Goal: Information Seeking & Learning: Learn about a topic

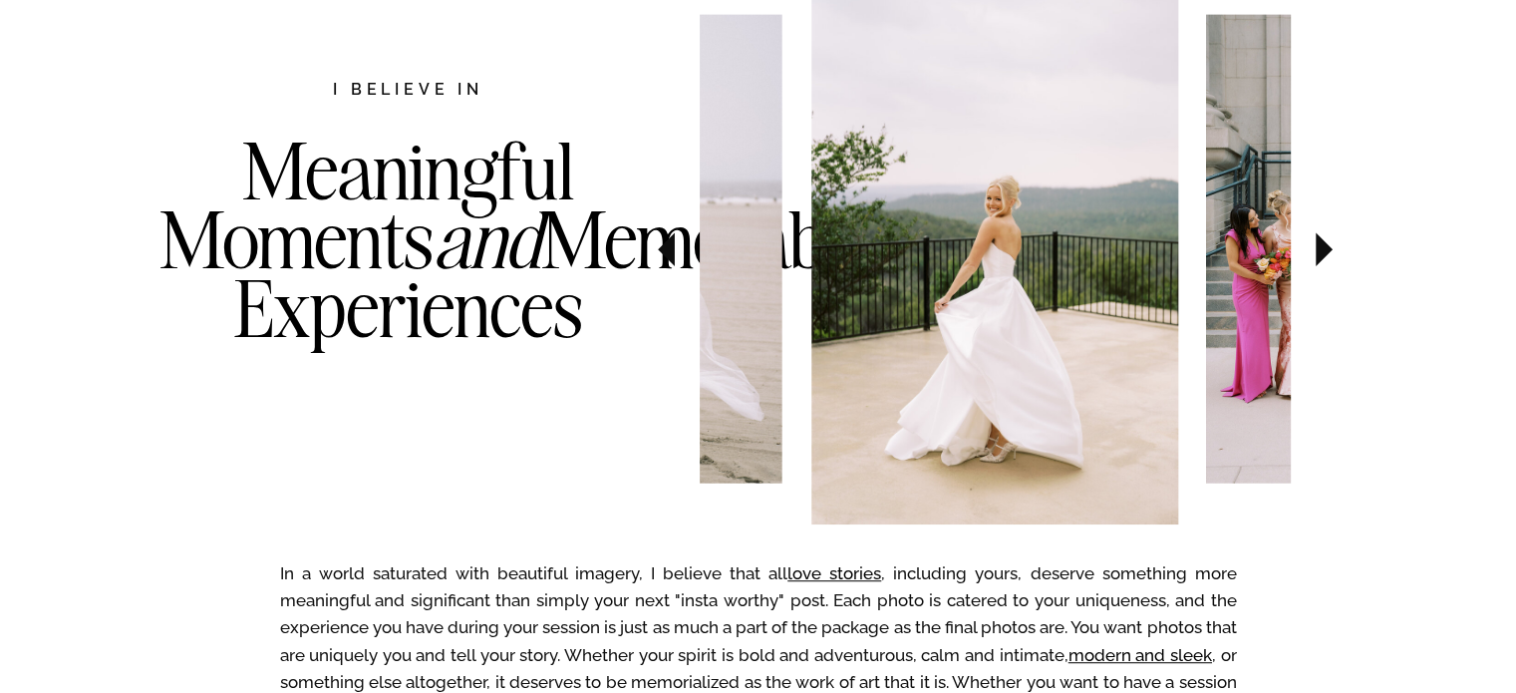
scroll to position [1096, 0]
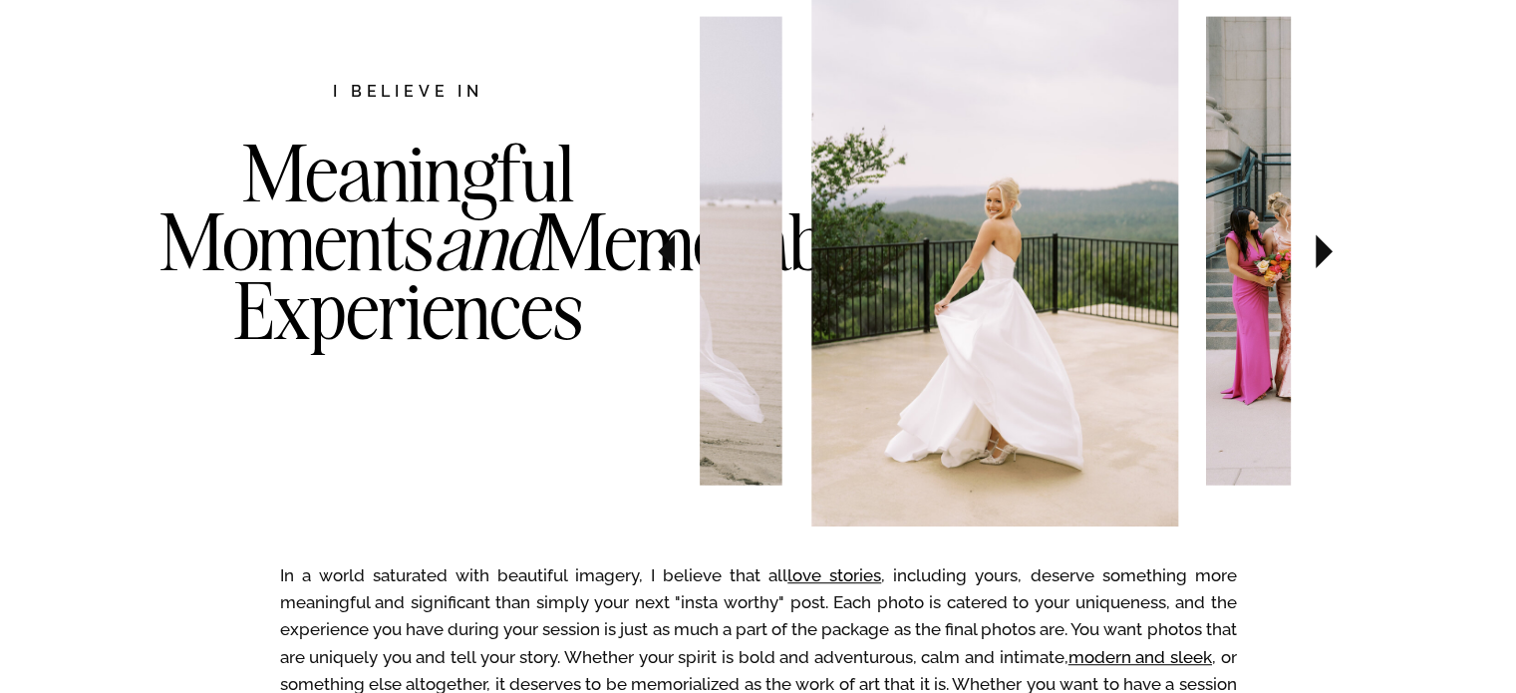
click at [1333, 254] on icon at bounding box center [1324, 251] width 67 height 70
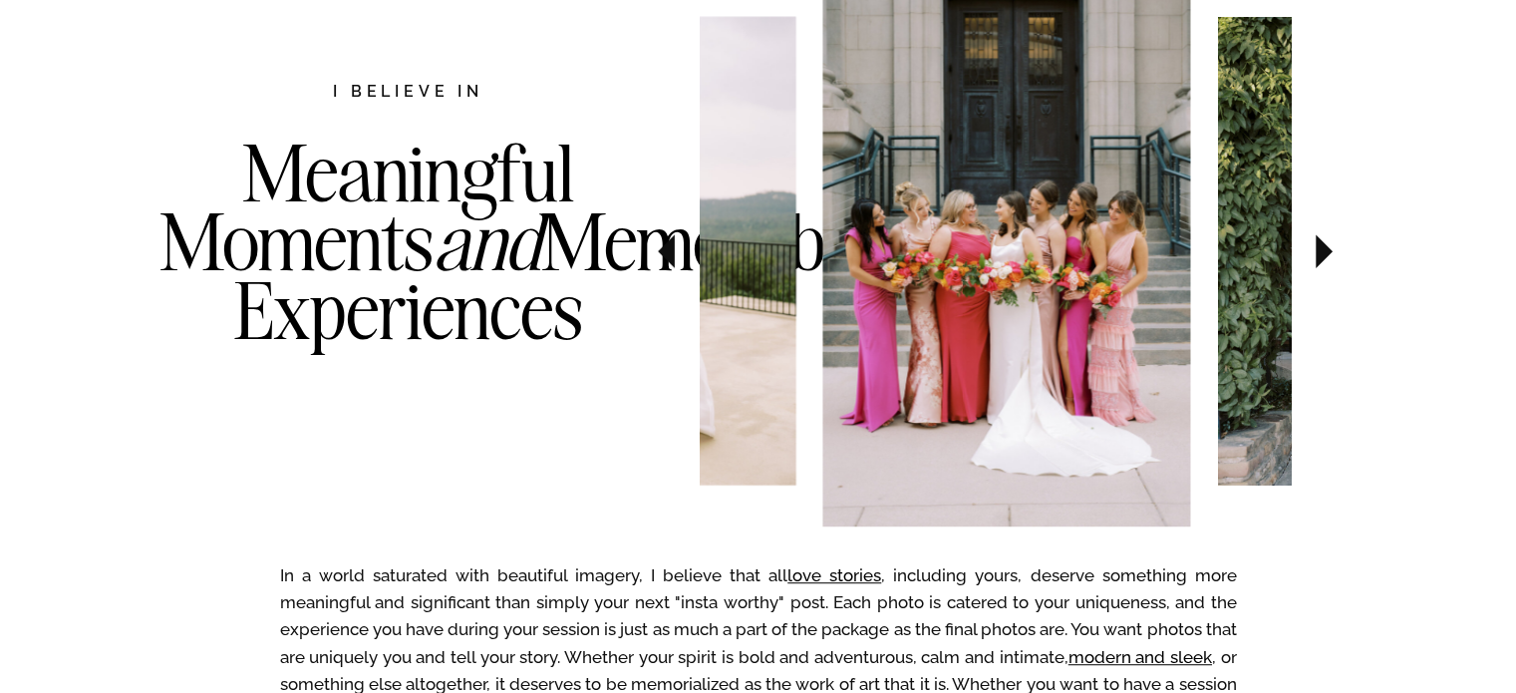
click at [1333, 253] on icon at bounding box center [1324, 251] width 67 height 70
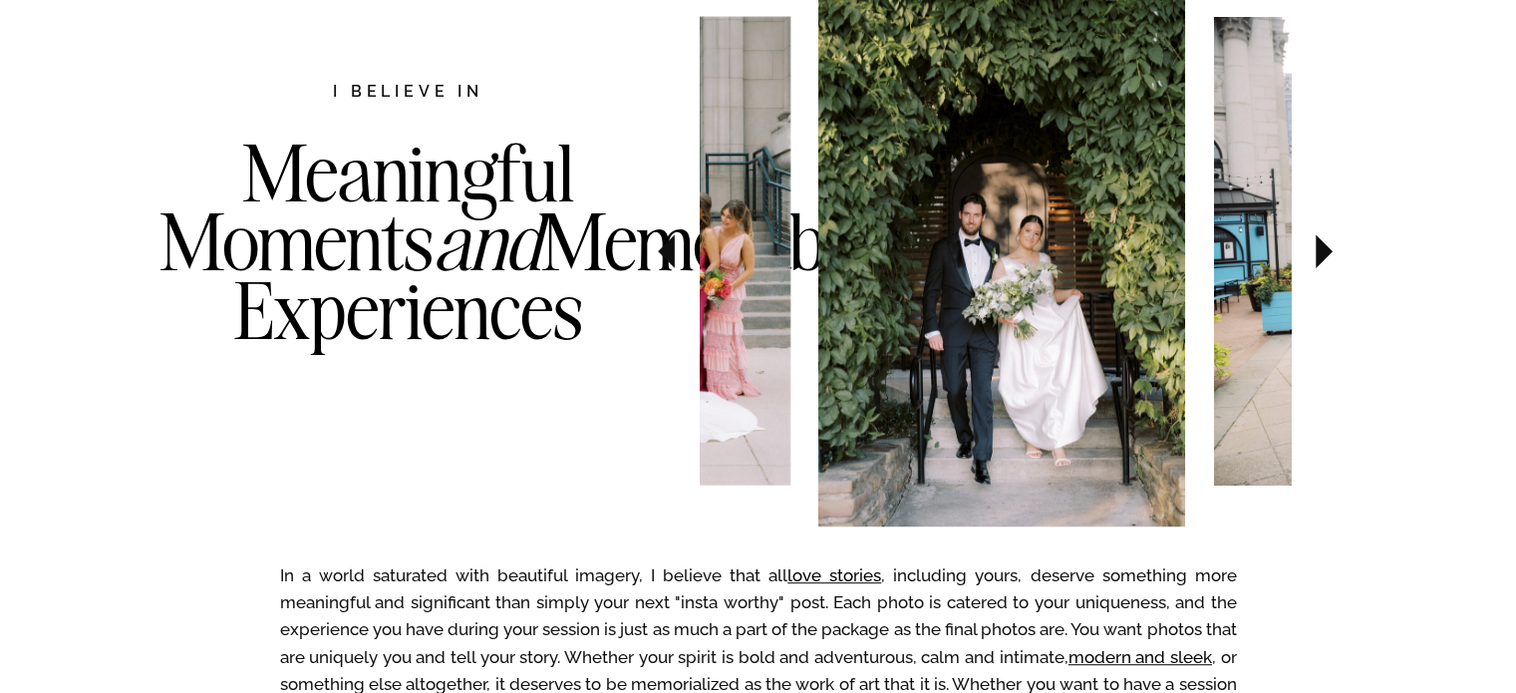
click at [1333, 253] on icon at bounding box center [1324, 251] width 67 height 70
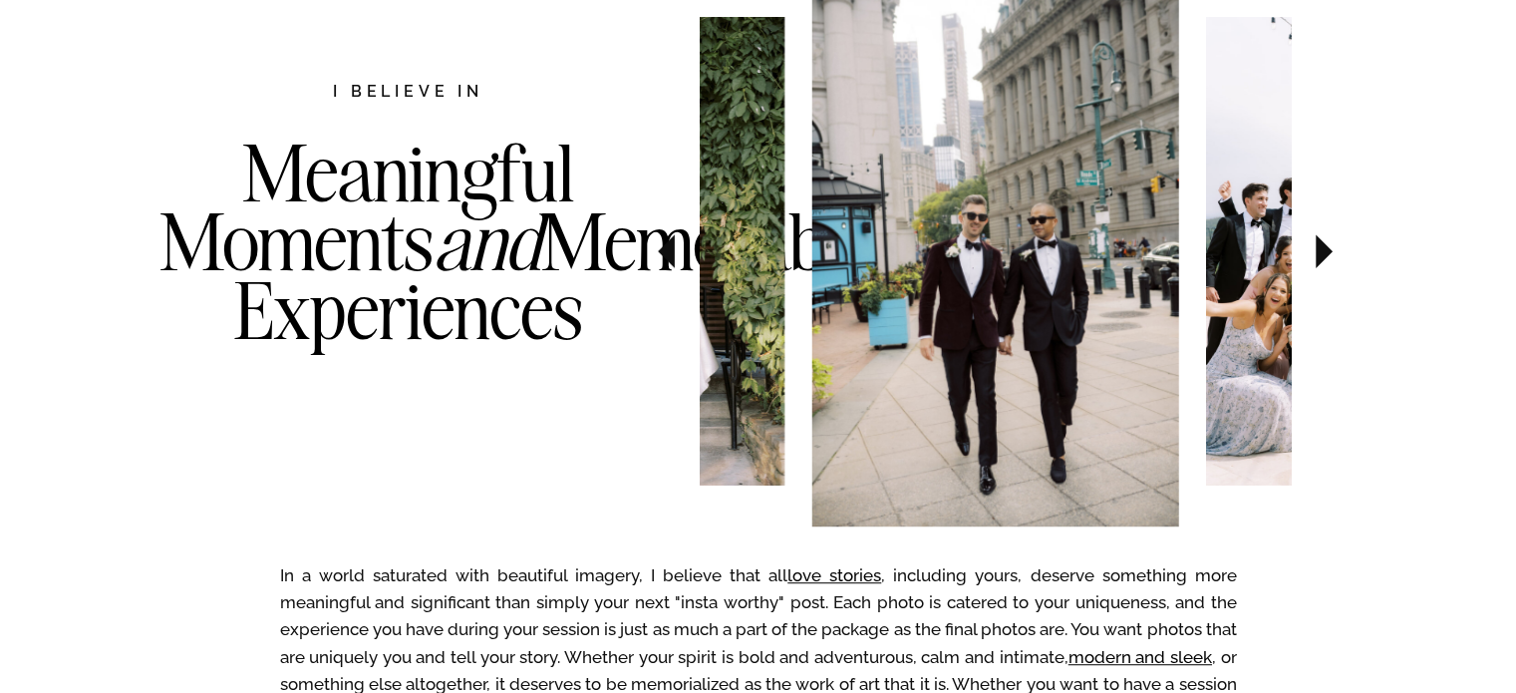
click at [1333, 253] on icon at bounding box center [1324, 251] width 67 height 70
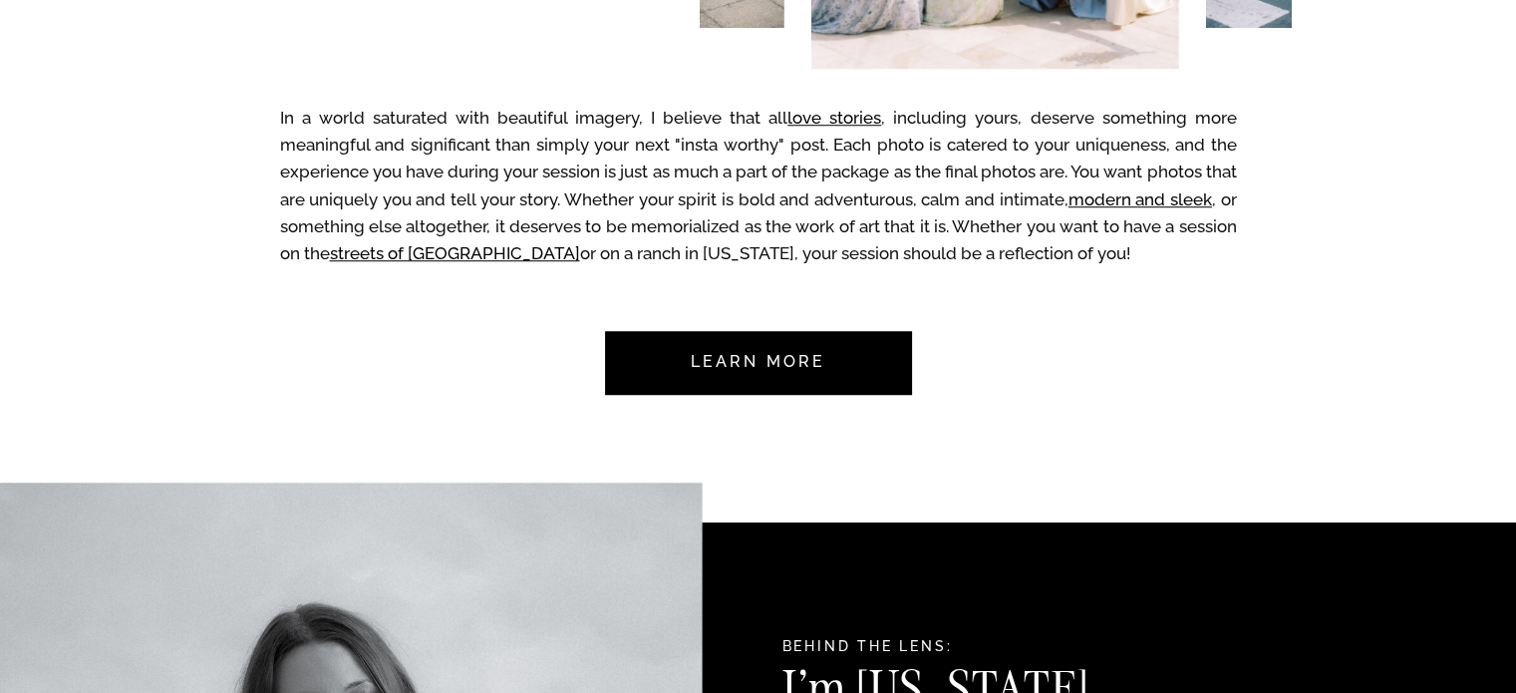
scroll to position [1595, 0]
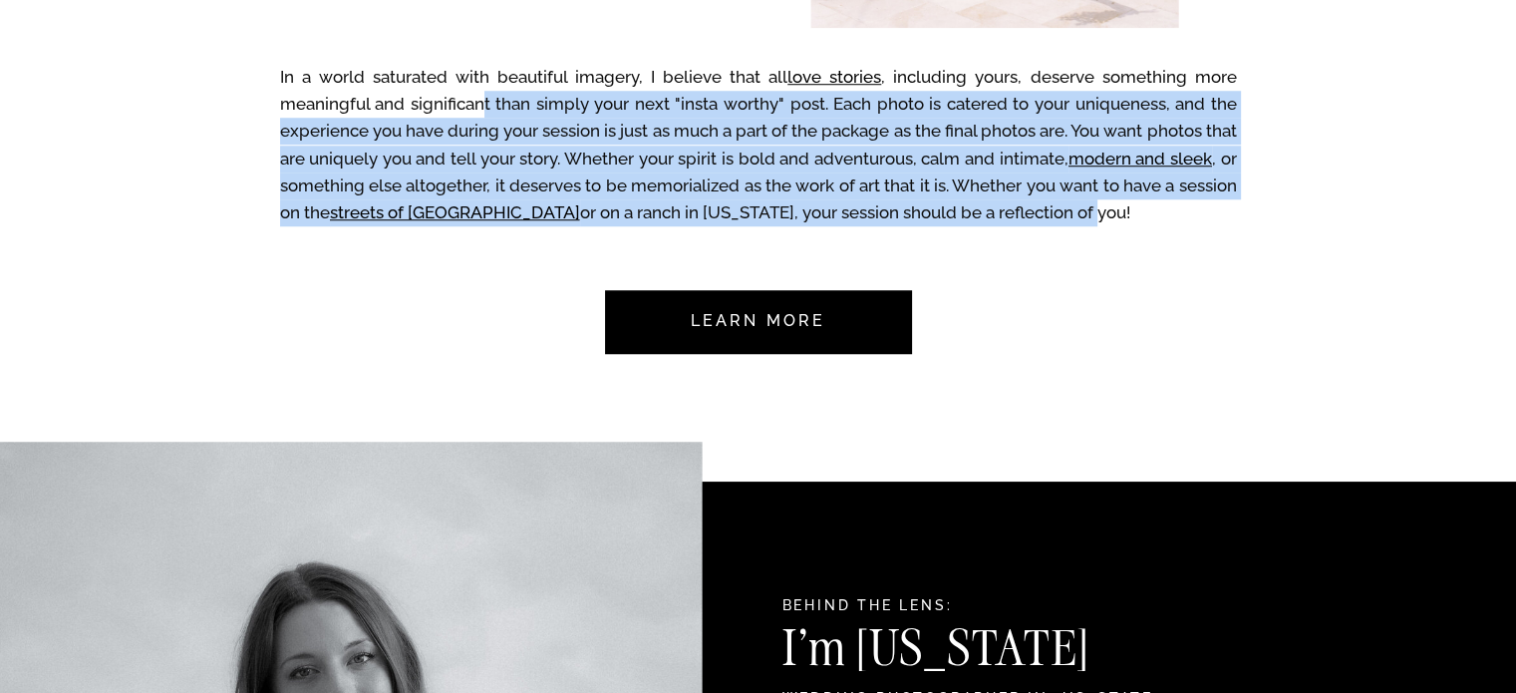
drag, startPoint x: 531, startPoint y: 95, endPoint x: 1117, endPoint y: 212, distance: 597.7
click at [1117, 212] on p "In a world saturated with beautiful imagery, I believe that all love stories , …" at bounding box center [758, 150] width 957 height 172
click at [1115, 212] on p "In a world saturated with beautiful imagery, I believe that all love stories , …" at bounding box center [758, 150] width 957 height 172
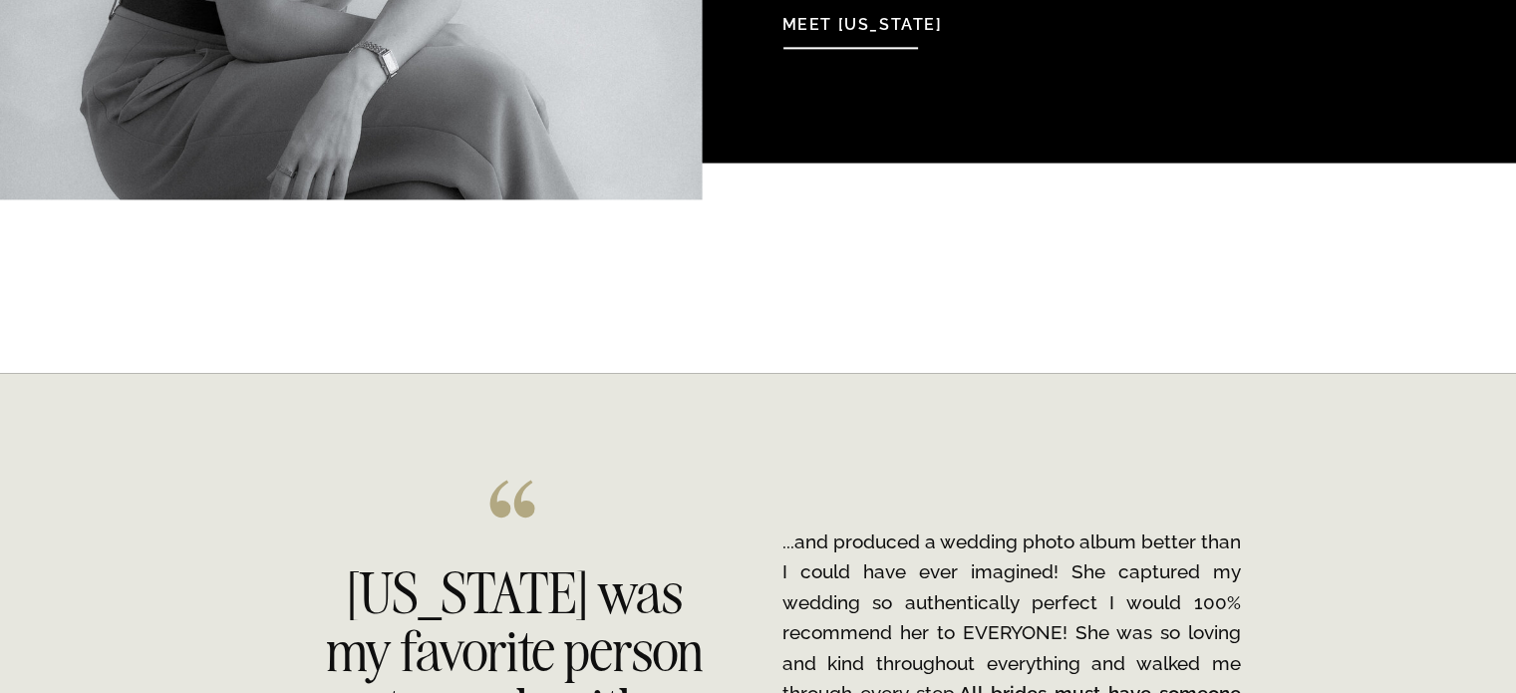
scroll to position [2492, 0]
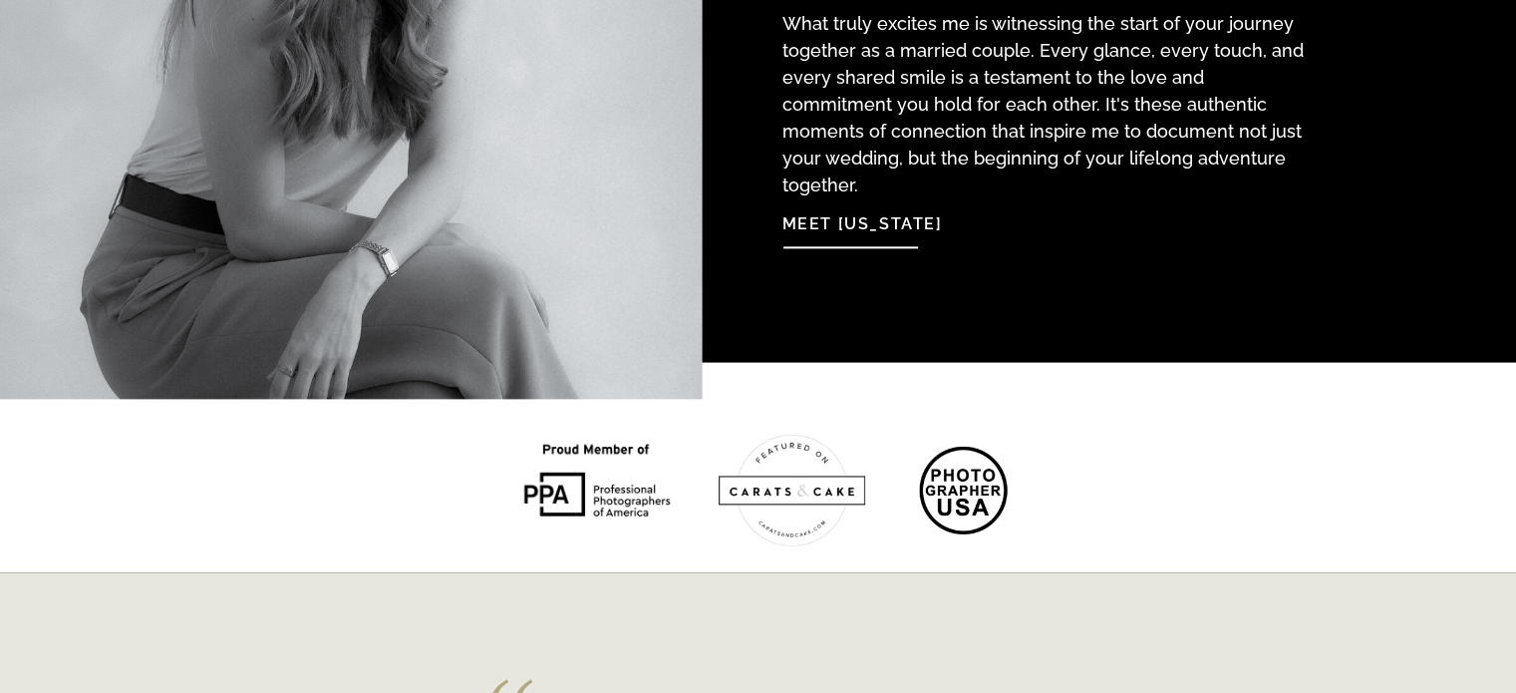
click at [863, 226] on nav "Meet Georgia" at bounding box center [890, 219] width 216 height 43
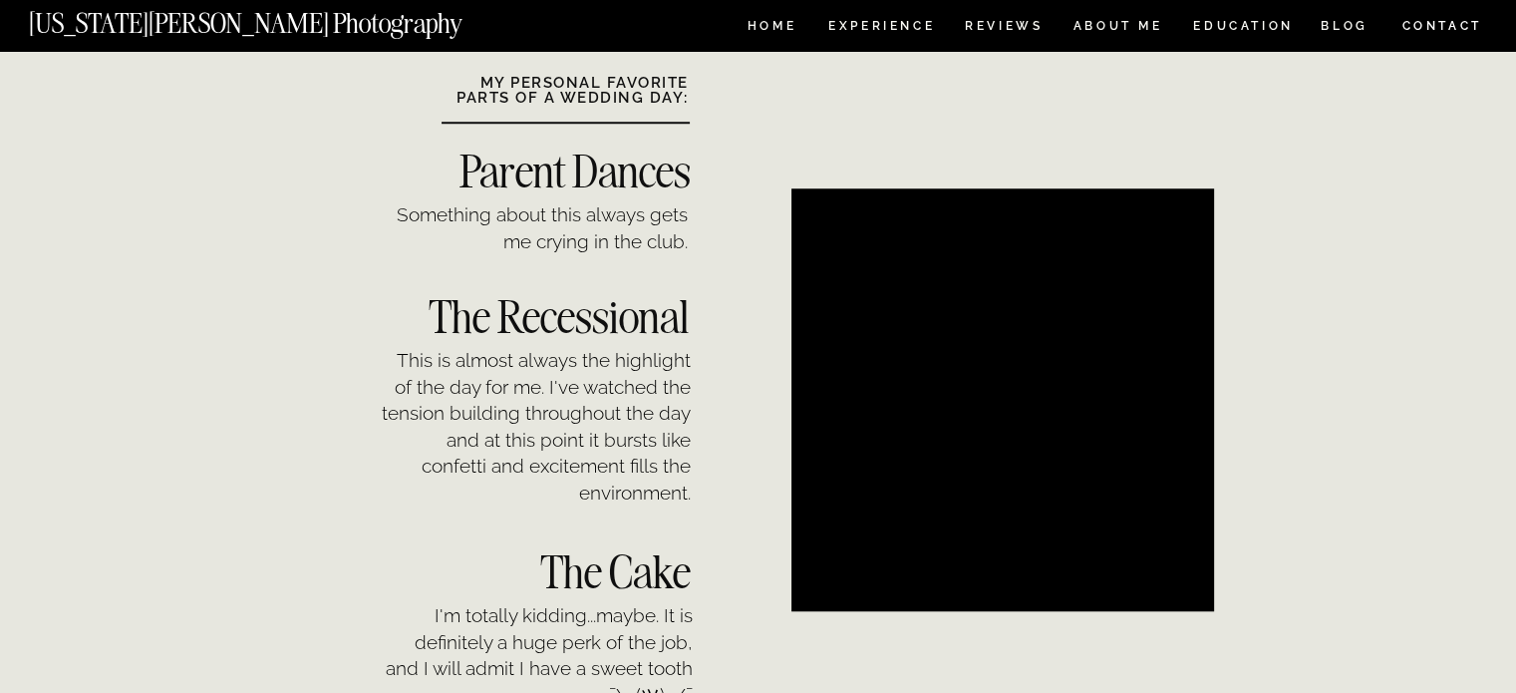
scroll to position [1495, 0]
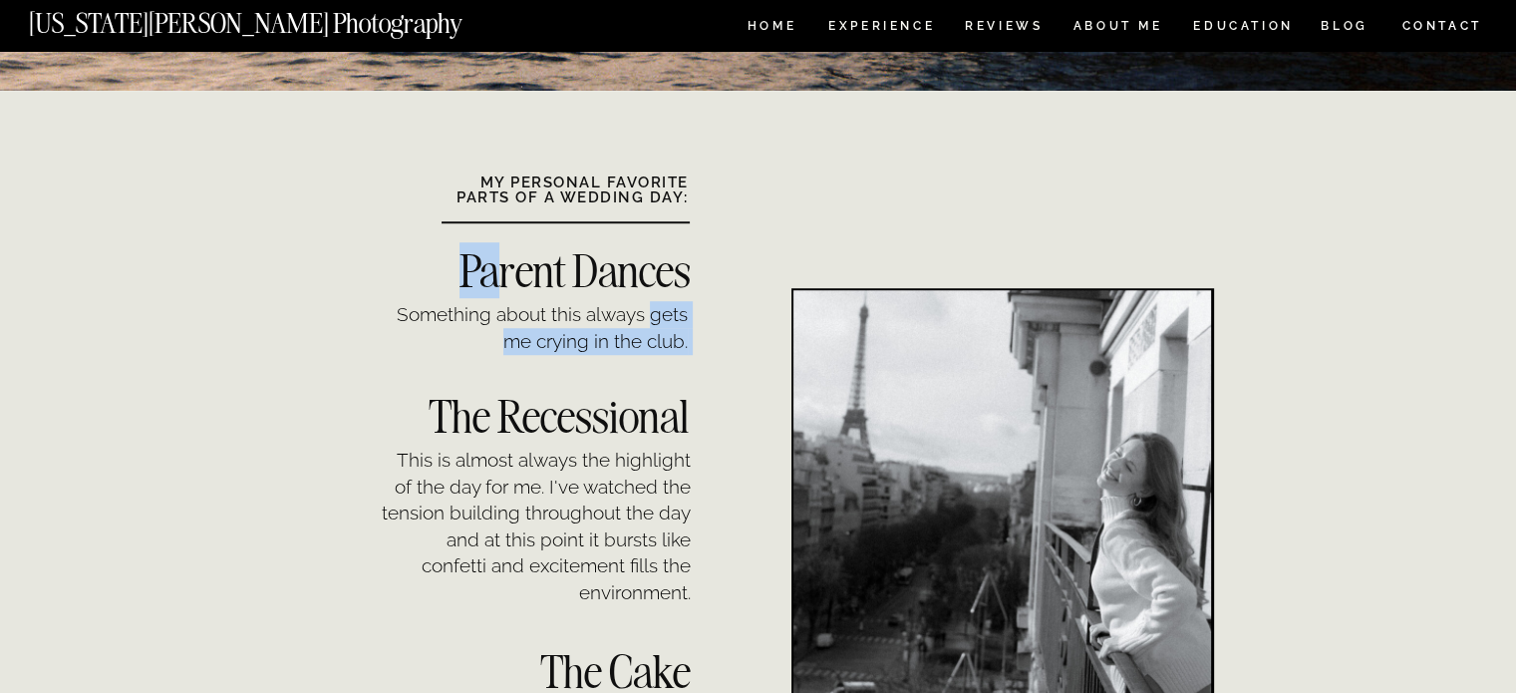
drag, startPoint x: 508, startPoint y: 255, endPoint x: 652, endPoint y: 322, distance: 158.3
click at [653, 322] on div "MY PERSONAL FAVORITE PARTS OF A WEDDING DAY: Something about this always gets m…" at bounding box center [758, 499] width 1196 height 817
click at [652, 322] on p "Something about this always gets me crying in the club." at bounding box center [535, 311] width 306 height 21
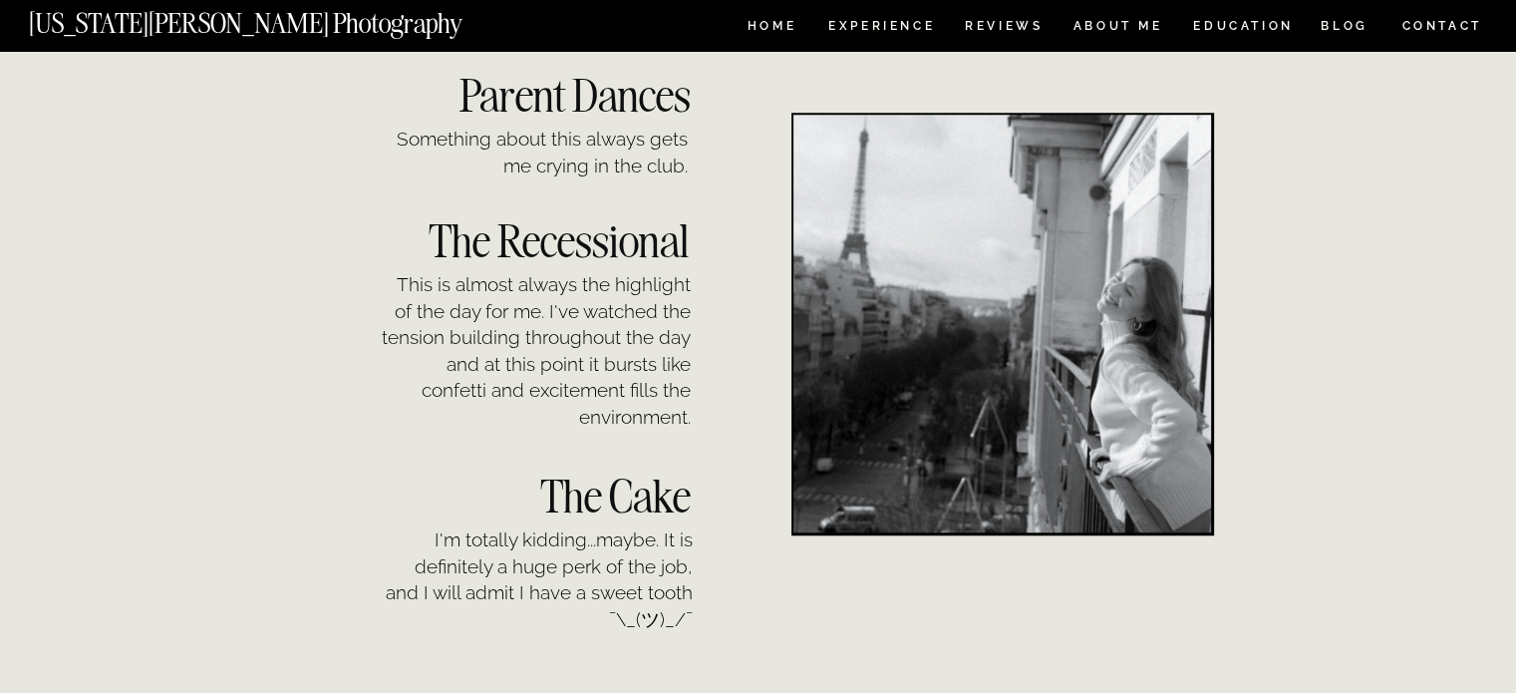
scroll to position [1694, 0]
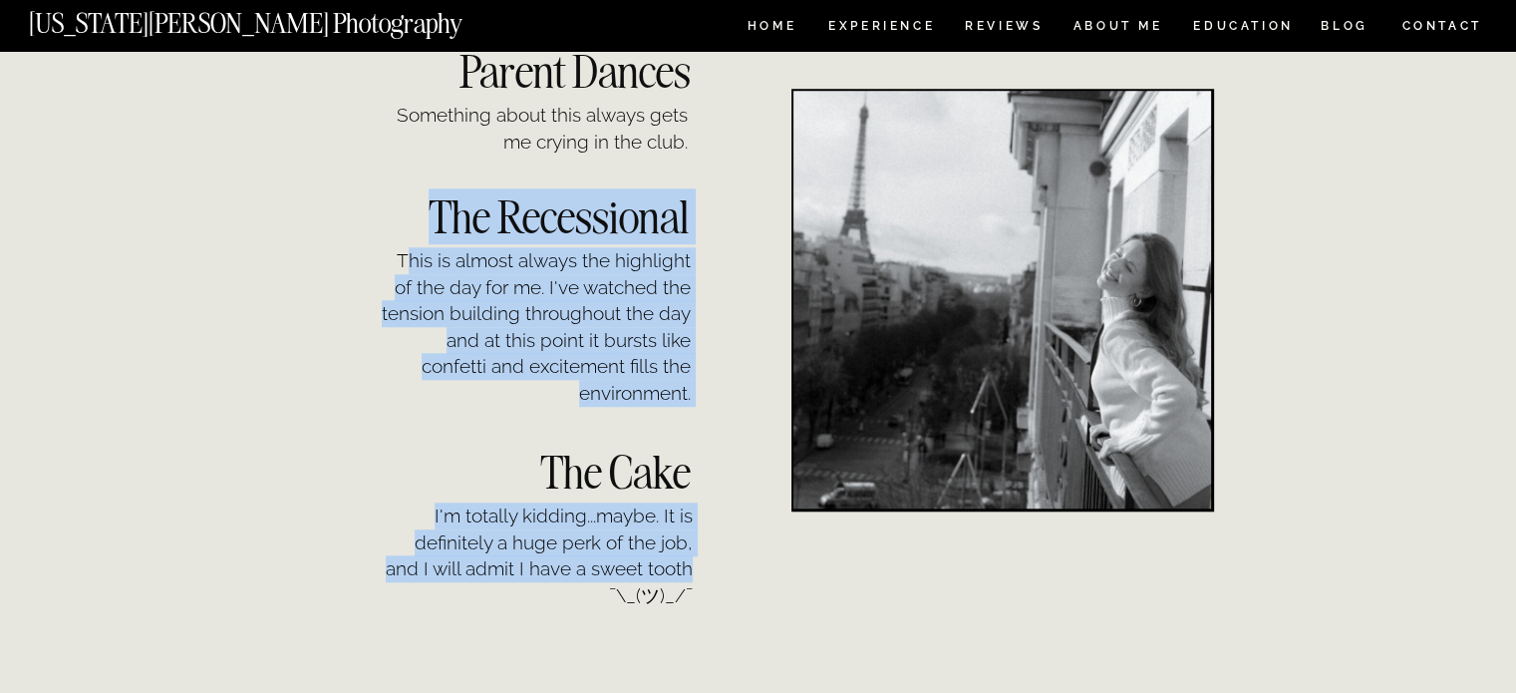
drag, startPoint x: 408, startPoint y: 262, endPoint x: 600, endPoint y: 550, distance: 346.4
click at [689, 568] on div "MY PERSONAL FAVORITE PARTS OF A WEDDING DAY: Something about this always gets m…" at bounding box center [758, 299] width 1196 height 817
click at [599, 544] on p "I'm totally kidding...maybe. It is definitely a huge perk of the job, and I wil…" at bounding box center [537, 523] width 311 height 42
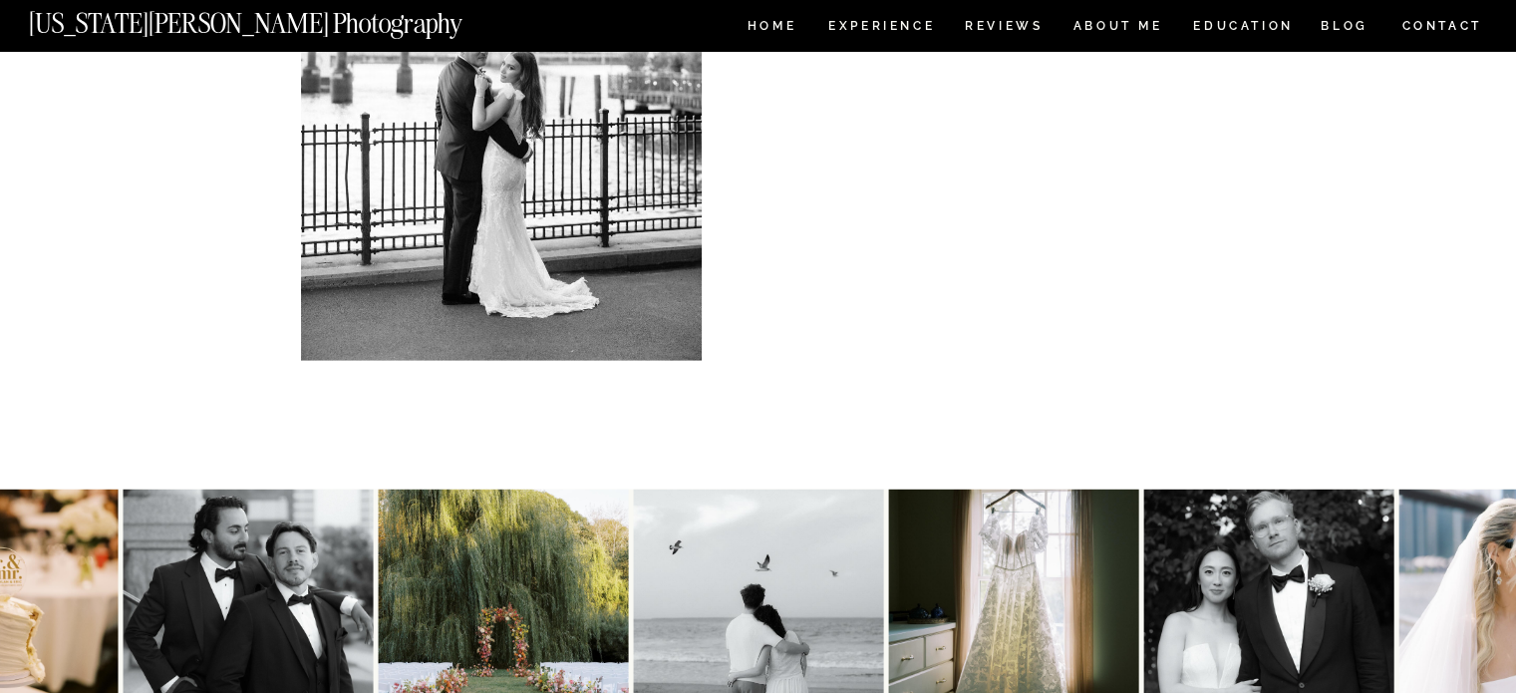
scroll to position [4286, 0]
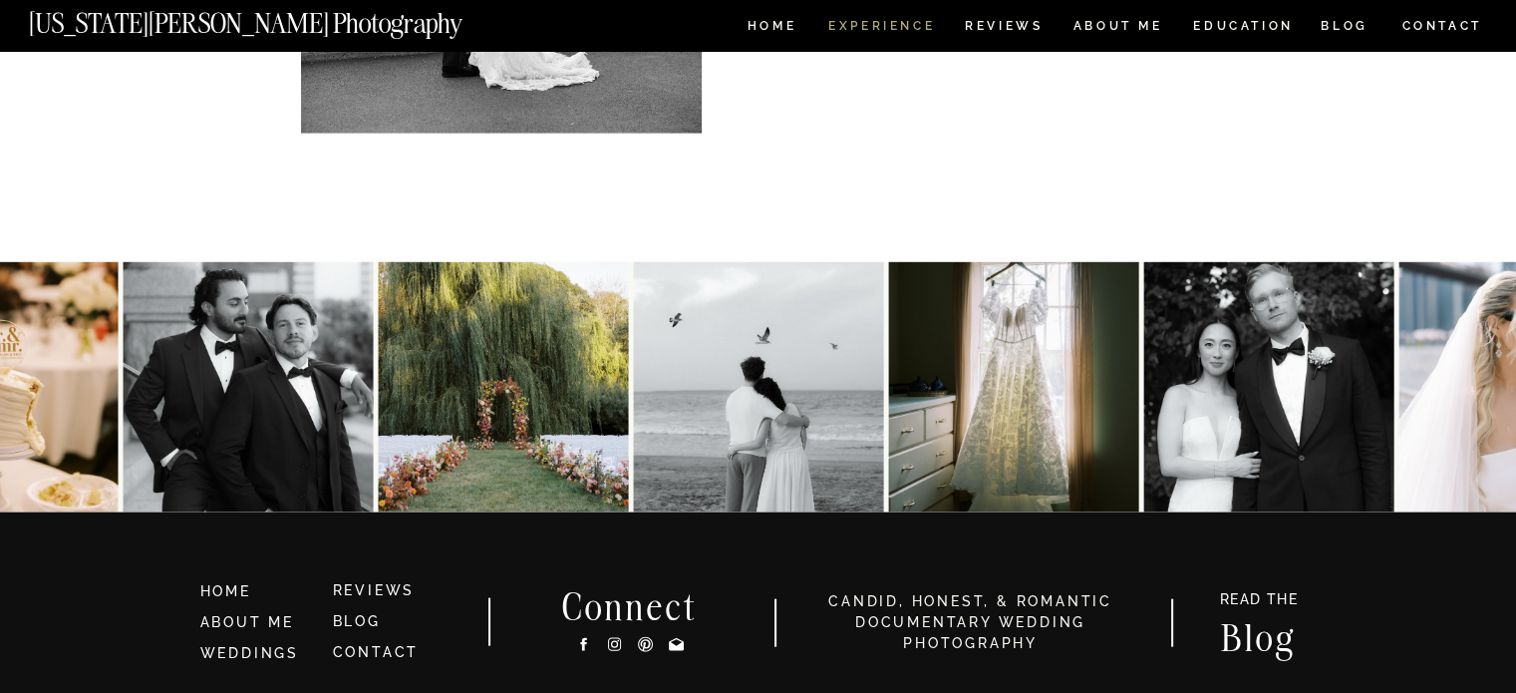
click at [882, 24] on nav "Experience" at bounding box center [880, 28] width 105 height 17
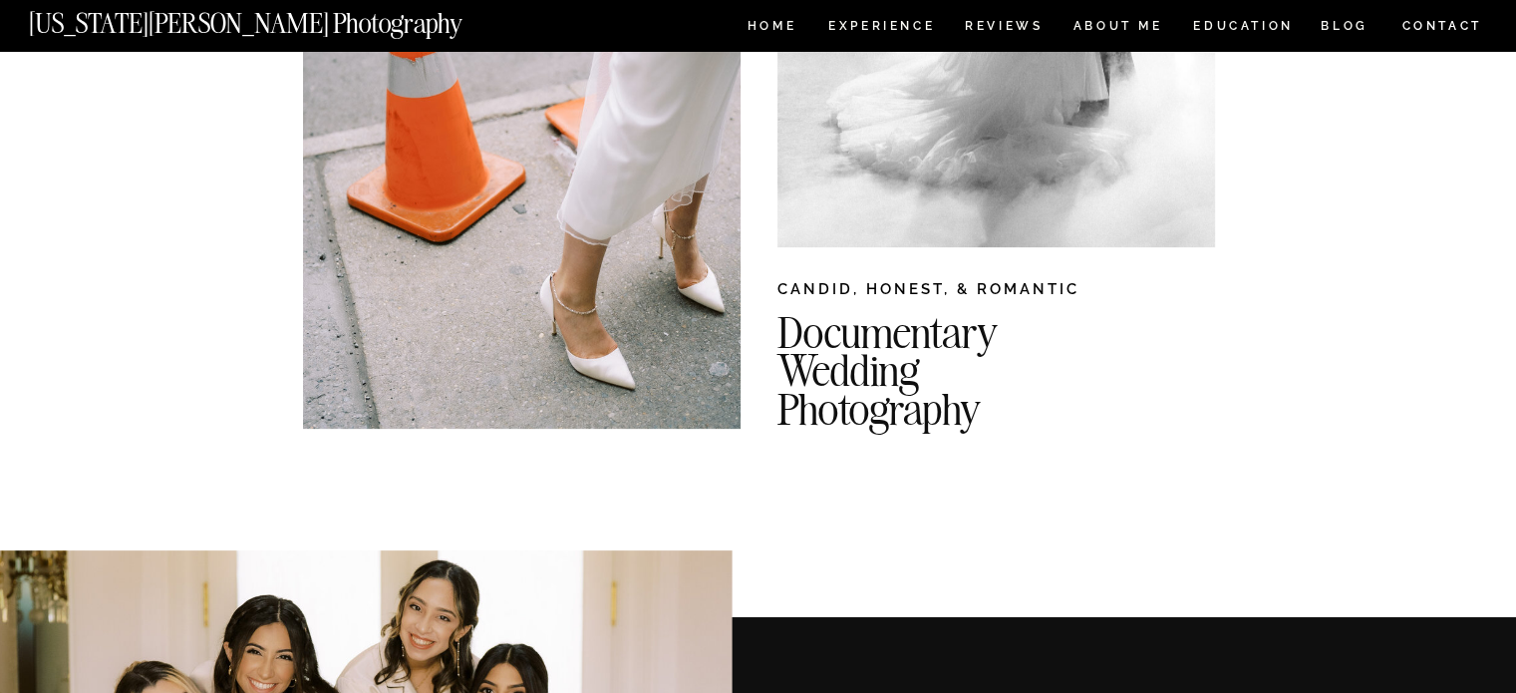
scroll to position [399, 0]
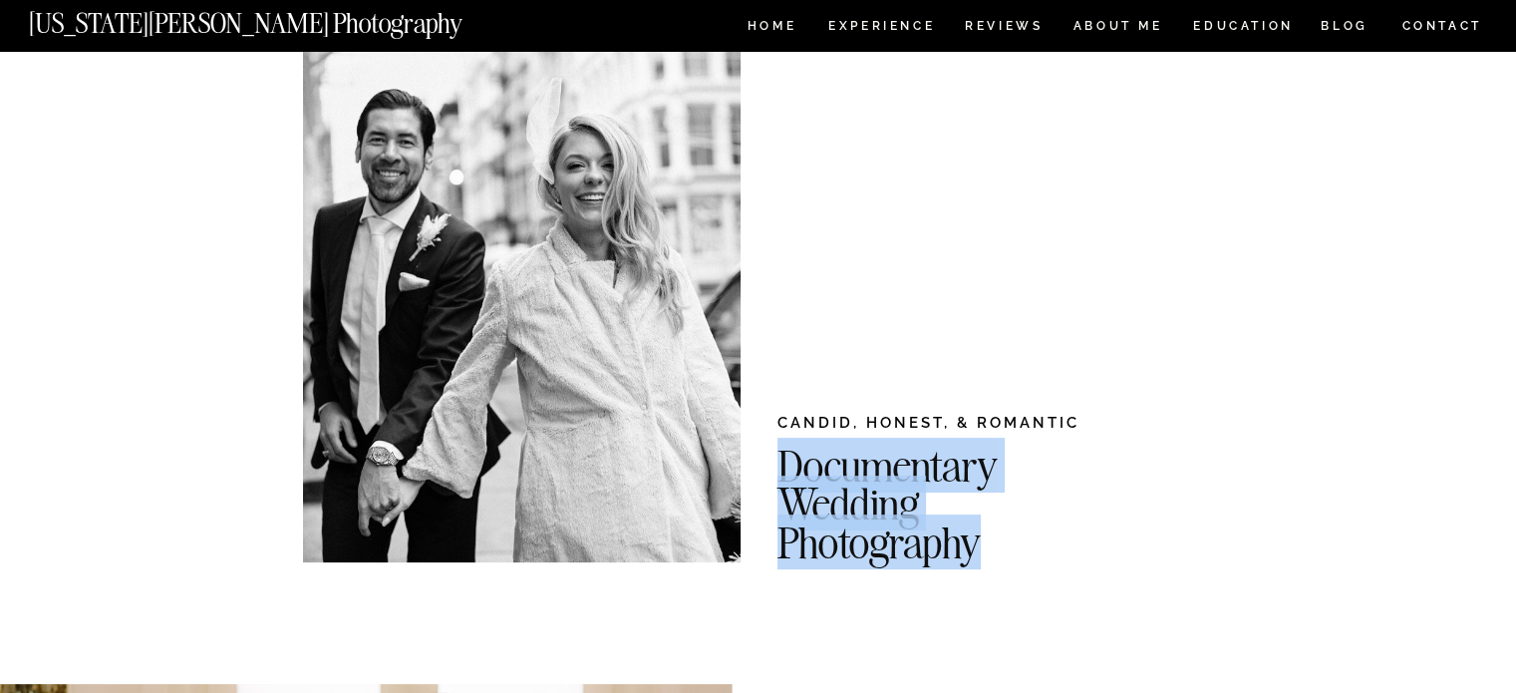
drag, startPoint x: 785, startPoint y: 463, endPoint x: 997, endPoint y: 545, distance: 226.5
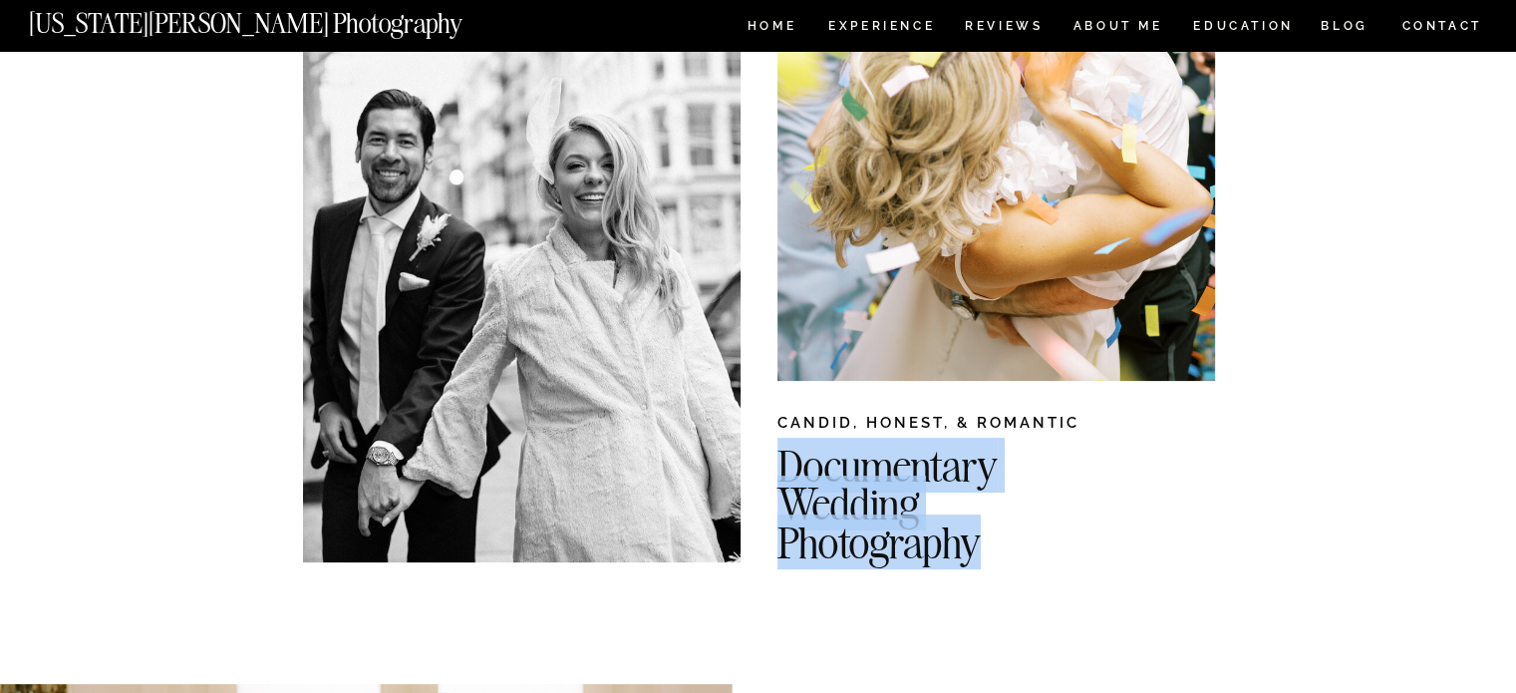
click at [997, 545] on h2 "Documentary Wedding Photography" at bounding box center [1040, 497] width 526 height 101
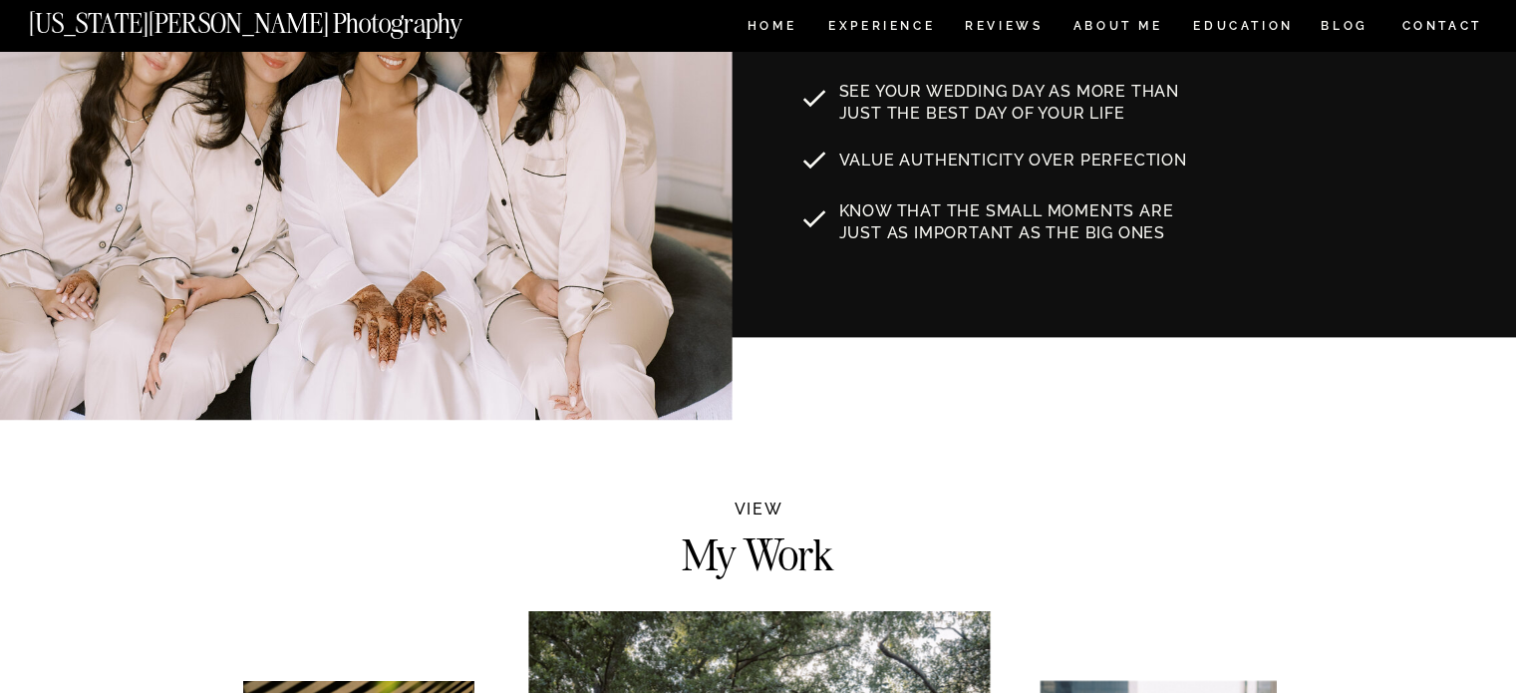
scroll to position [1096, 0]
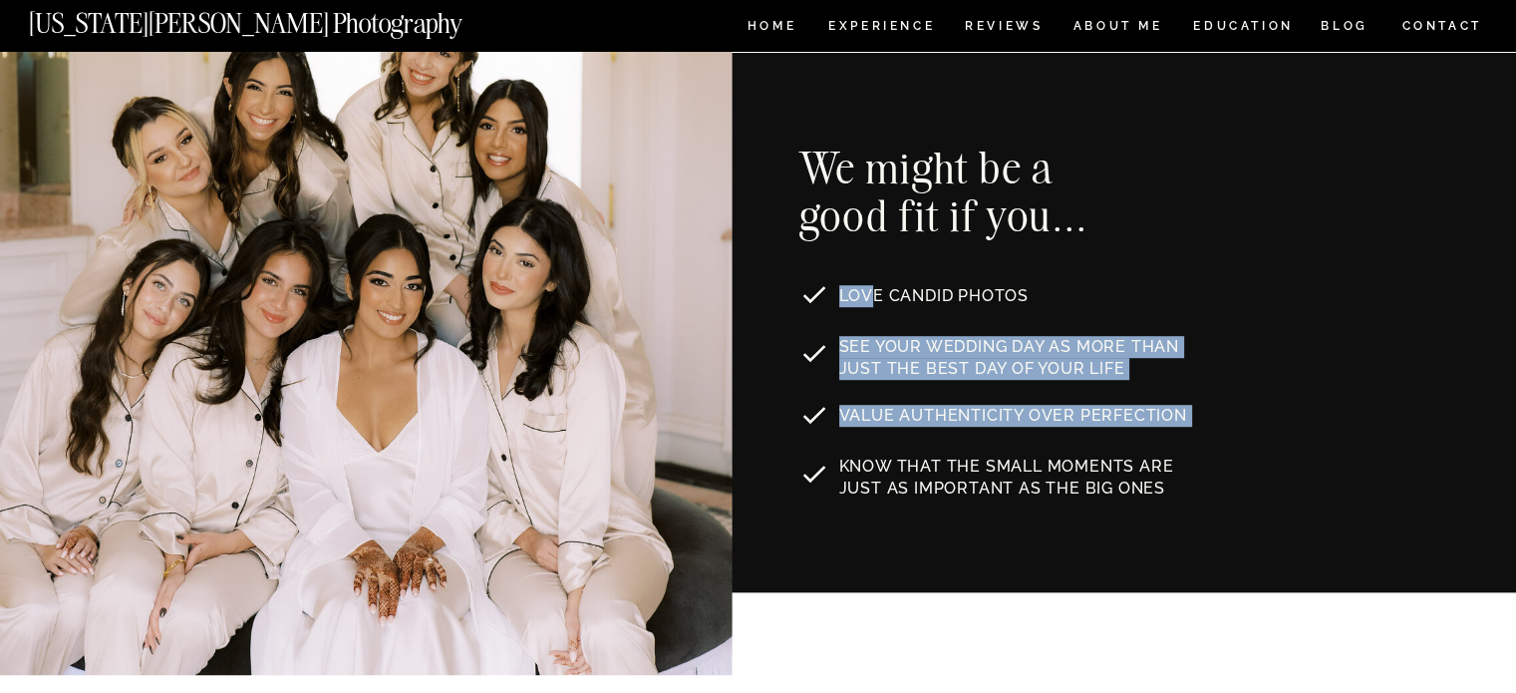
drag, startPoint x: 872, startPoint y: 294, endPoint x: 1181, endPoint y: 542, distance: 396.3
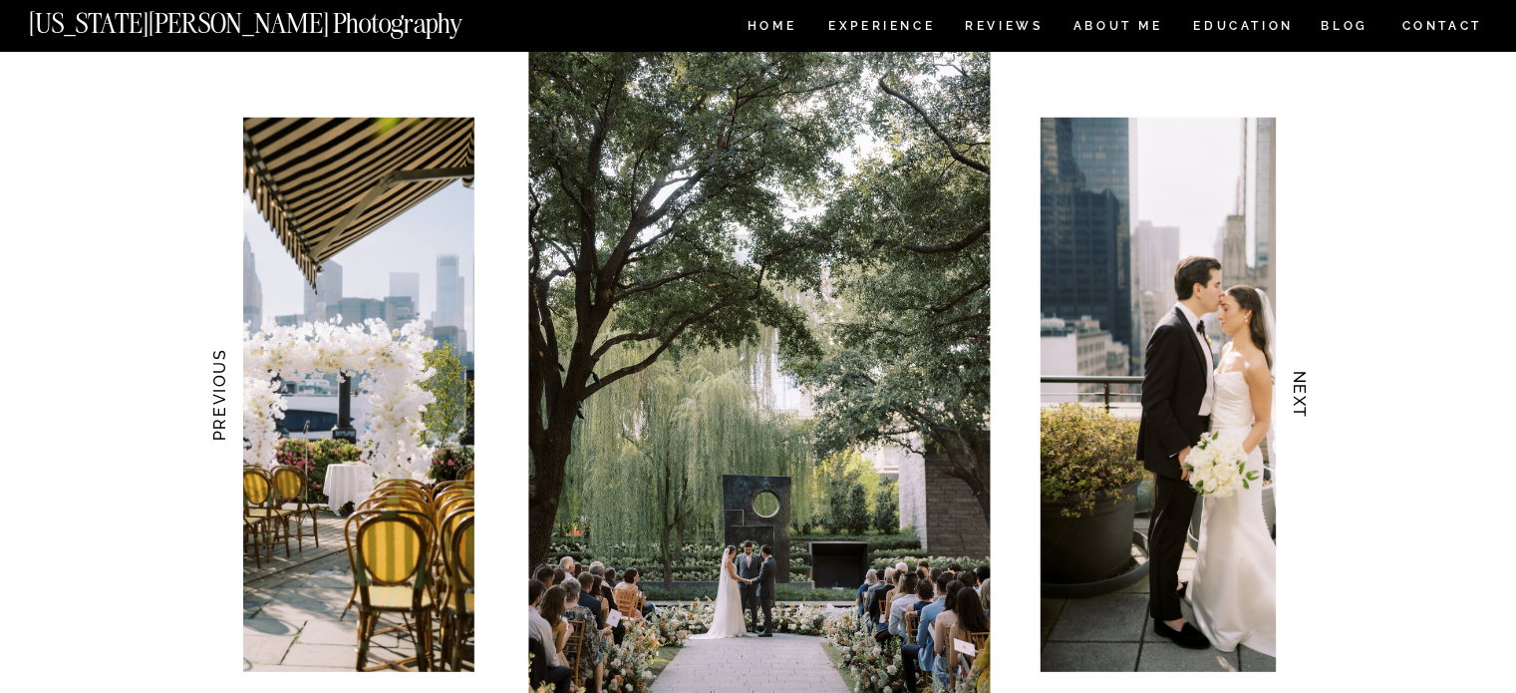
scroll to position [1894, 0]
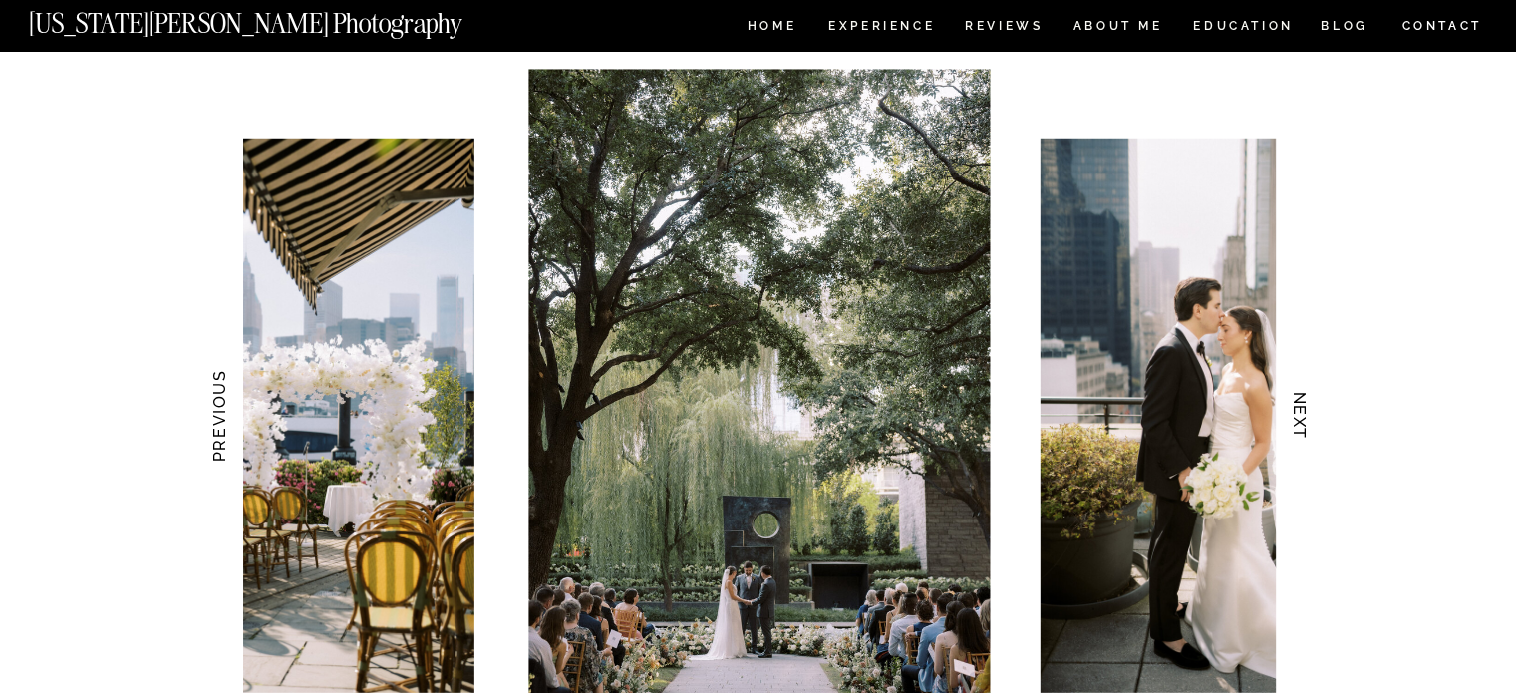
click at [1306, 417] on h3 "NEXT" at bounding box center [1299, 416] width 21 height 126
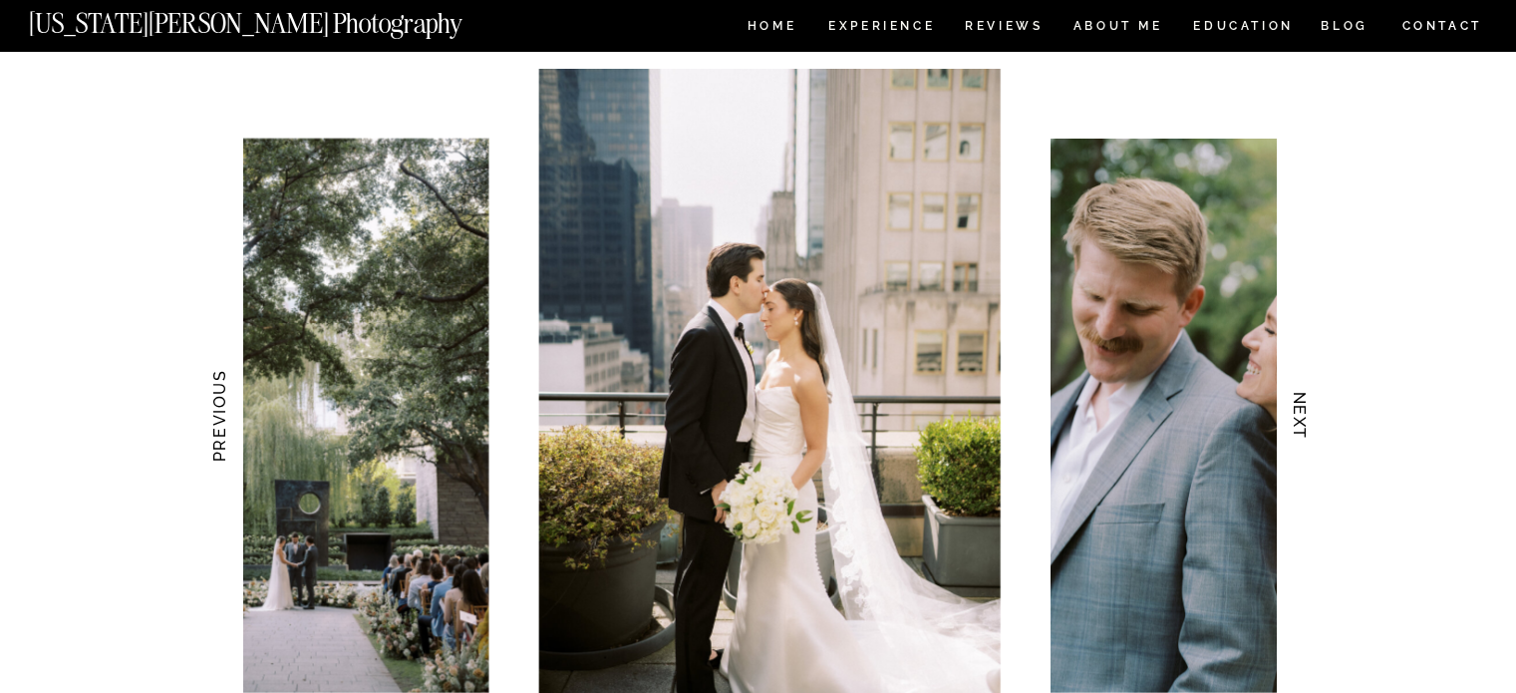
click at [1306, 417] on h3 "NEXT" at bounding box center [1299, 416] width 21 height 126
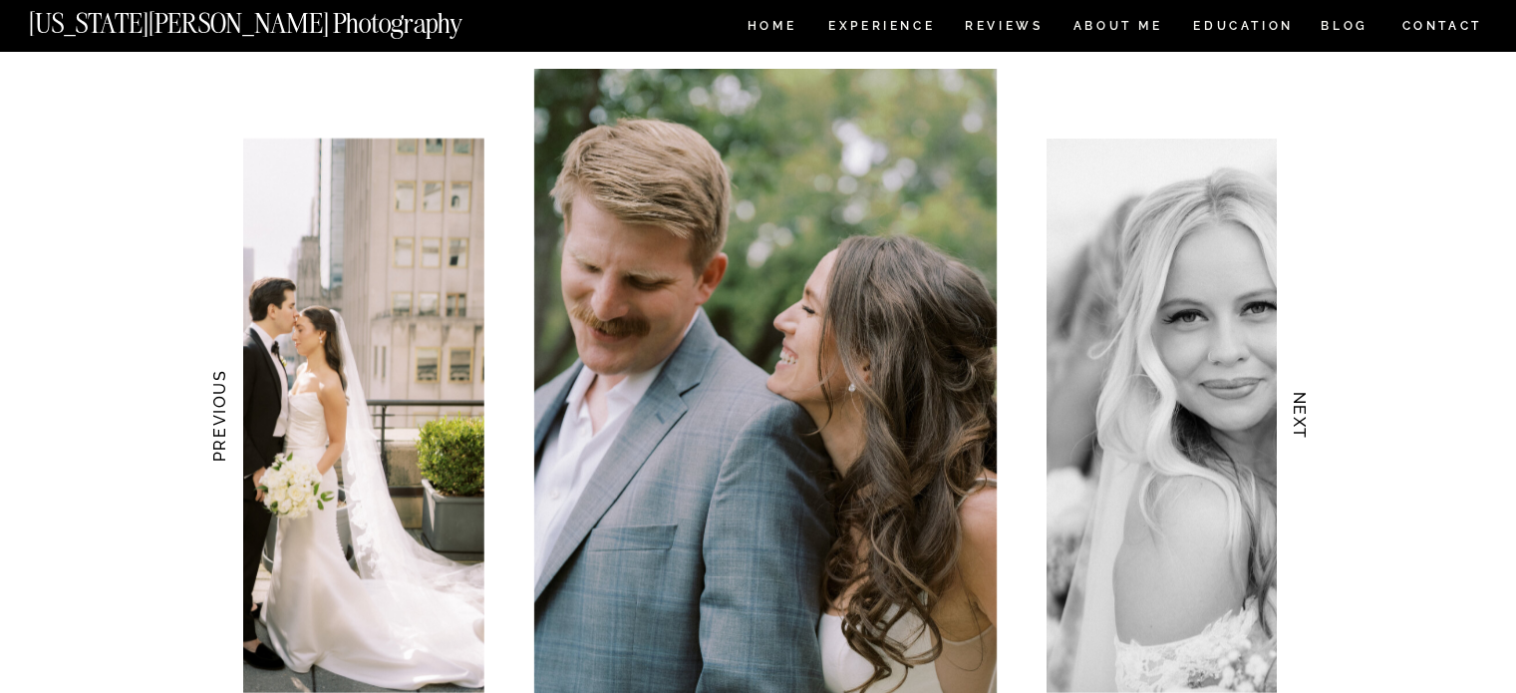
click at [1306, 417] on h3 "NEXT" at bounding box center [1299, 416] width 21 height 126
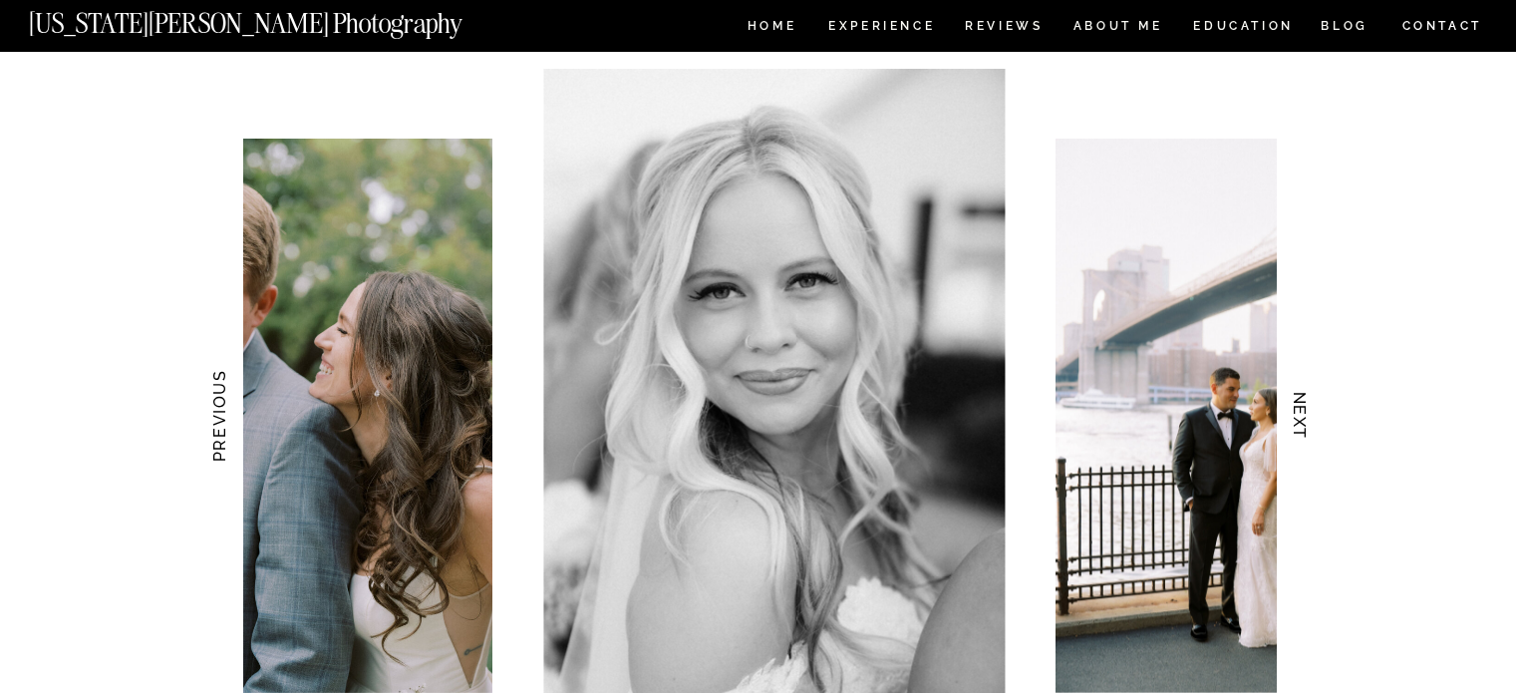
click at [1306, 417] on h3 "NEXT" at bounding box center [1299, 416] width 21 height 126
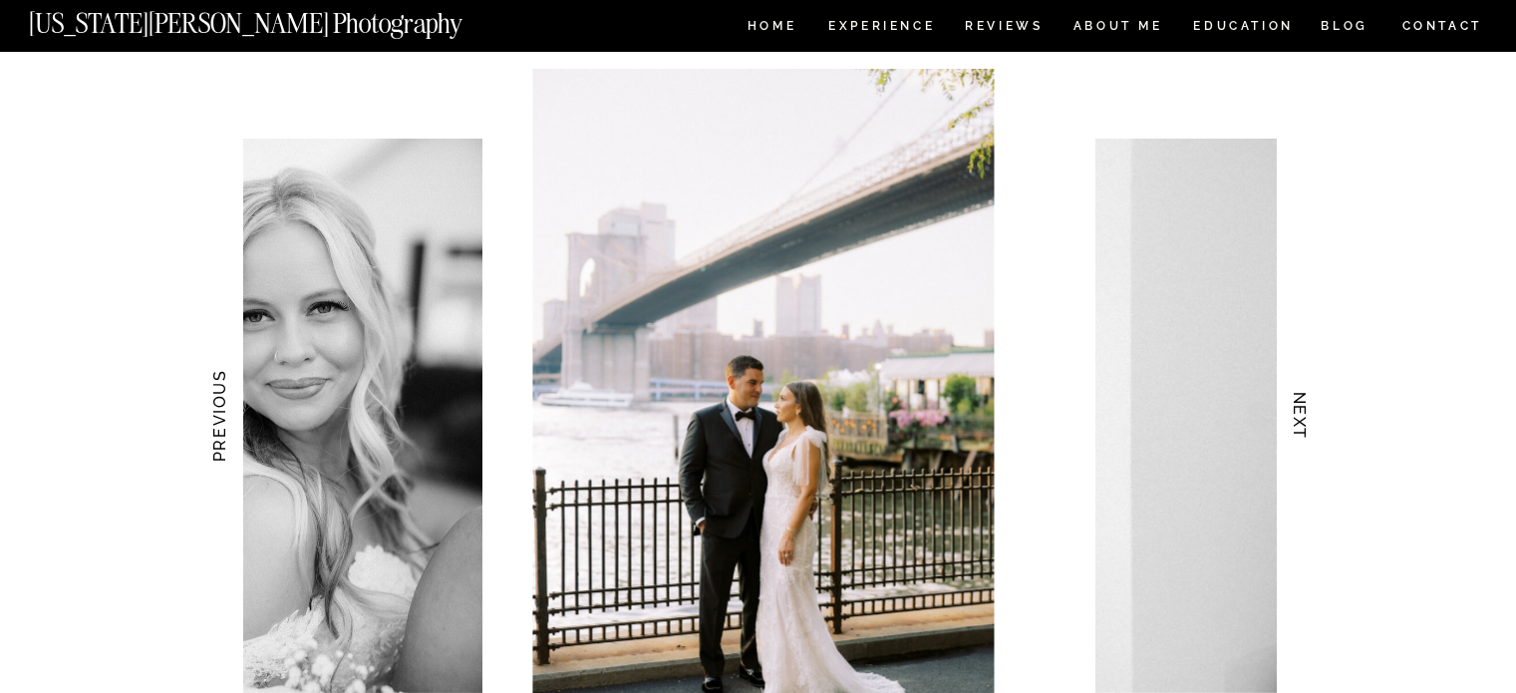
click at [1306, 417] on h3 "NEXT" at bounding box center [1299, 416] width 21 height 126
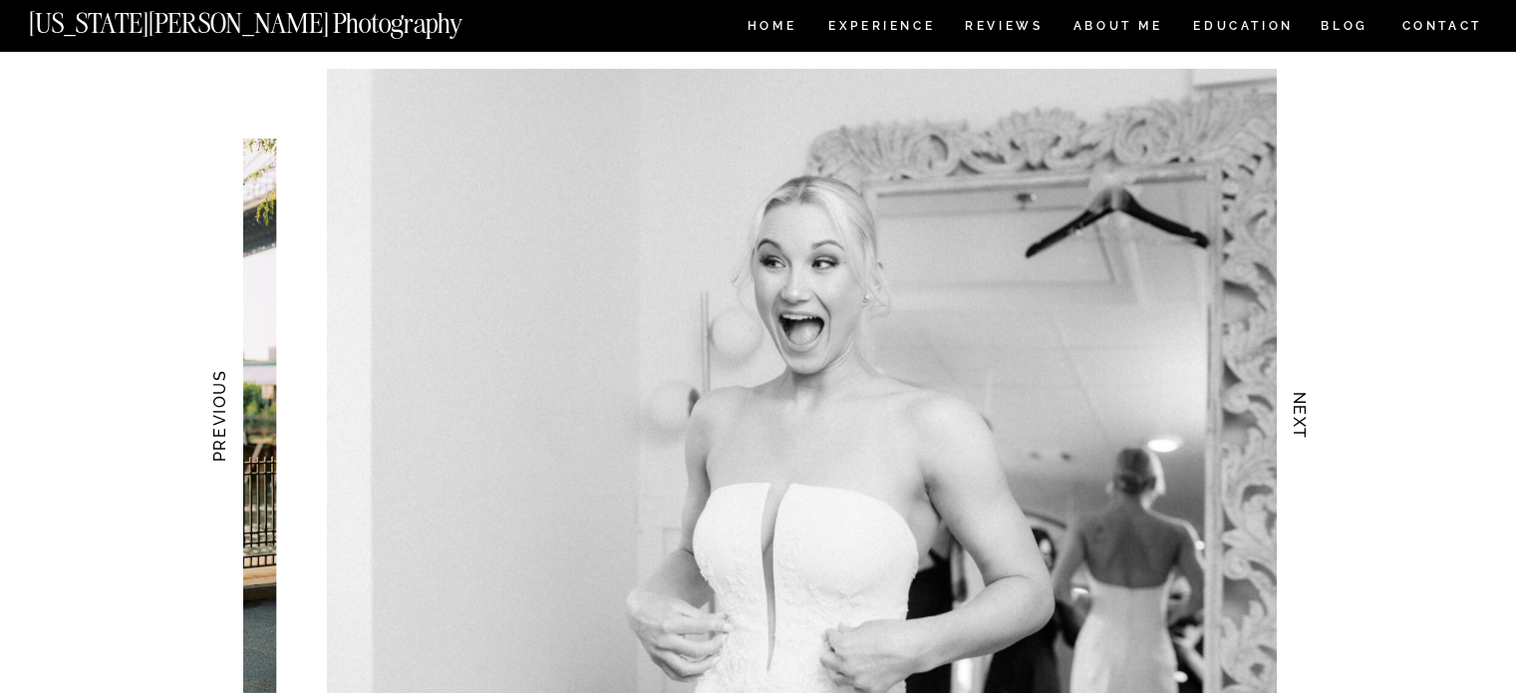
click at [1306, 417] on h3 "NEXT" at bounding box center [1299, 416] width 21 height 126
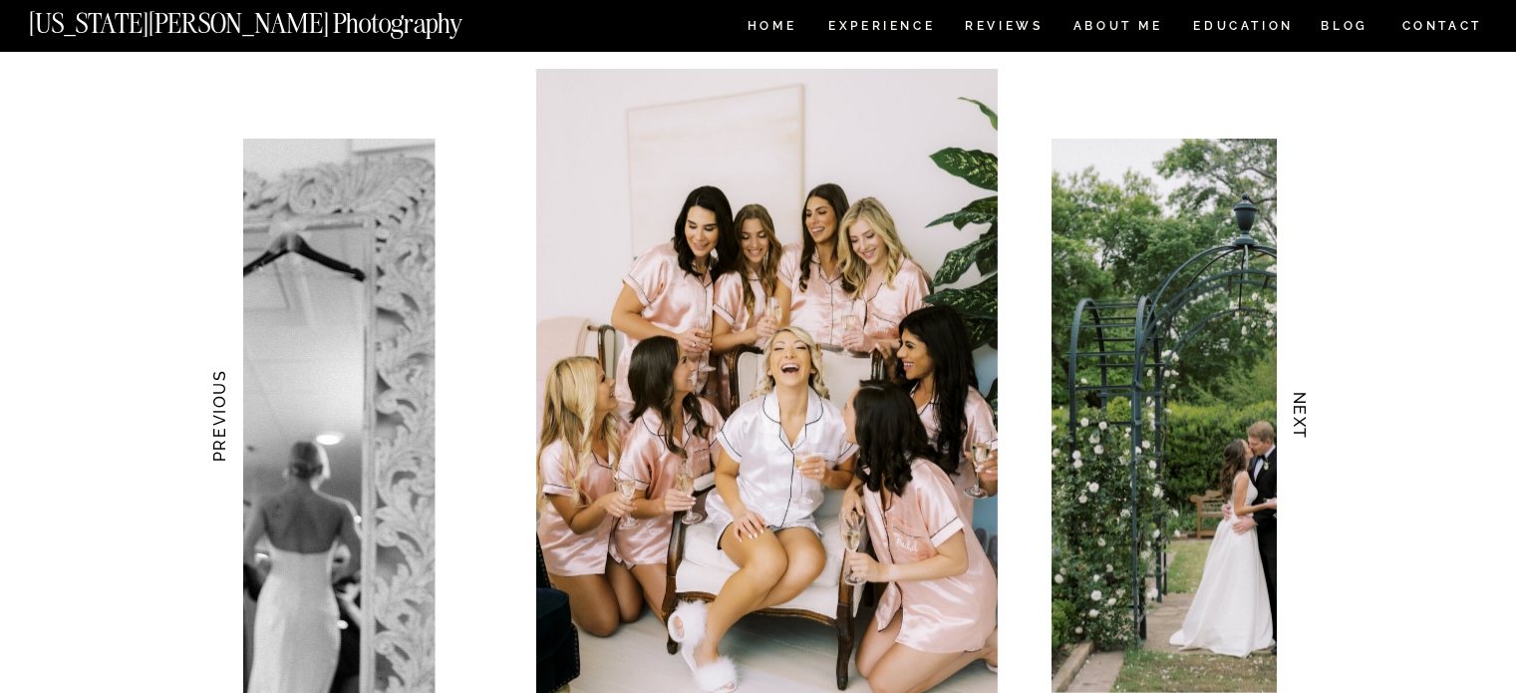
click at [1306, 417] on h3 "NEXT" at bounding box center [1299, 416] width 21 height 126
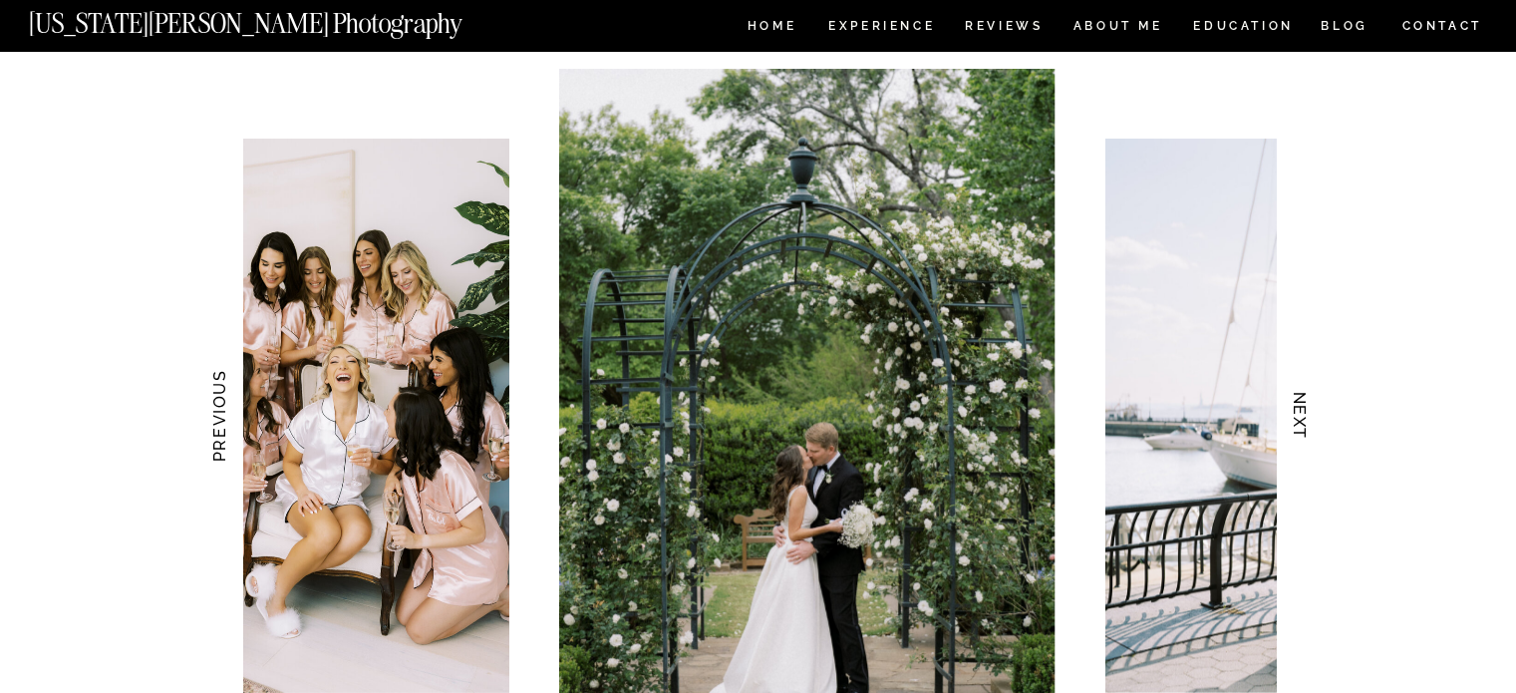
click at [1306, 417] on h3 "NEXT" at bounding box center [1299, 416] width 21 height 126
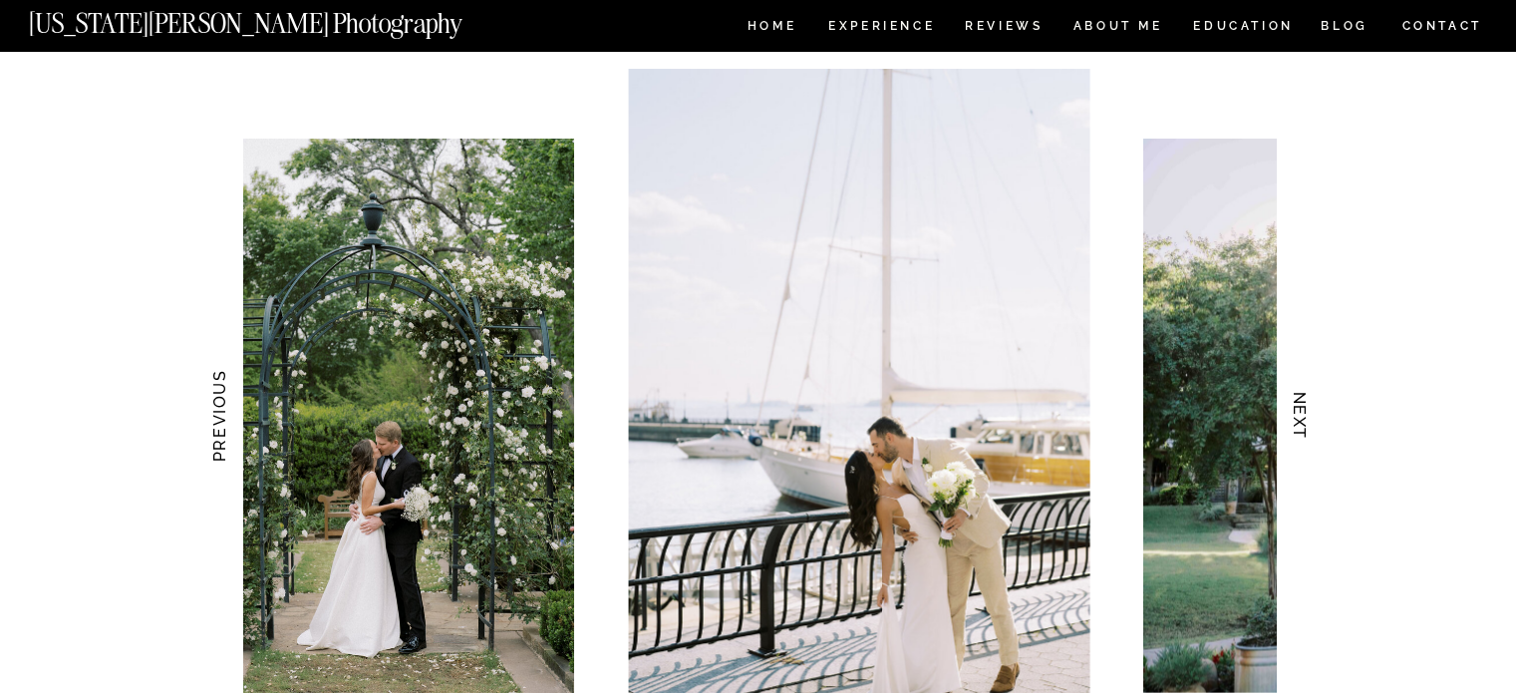
click at [1306, 417] on h3 "NEXT" at bounding box center [1299, 416] width 21 height 126
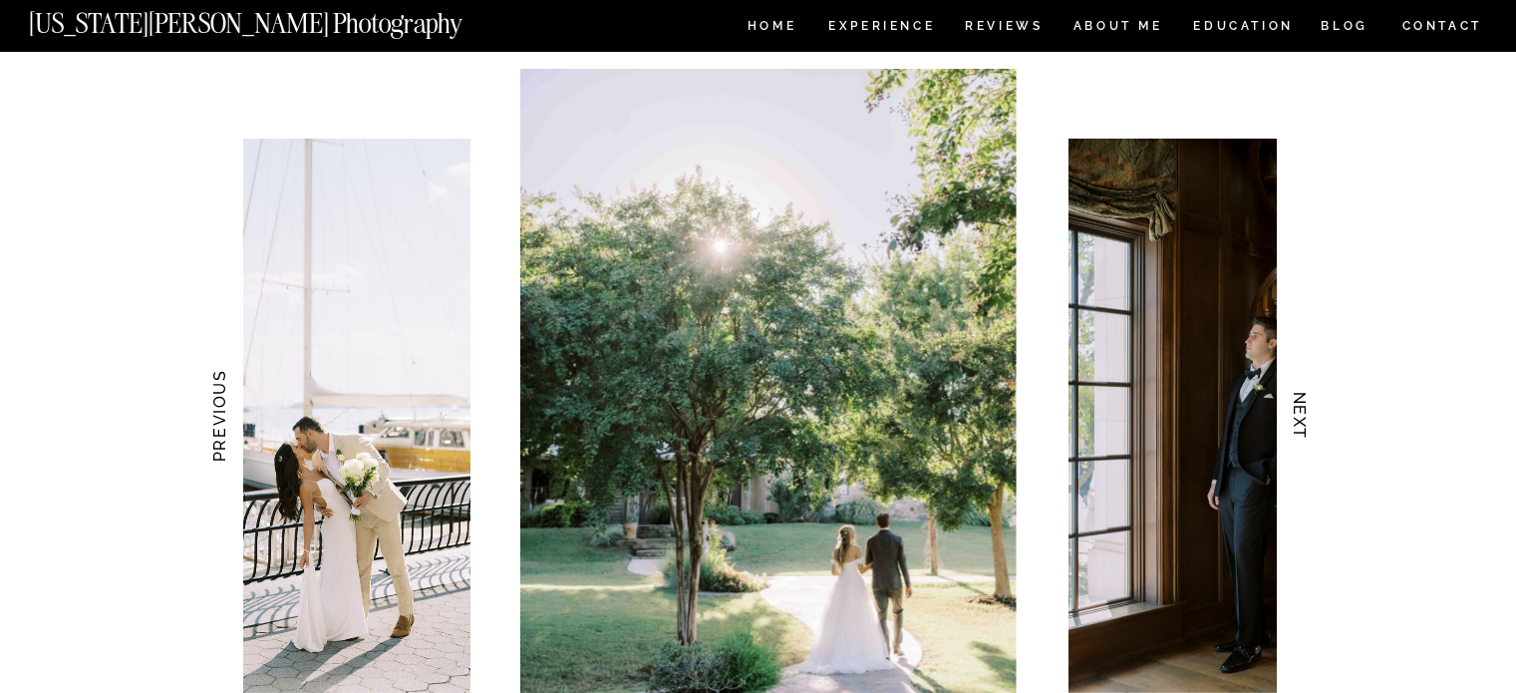
click at [1306, 417] on h3 "NEXT" at bounding box center [1299, 416] width 21 height 126
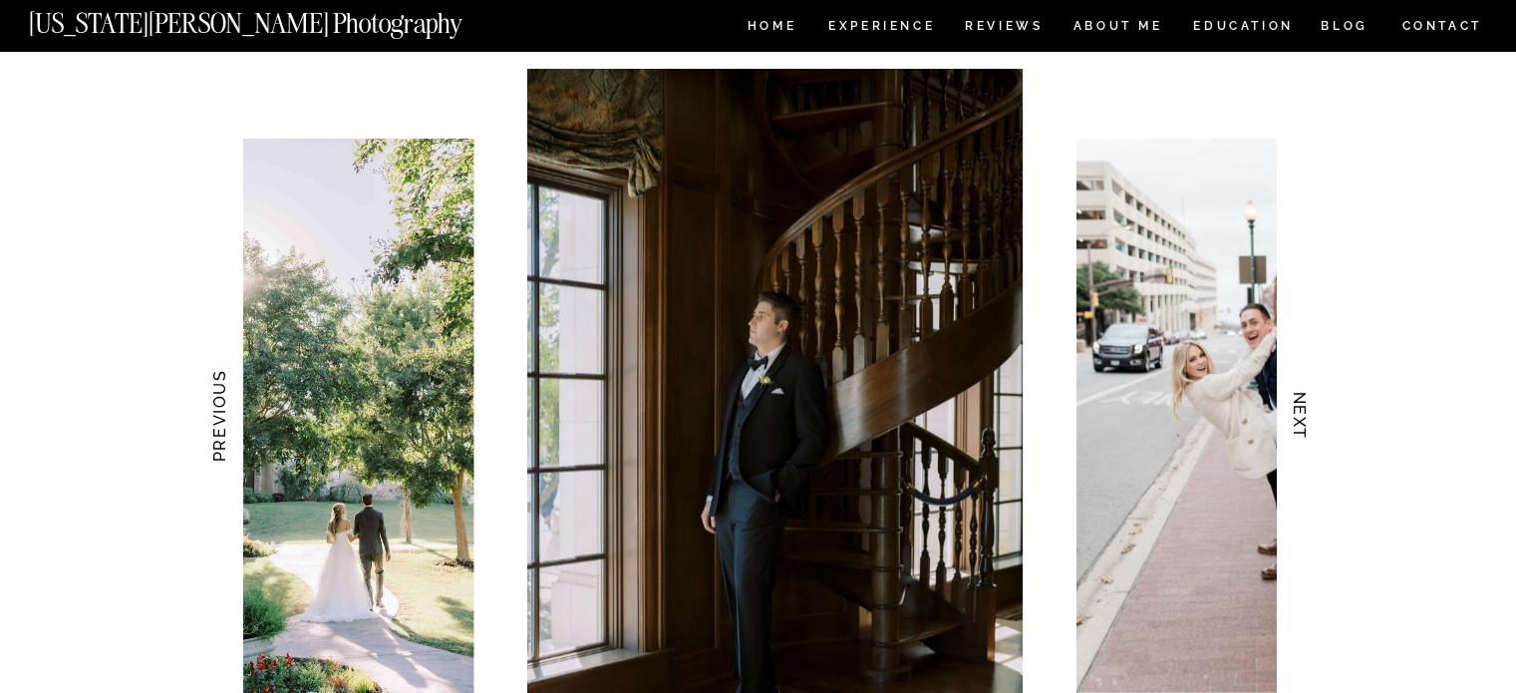
click at [1306, 418] on h3 "NEXT" at bounding box center [1299, 416] width 21 height 126
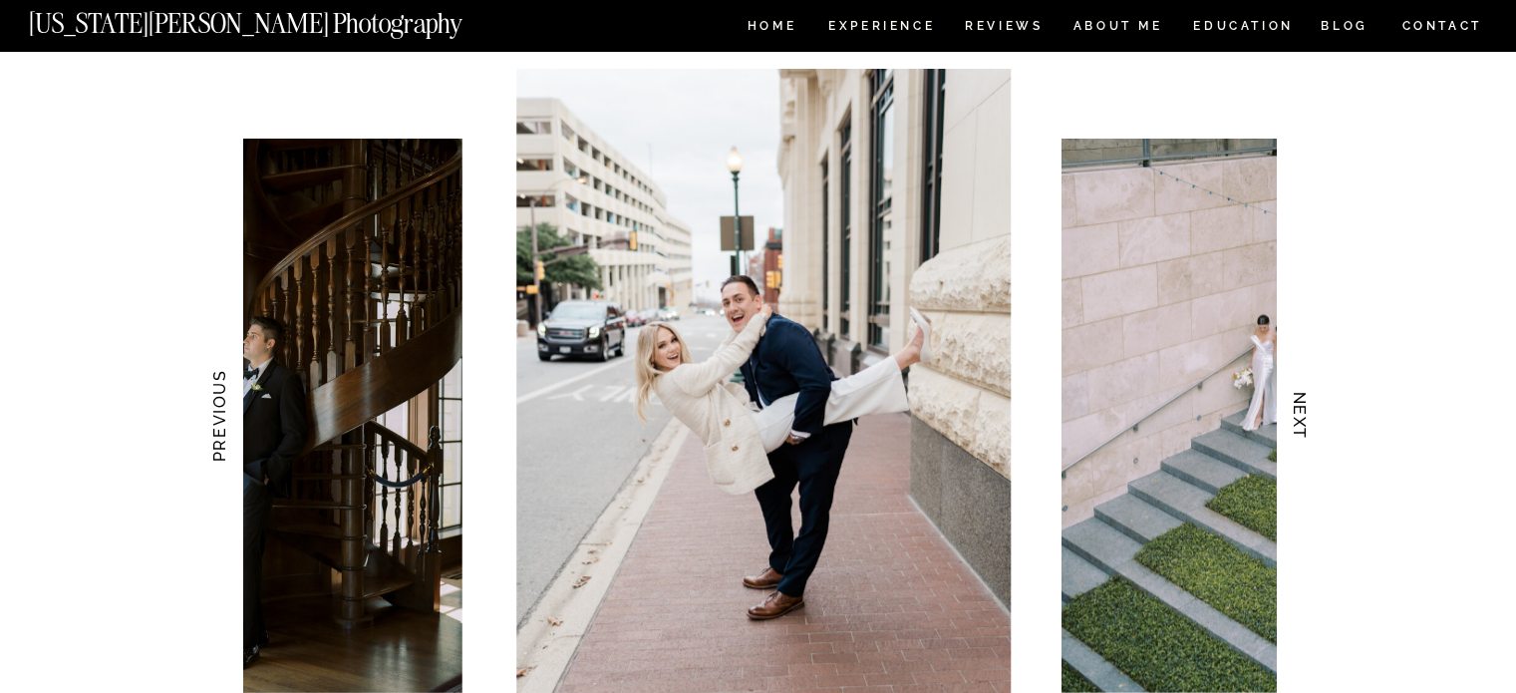
click at [1306, 418] on h3 "NEXT" at bounding box center [1299, 416] width 21 height 126
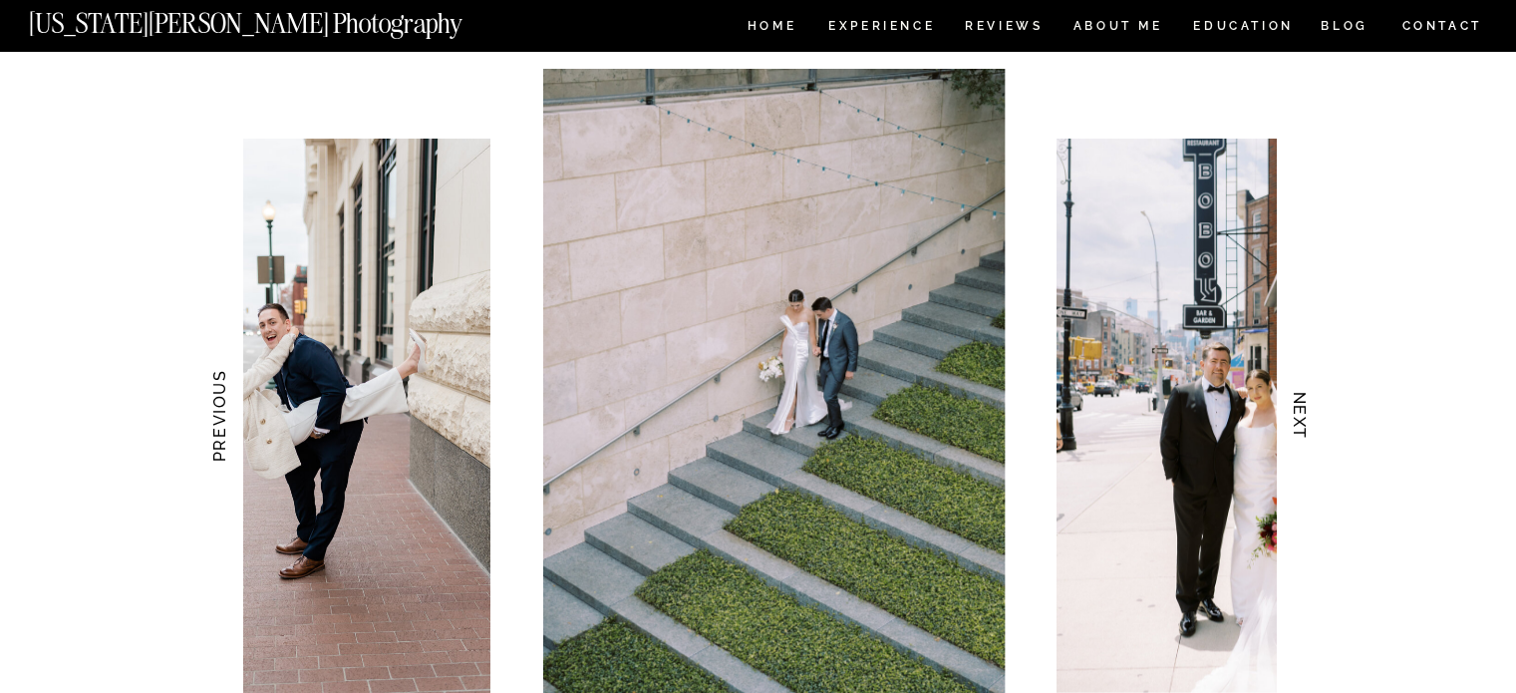
click at [1306, 418] on h3 "NEXT" at bounding box center [1299, 416] width 21 height 126
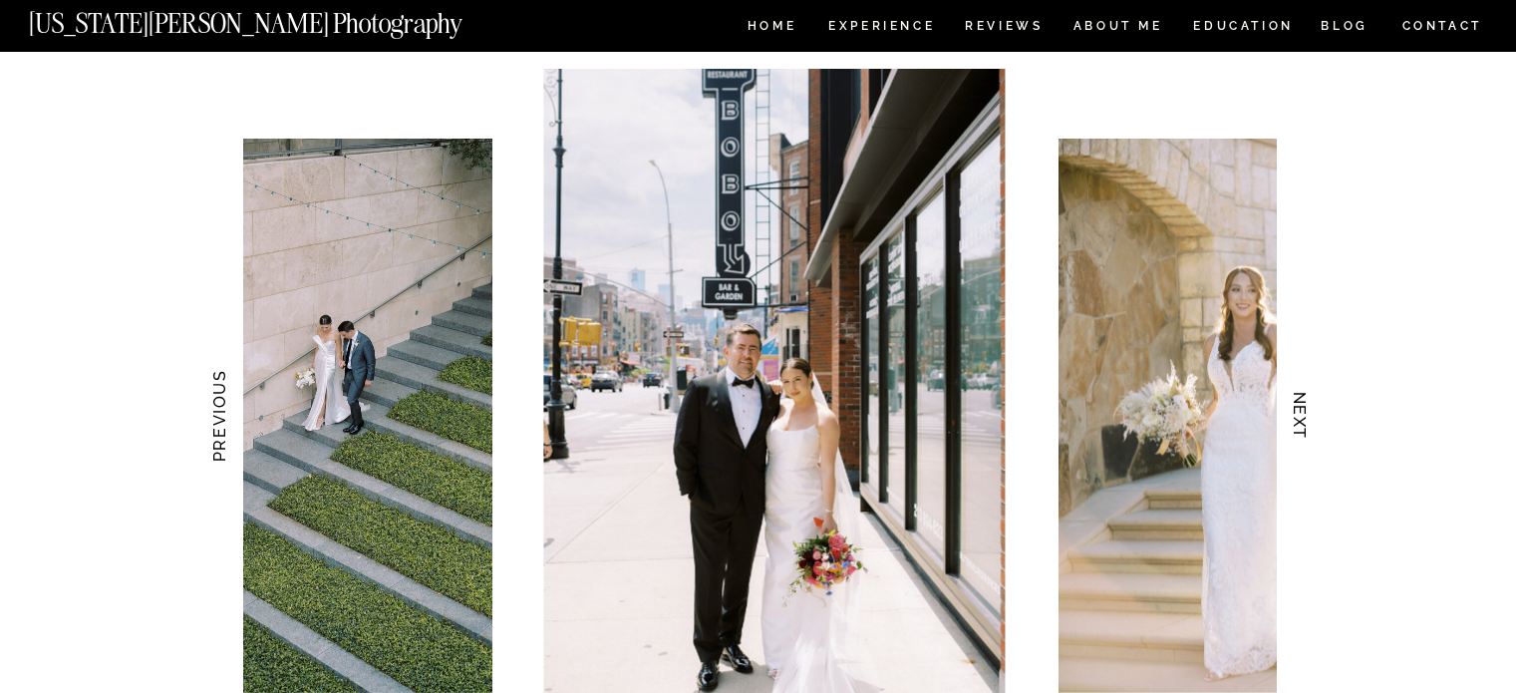
click at [1306, 418] on h3 "NEXT" at bounding box center [1299, 416] width 21 height 126
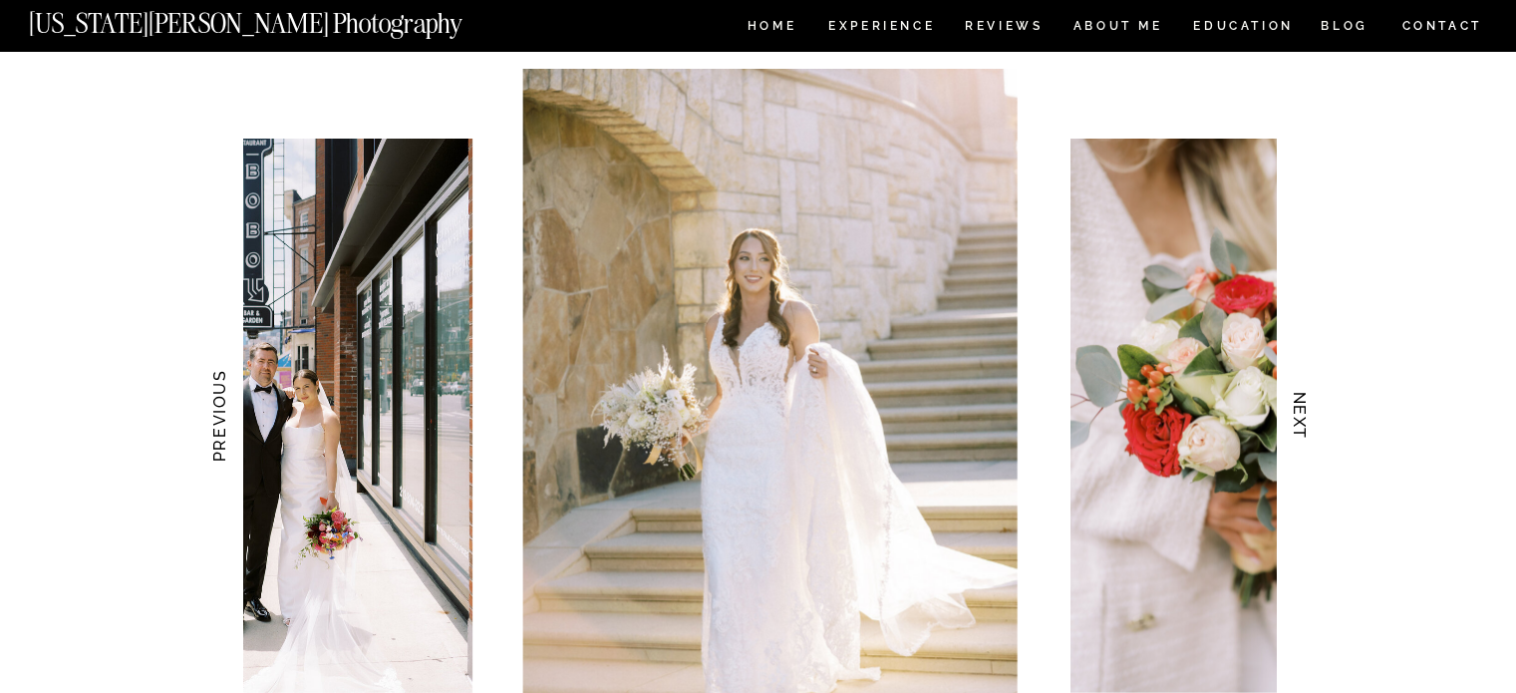
click at [1306, 418] on h3 "NEXT" at bounding box center [1299, 416] width 21 height 126
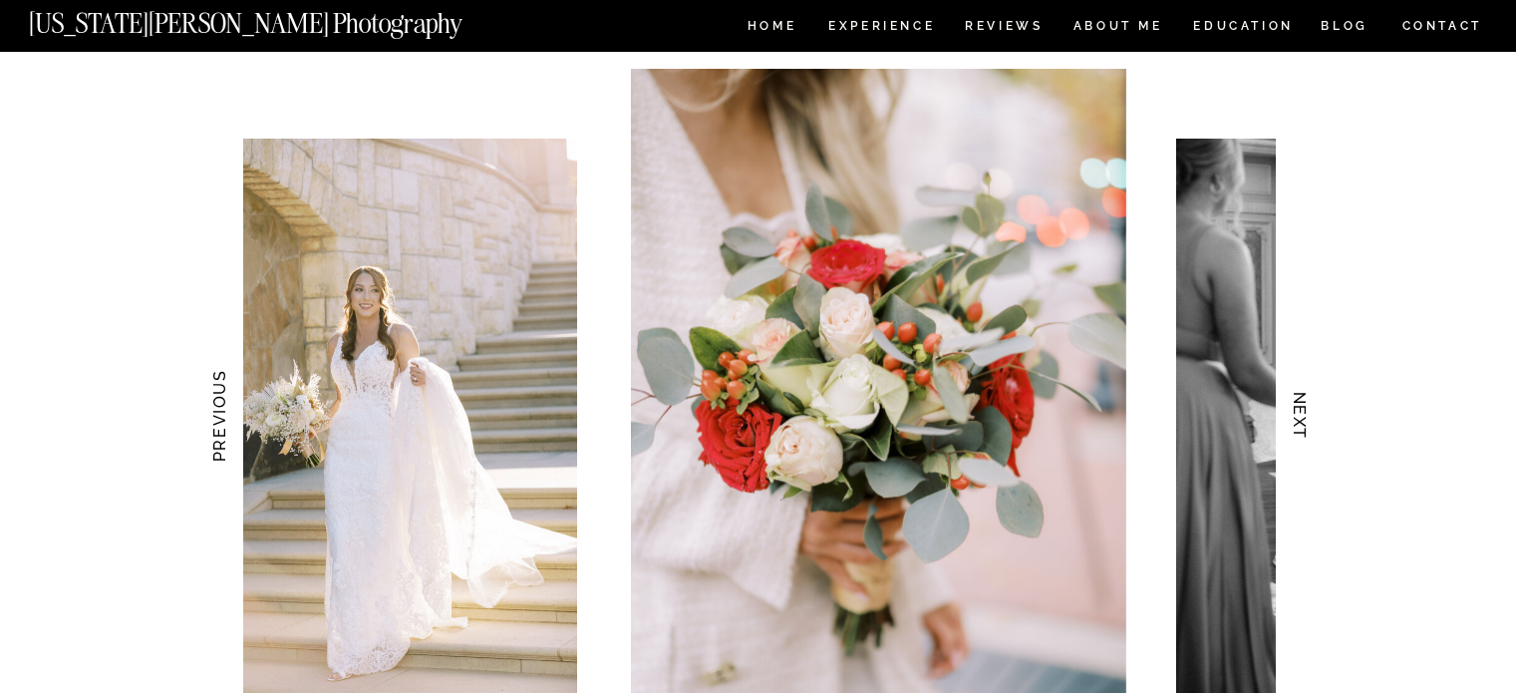
click at [1306, 418] on h3 "NEXT" at bounding box center [1299, 416] width 21 height 126
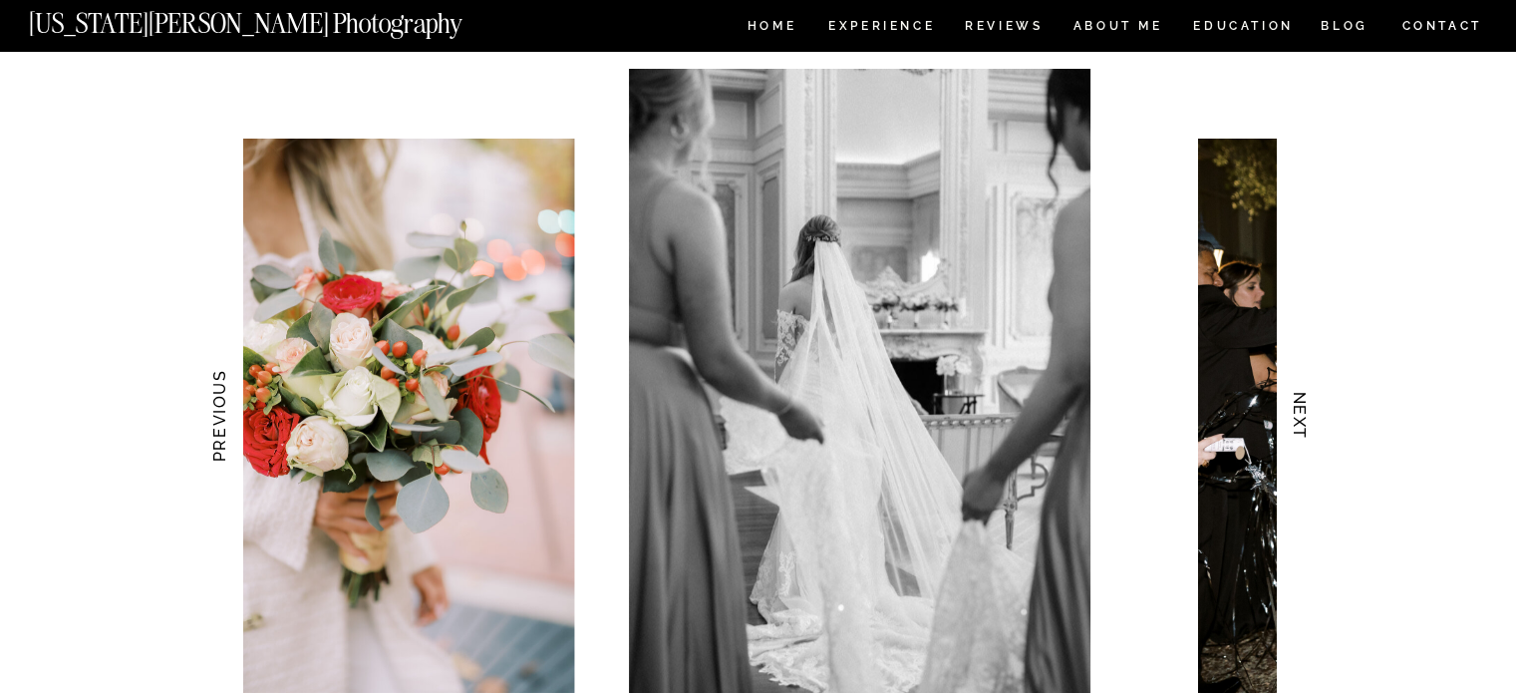
click at [1306, 418] on h3 "NEXT" at bounding box center [1299, 416] width 21 height 126
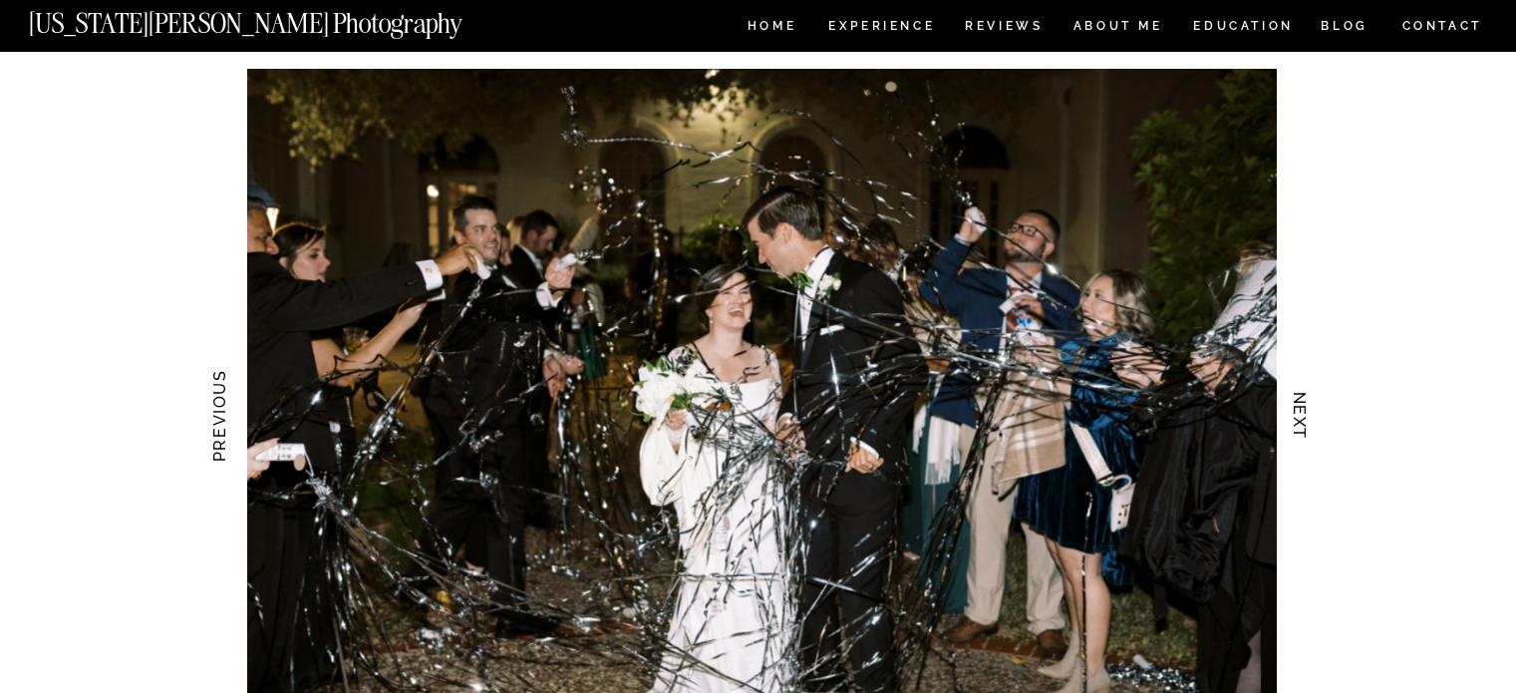
click at [1306, 418] on h3 "NEXT" at bounding box center [1299, 416] width 21 height 126
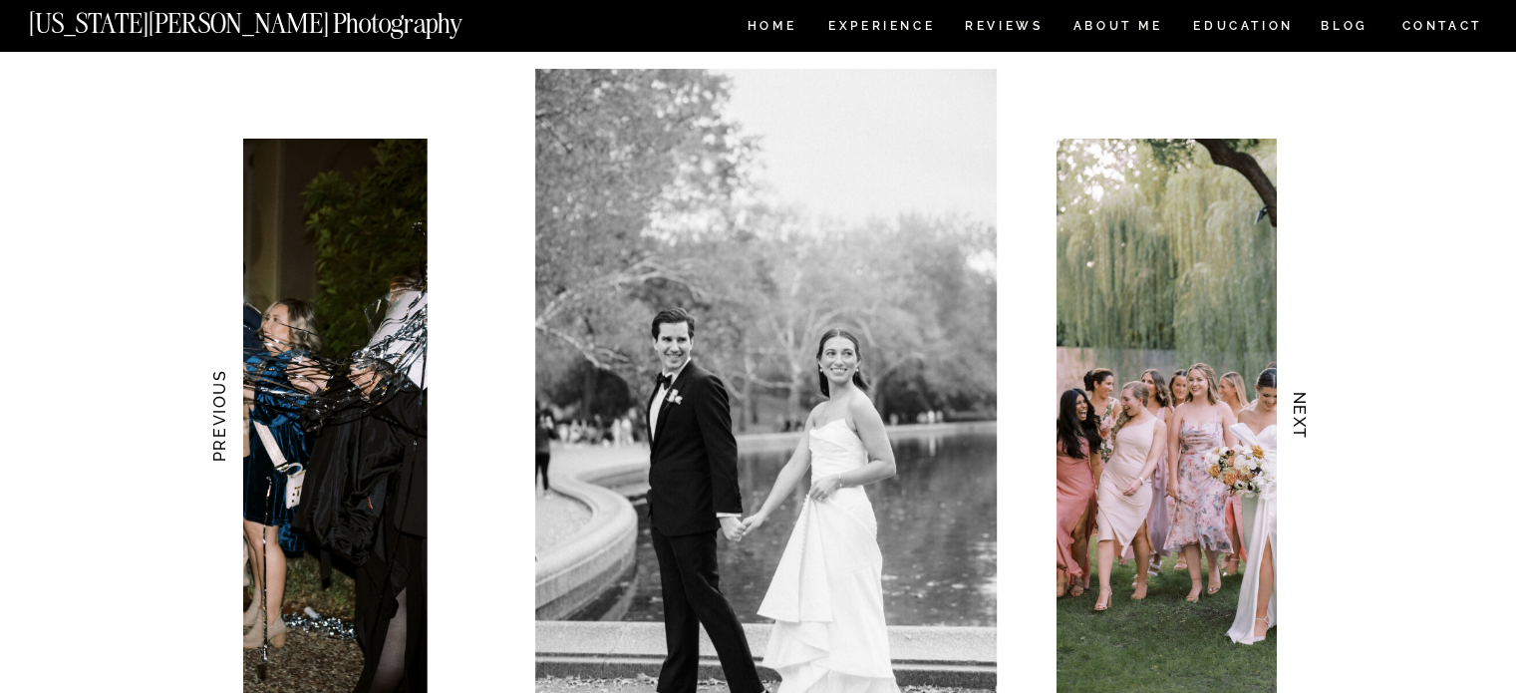
click at [1306, 418] on h3 "NEXT" at bounding box center [1299, 416] width 21 height 126
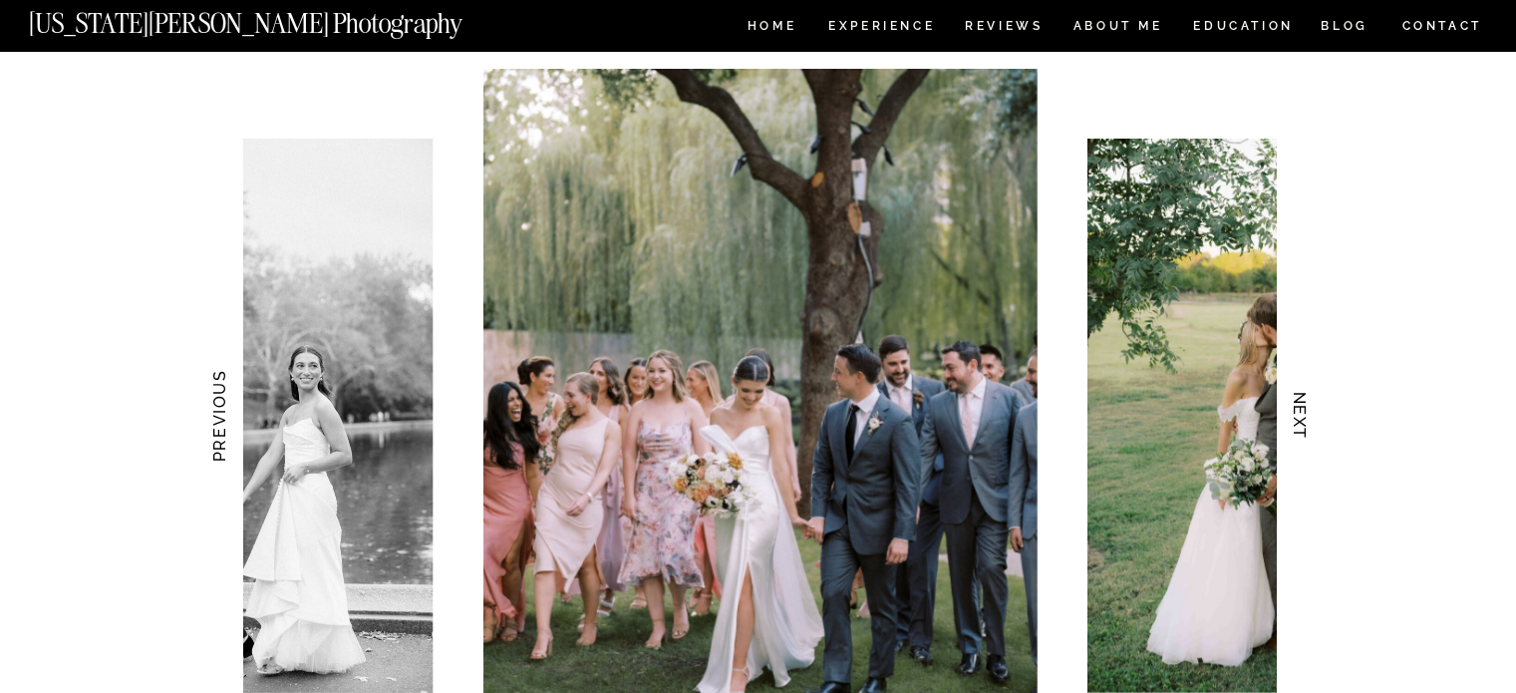
click at [1306, 418] on h3 "NEXT" at bounding box center [1299, 416] width 21 height 126
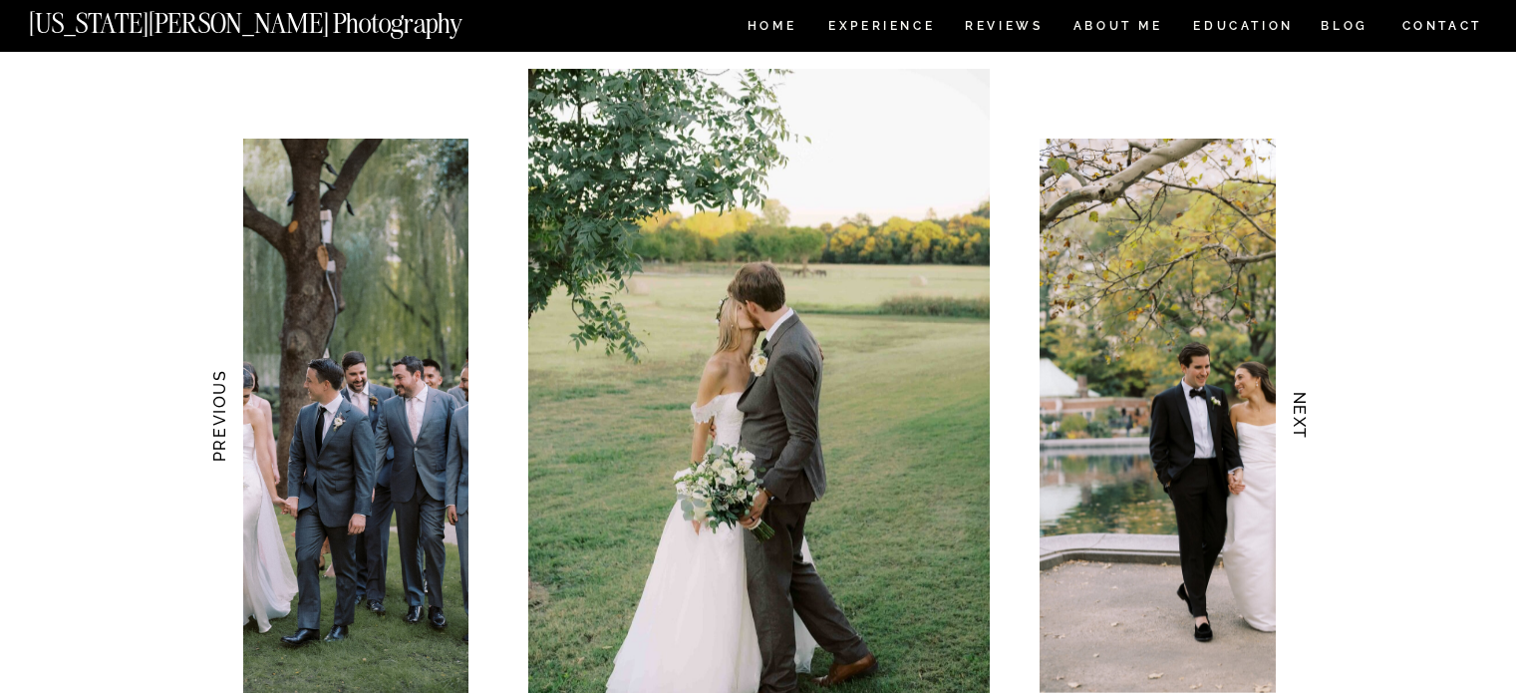
click at [1306, 418] on h3 "NEXT" at bounding box center [1299, 416] width 21 height 126
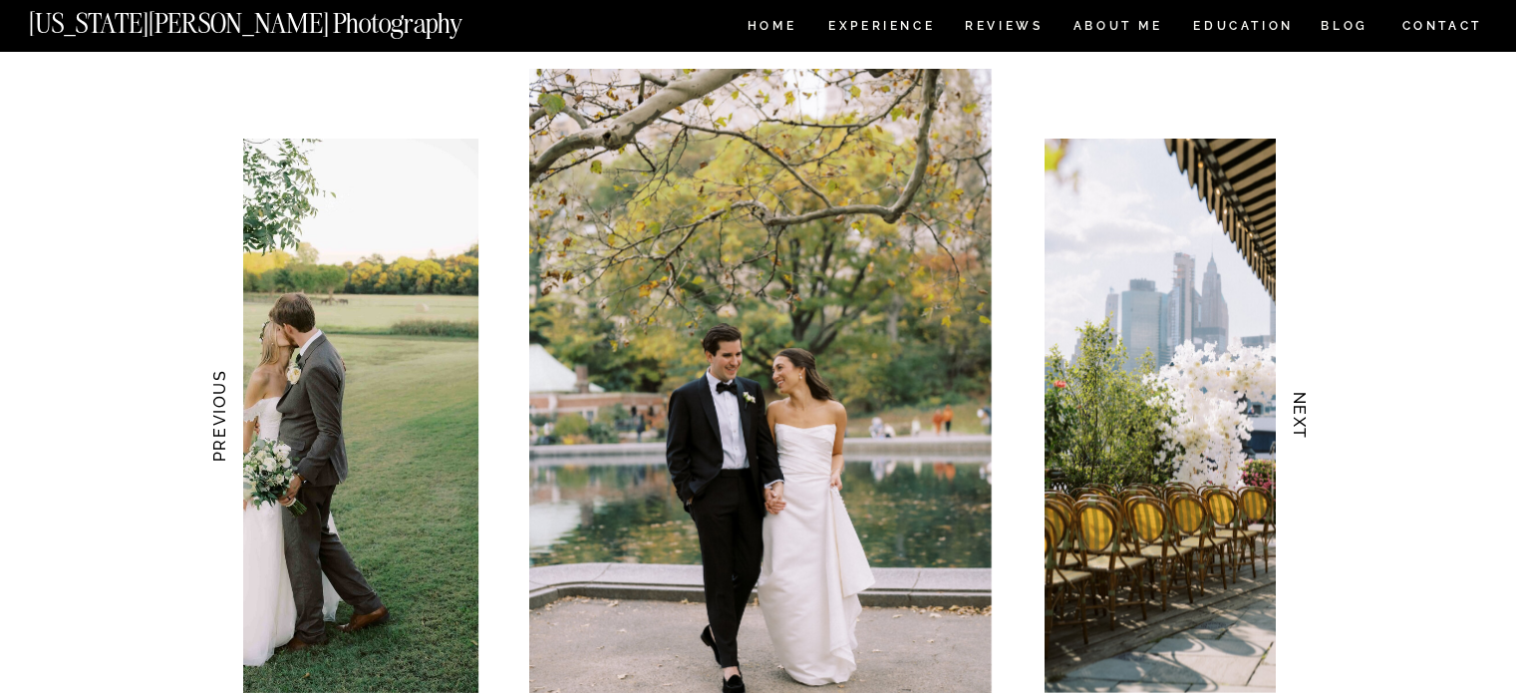
click at [1306, 418] on h3 "NEXT" at bounding box center [1299, 416] width 21 height 126
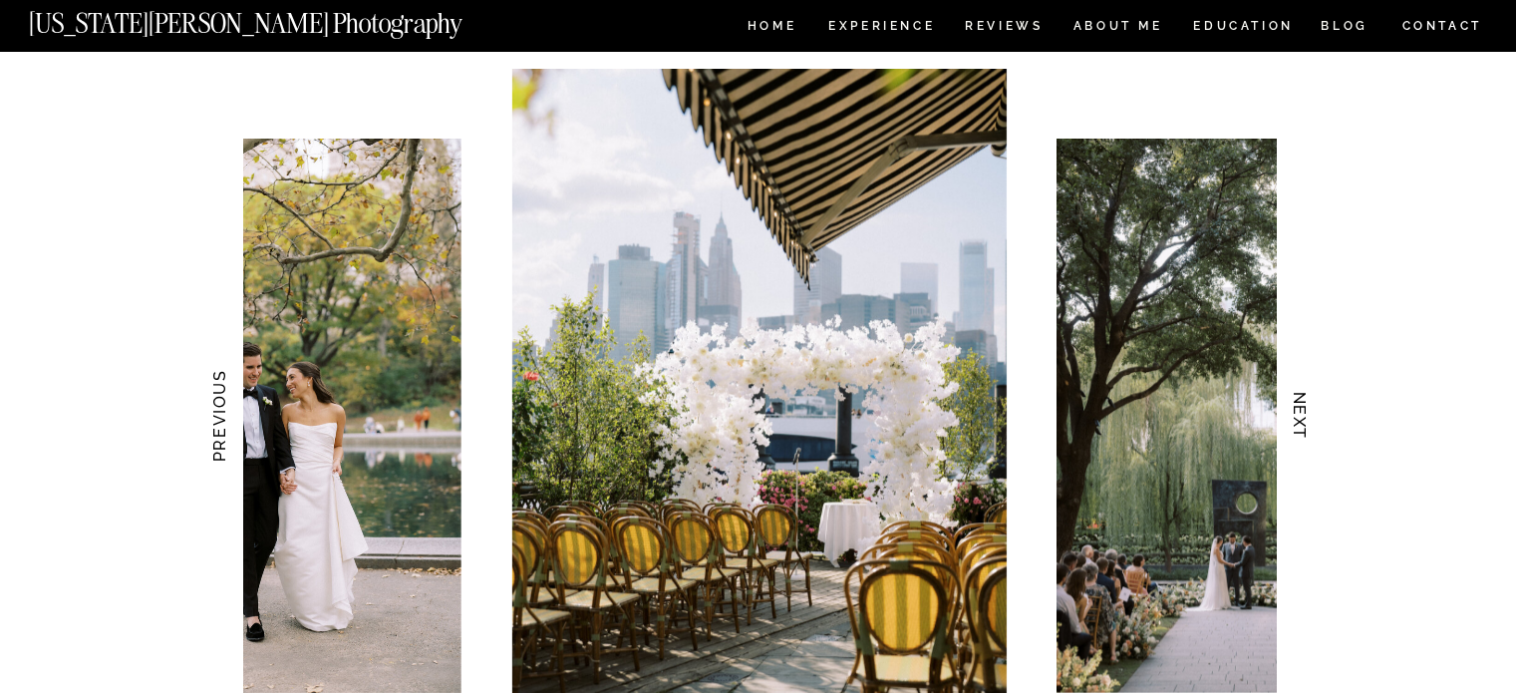
click at [1306, 418] on h3 "NEXT" at bounding box center [1299, 416] width 21 height 126
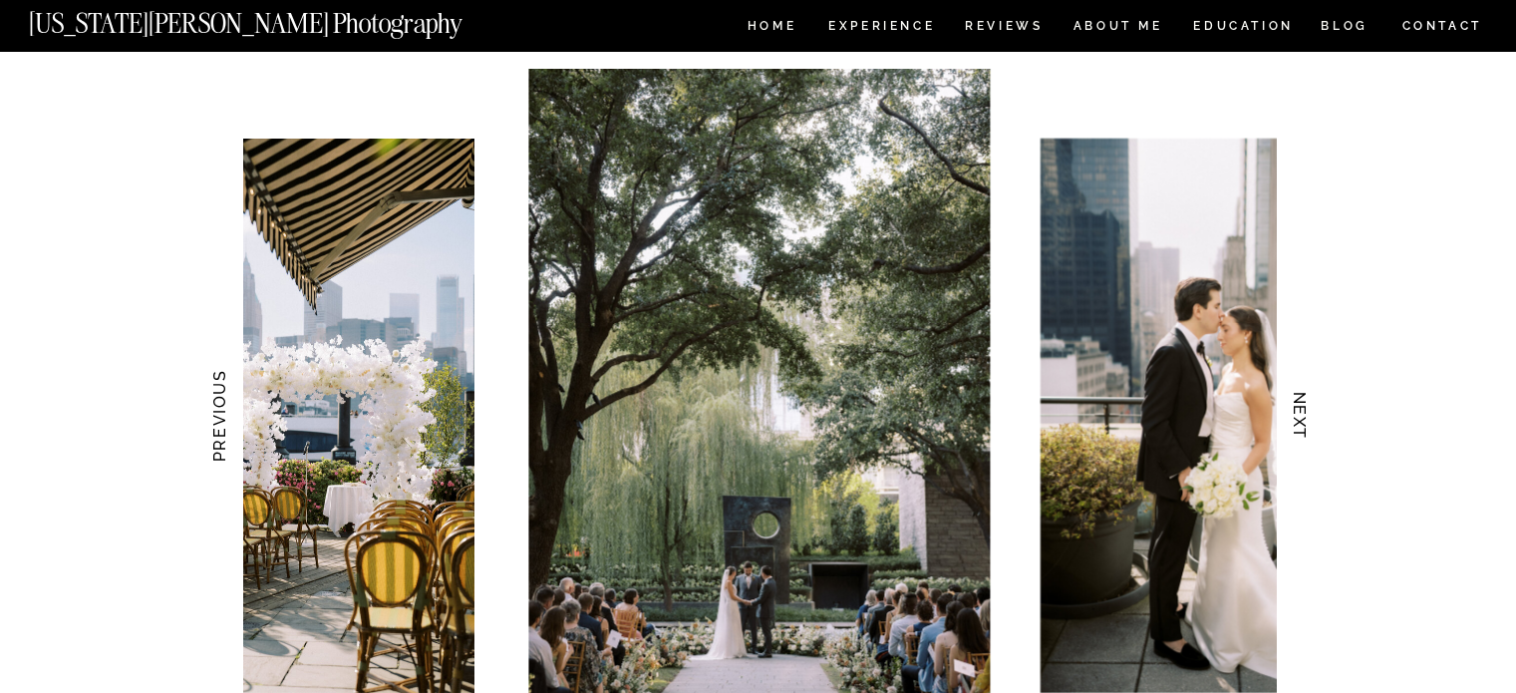
click at [1306, 418] on h3 "NEXT" at bounding box center [1299, 416] width 21 height 126
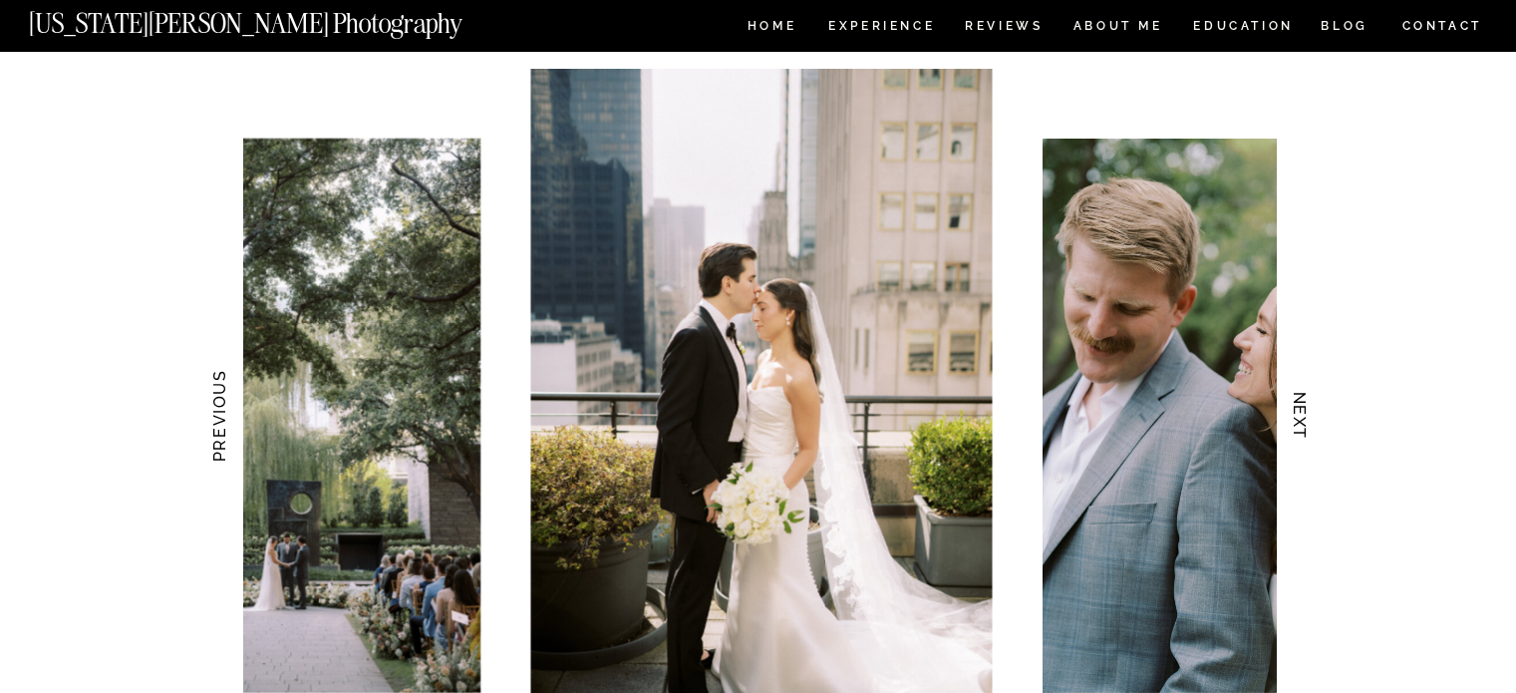
click at [1306, 418] on h3 "NEXT" at bounding box center [1299, 416] width 21 height 126
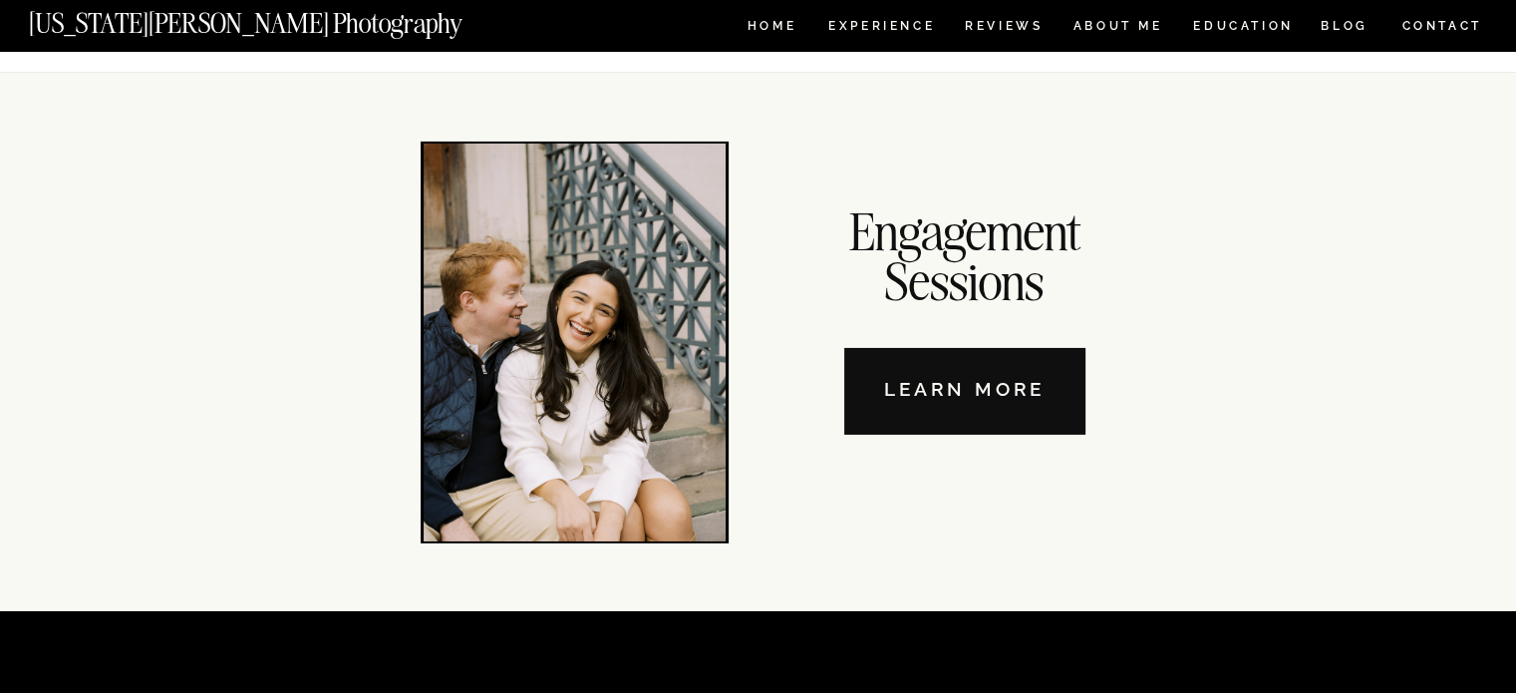
scroll to position [6610, 0]
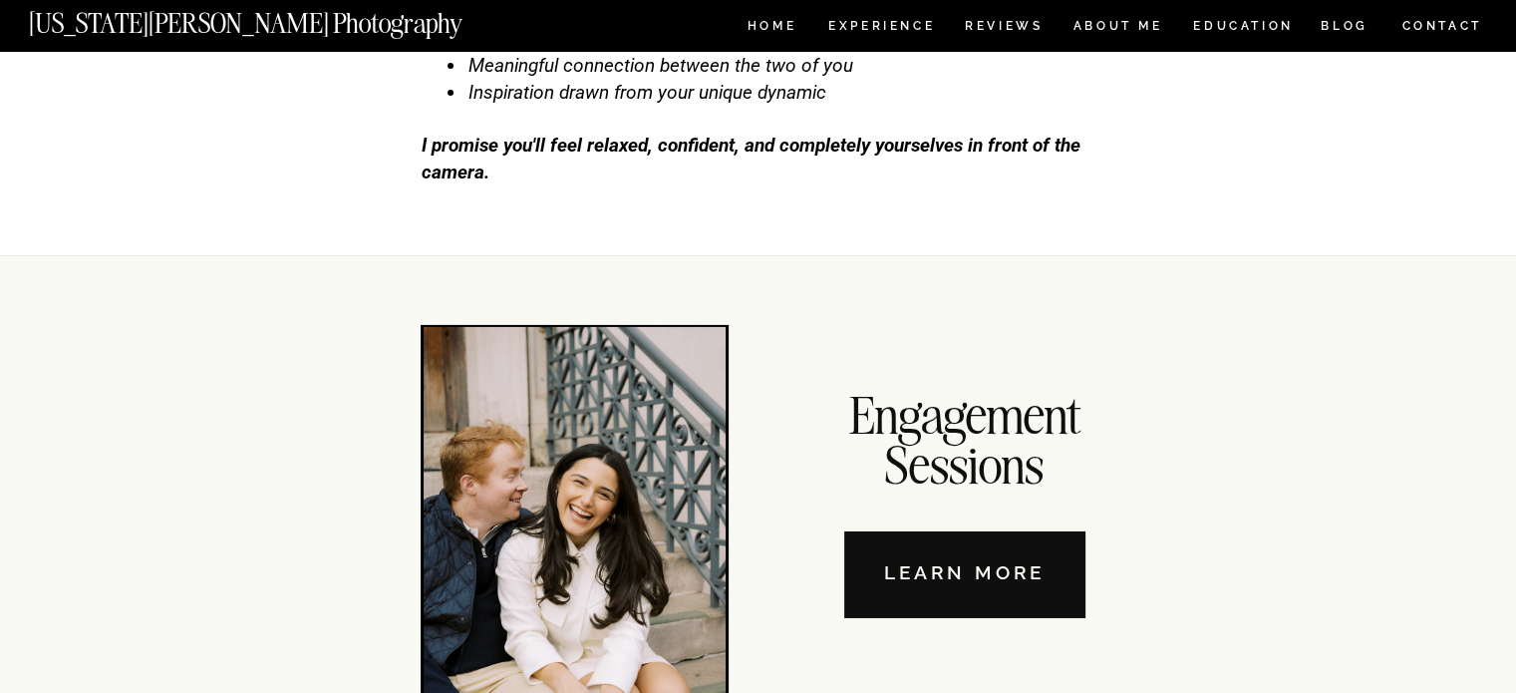
click at [1020, 569] on nav "Learn More" at bounding box center [964, 574] width 241 height 87
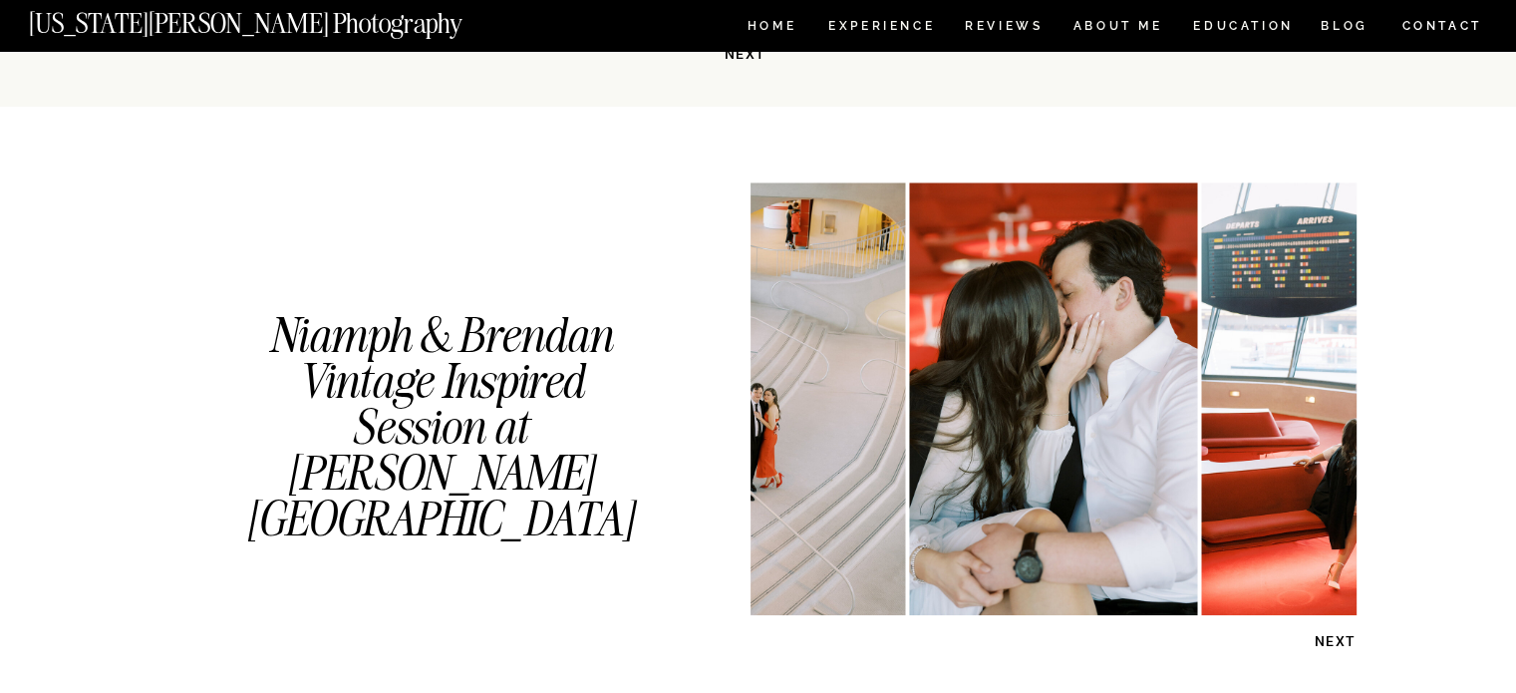
scroll to position [2193, 0]
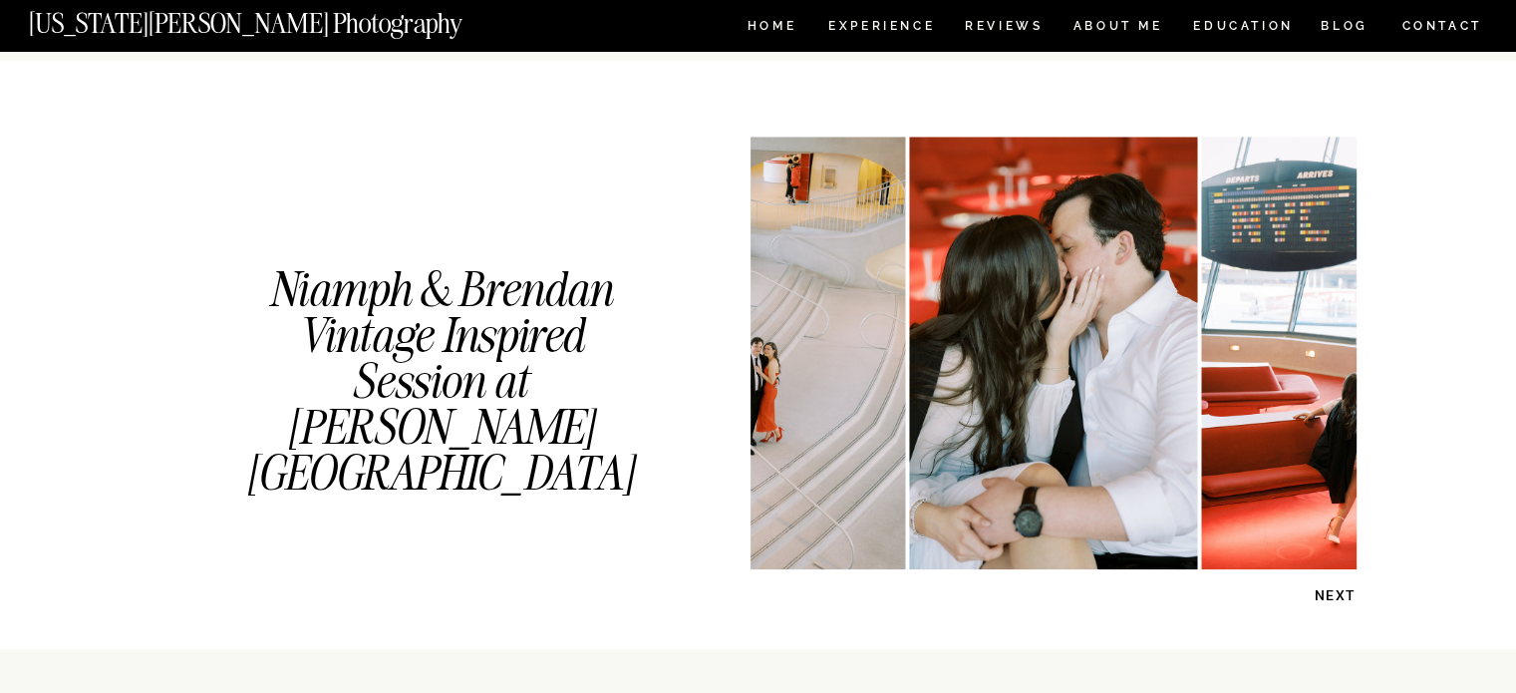
click at [1324, 586] on p "NEXT" at bounding box center [1305, 595] width 103 height 19
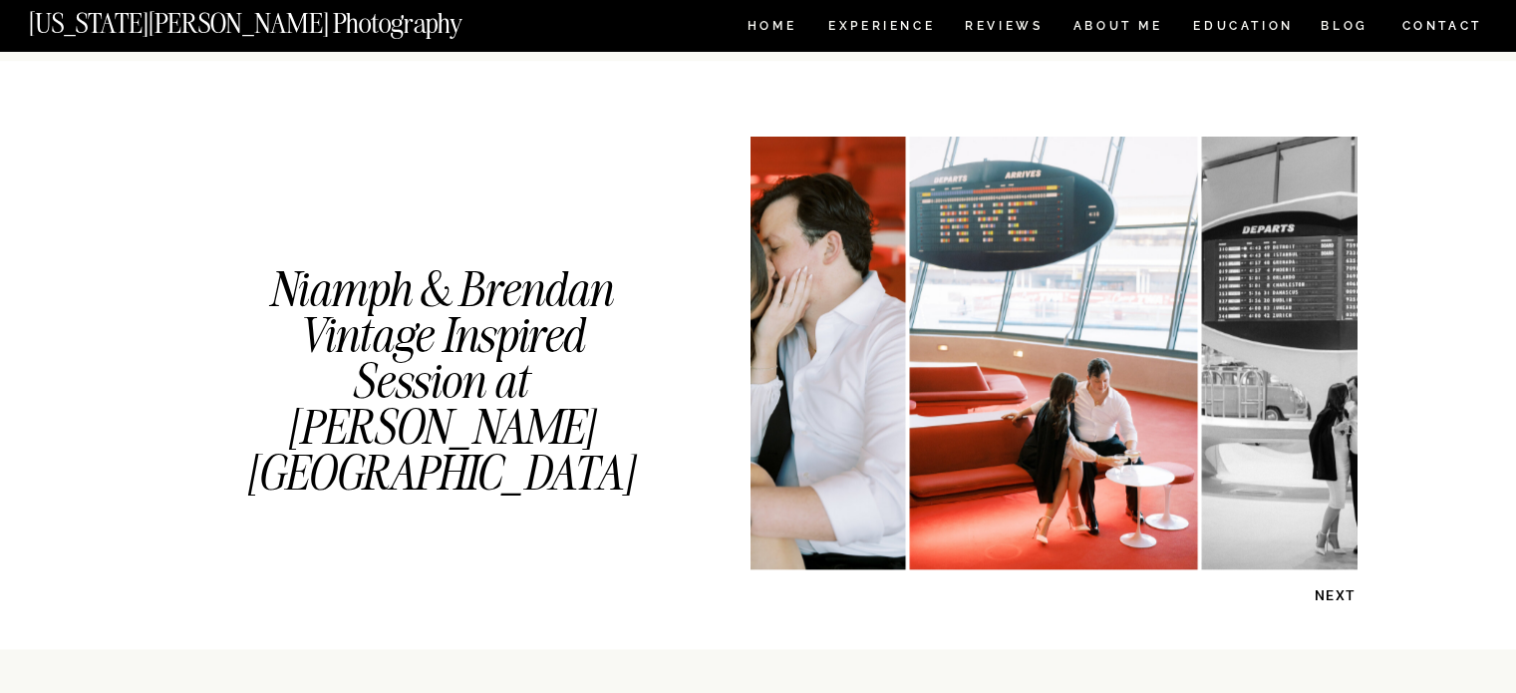
click at [1324, 587] on p "NEXT" at bounding box center [1305, 595] width 103 height 19
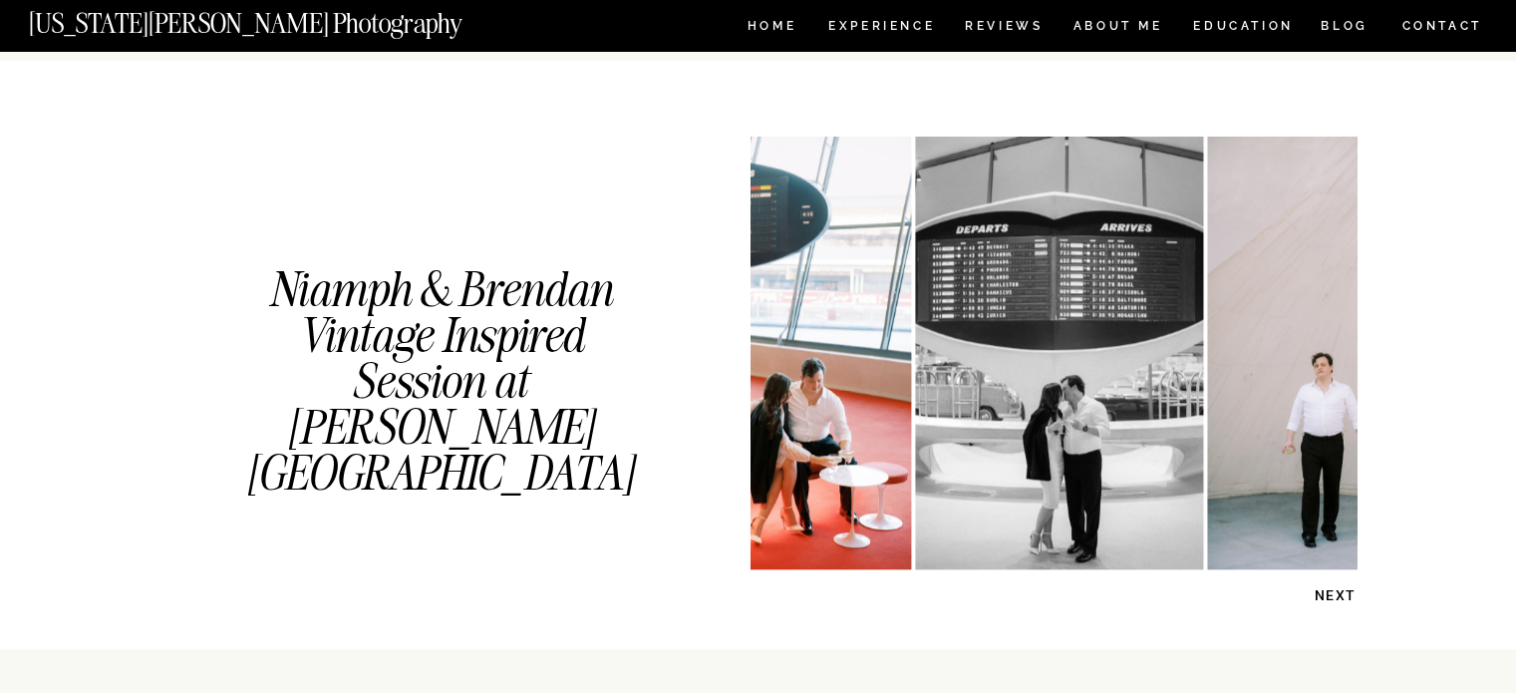
click at [1324, 587] on p "NEXT" at bounding box center [1305, 595] width 103 height 19
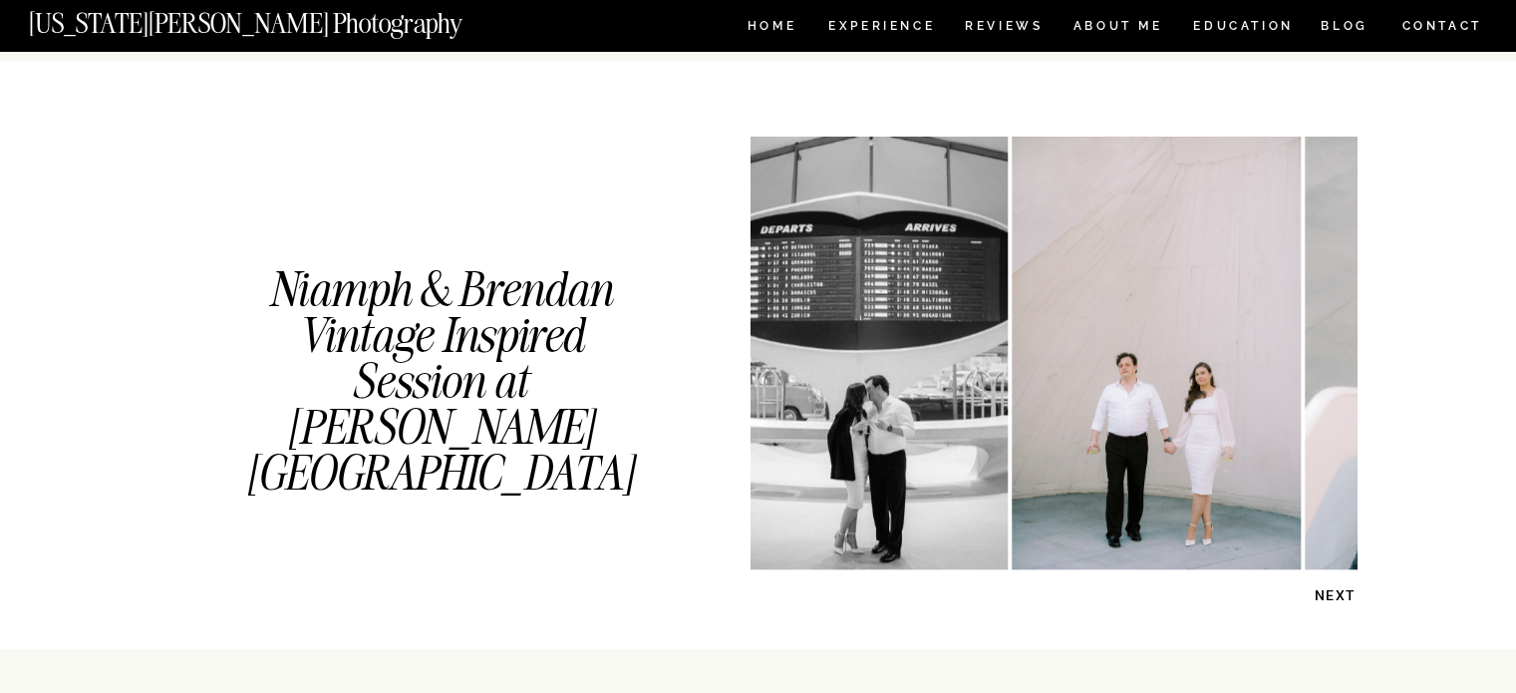
click at [1324, 587] on p "NEXT" at bounding box center [1305, 595] width 103 height 19
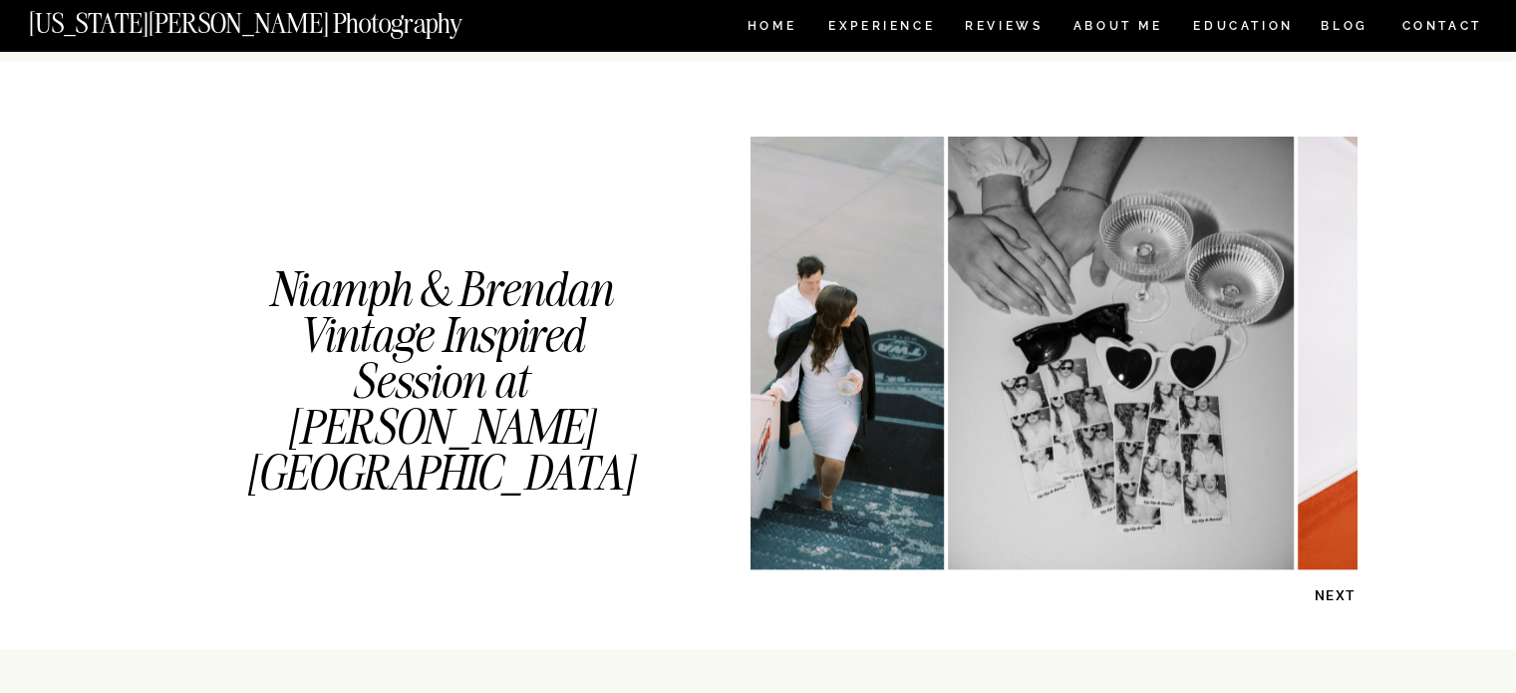
click at [1324, 587] on p "NEXT" at bounding box center [1305, 595] width 103 height 19
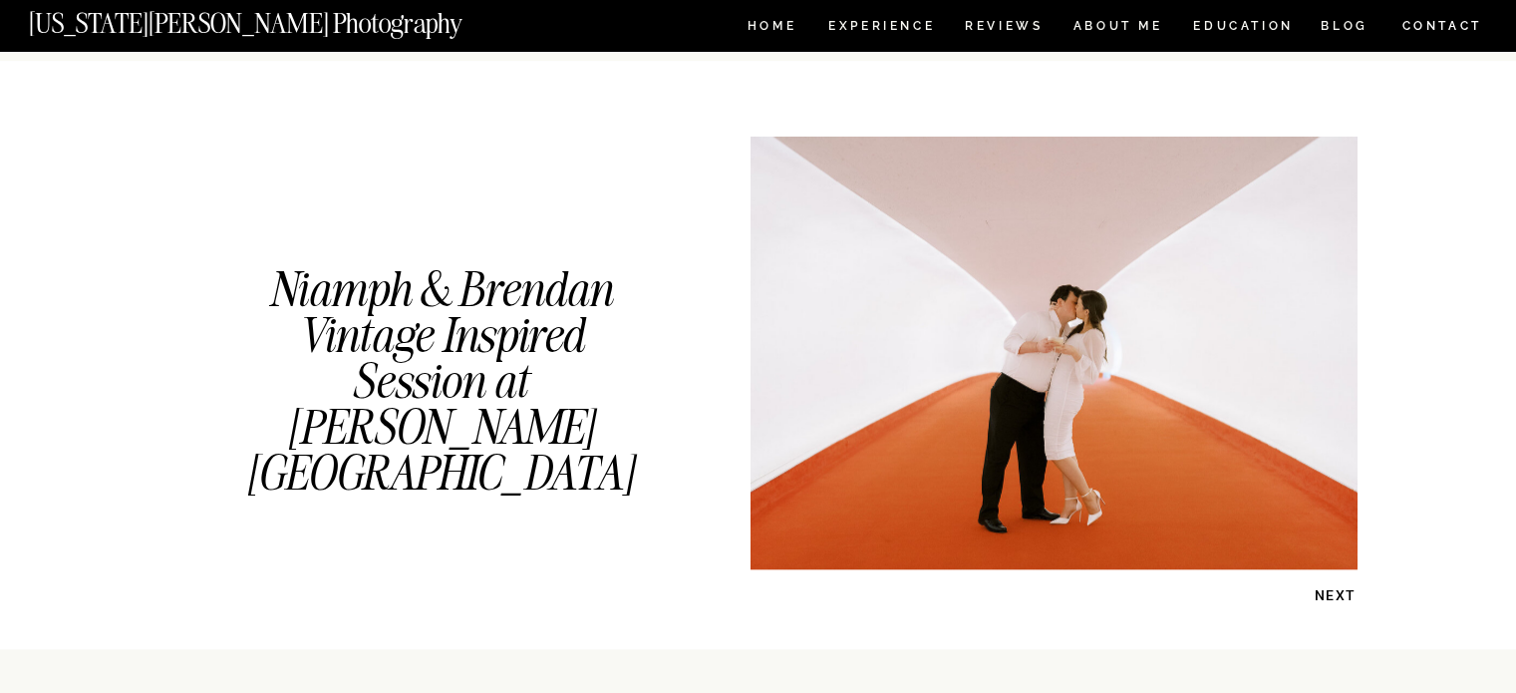
click at [1324, 587] on p "NEXT" at bounding box center [1305, 595] width 103 height 19
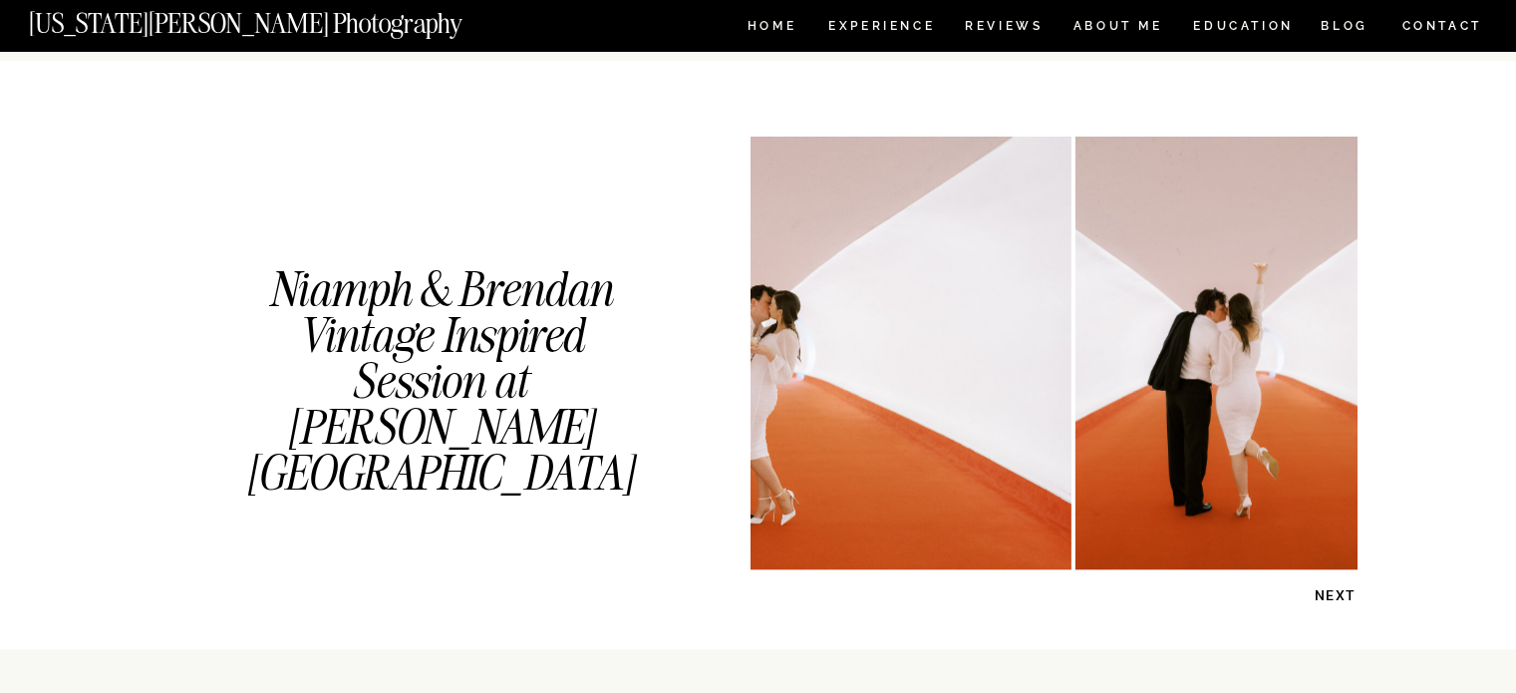
click at [1324, 587] on p "NEXT" at bounding box center [1305, 595] width 103 height 19
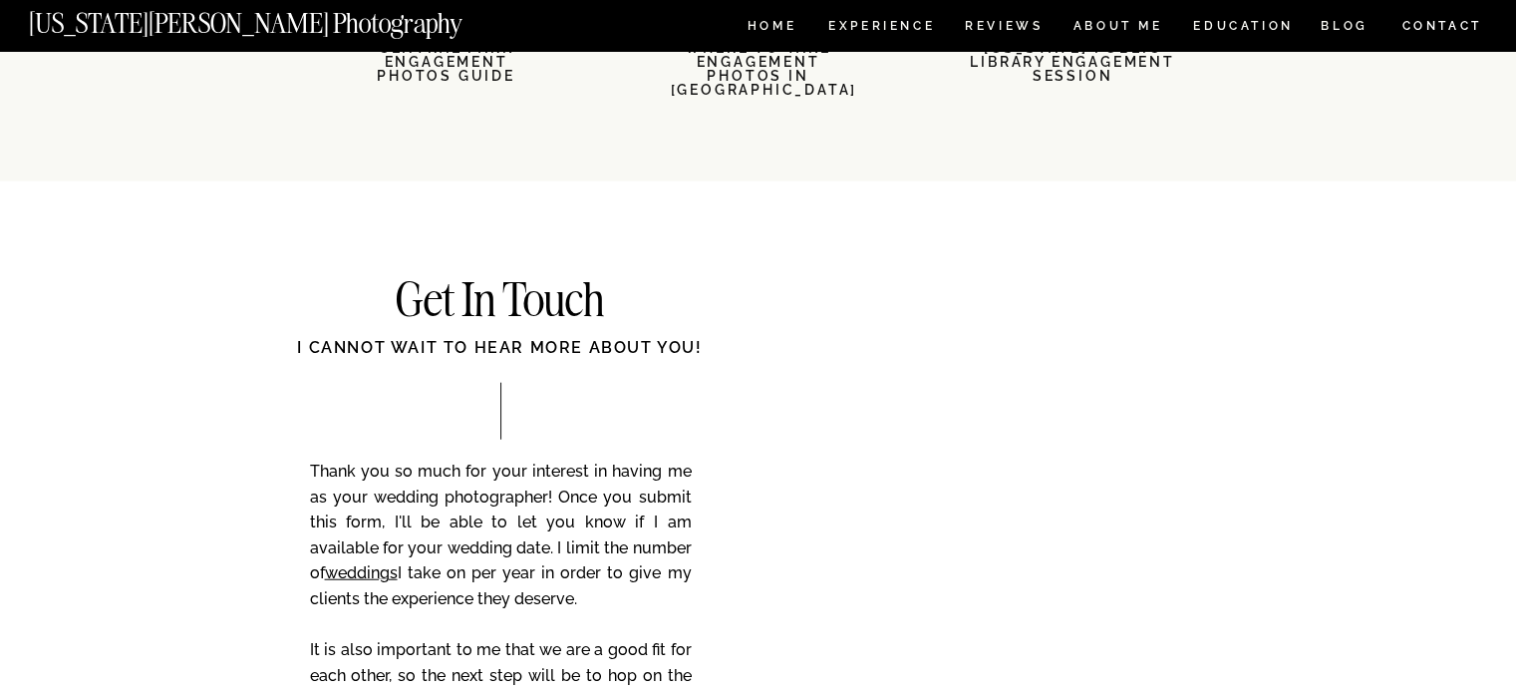
scroll to position [4983, 0]
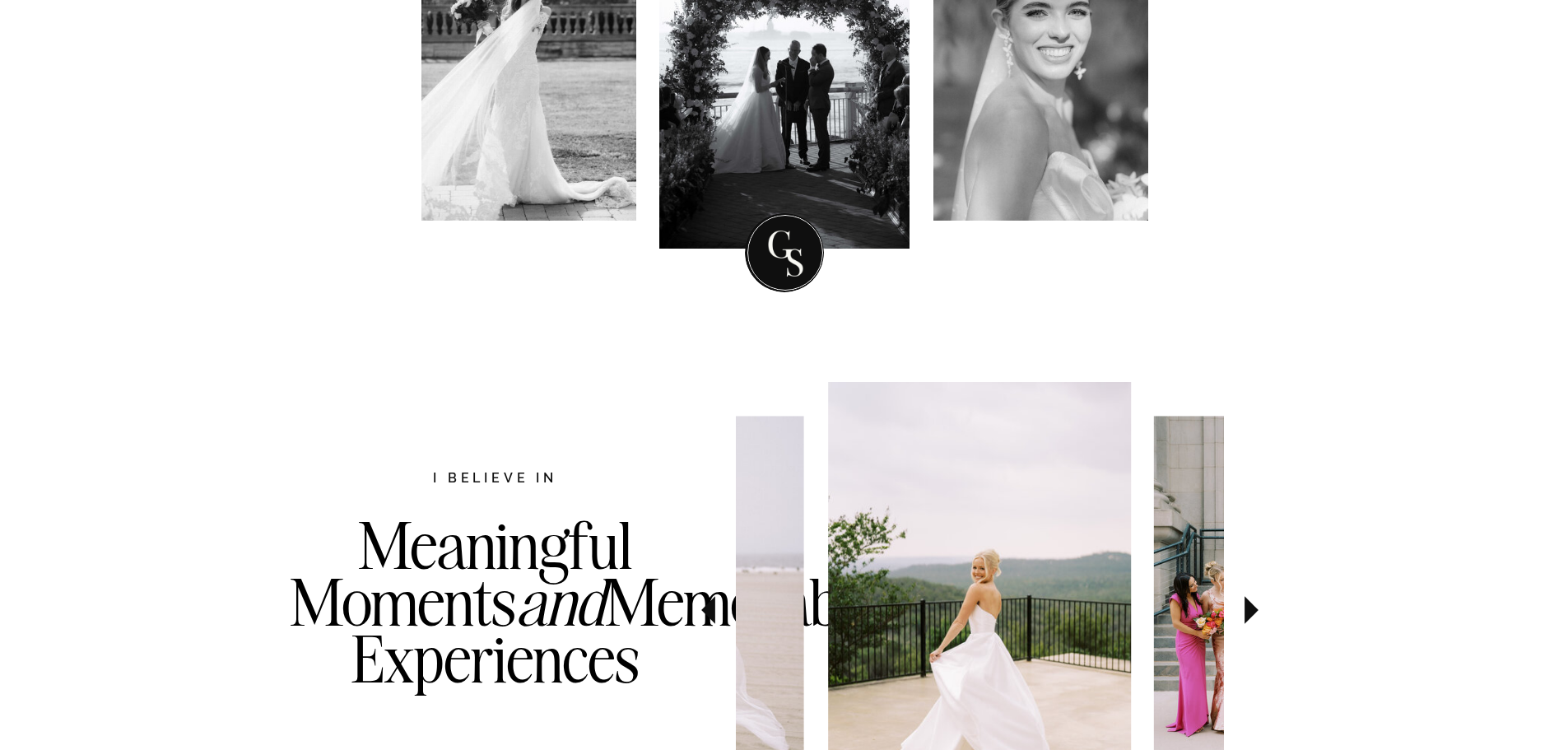
scroll to position [741, 0]
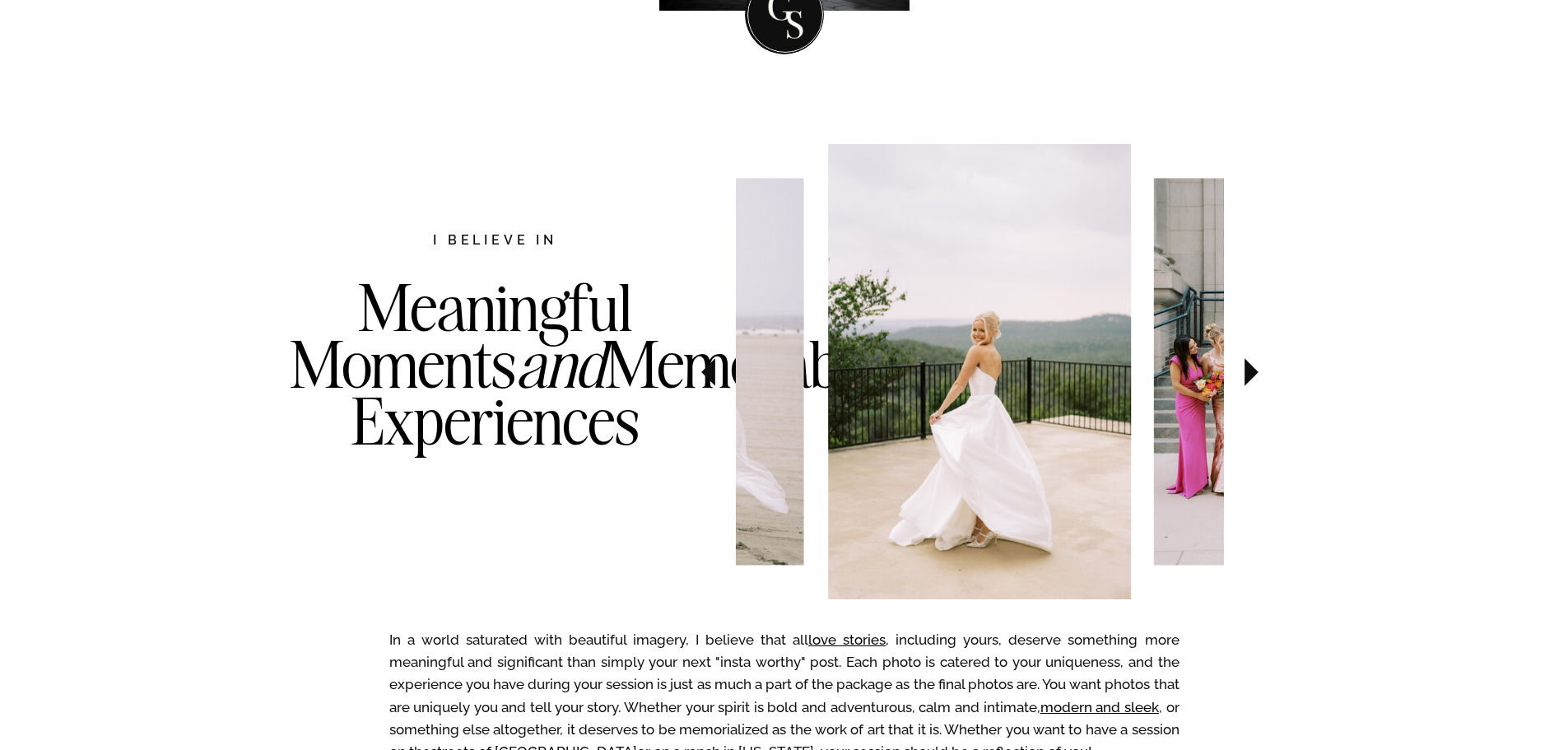
click at [1244, 388] on icon at bounding box center [1251, 373] width 55 height 58
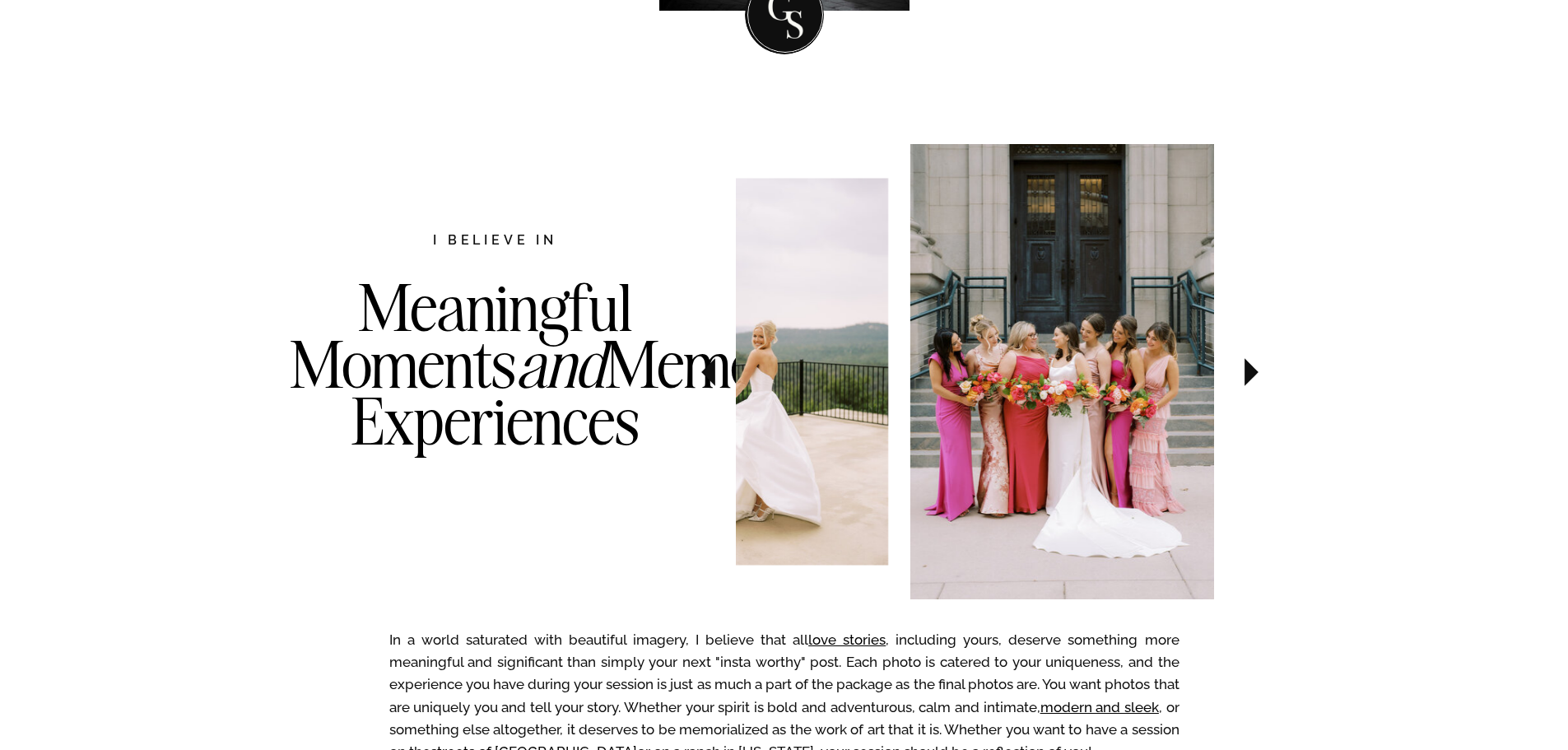
click at [1244, 388] on icon at bounding box center [1251, 373] width 55 height 58
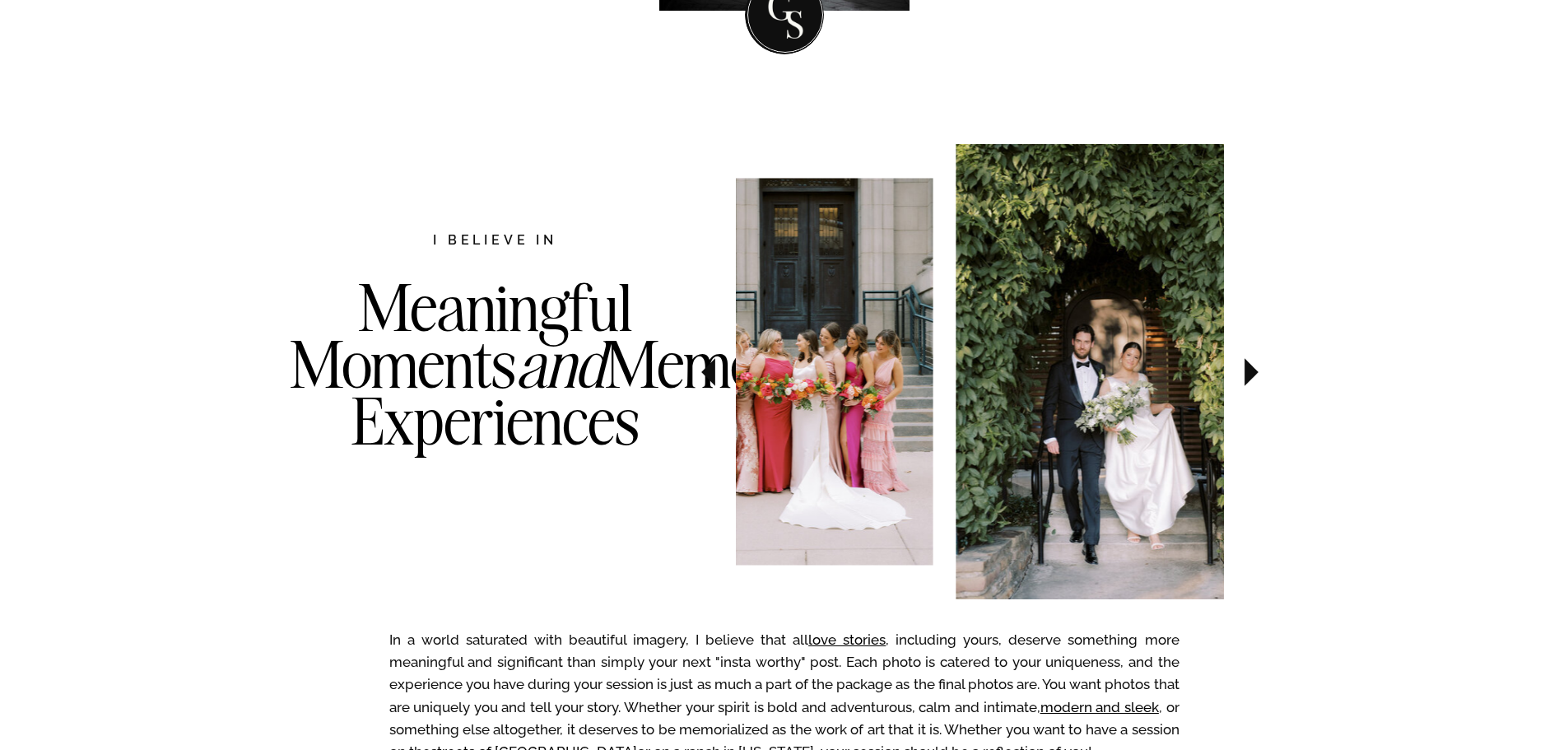
click at [1244, 388] on icon at bounding box center [1251, 373] width 55 height 58
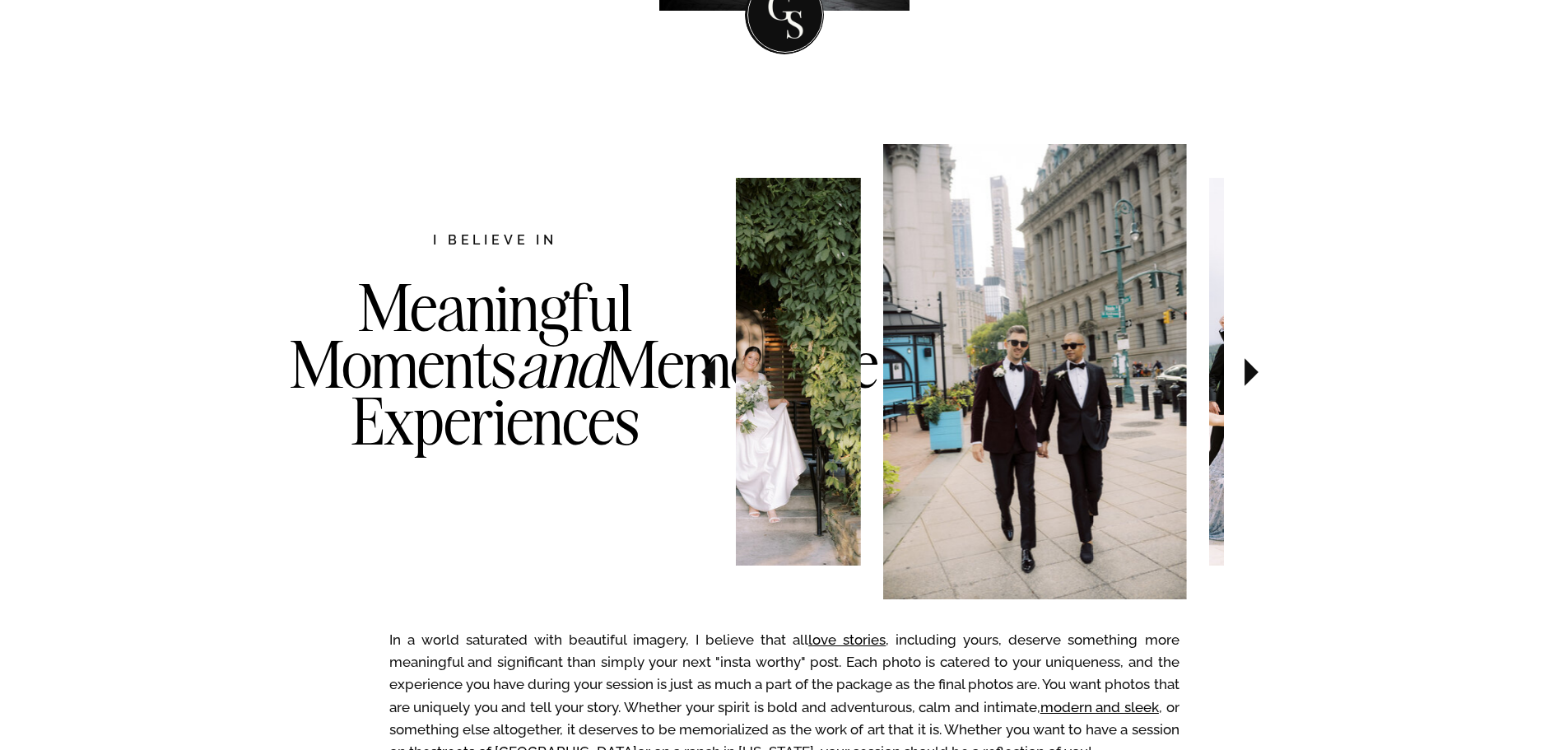
click at [1244, 388] on icon at bounding box center [1251, 373] width 55 height 58
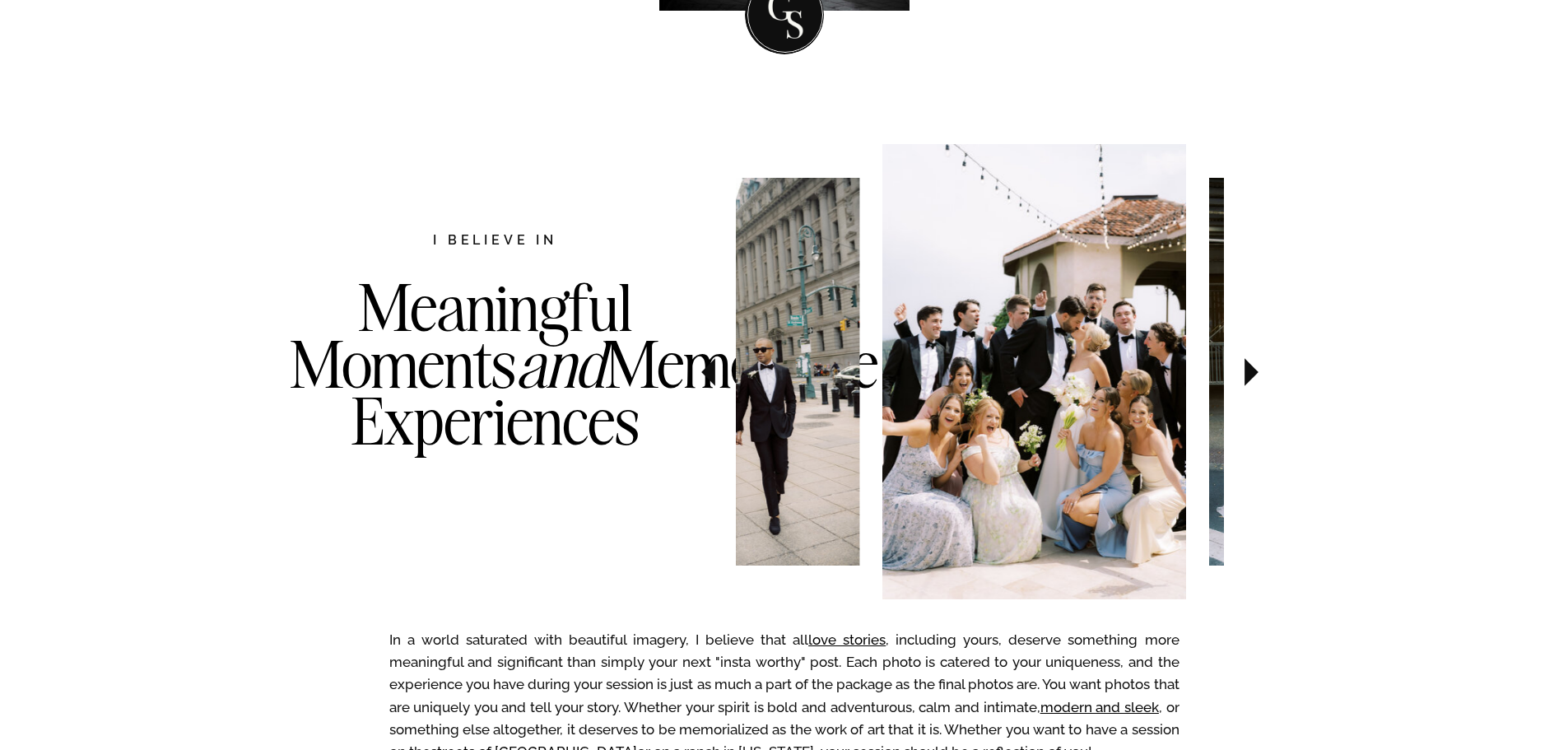
click at [1244, 388] on icon at bounding box center [1251, 373] width 55 height 58
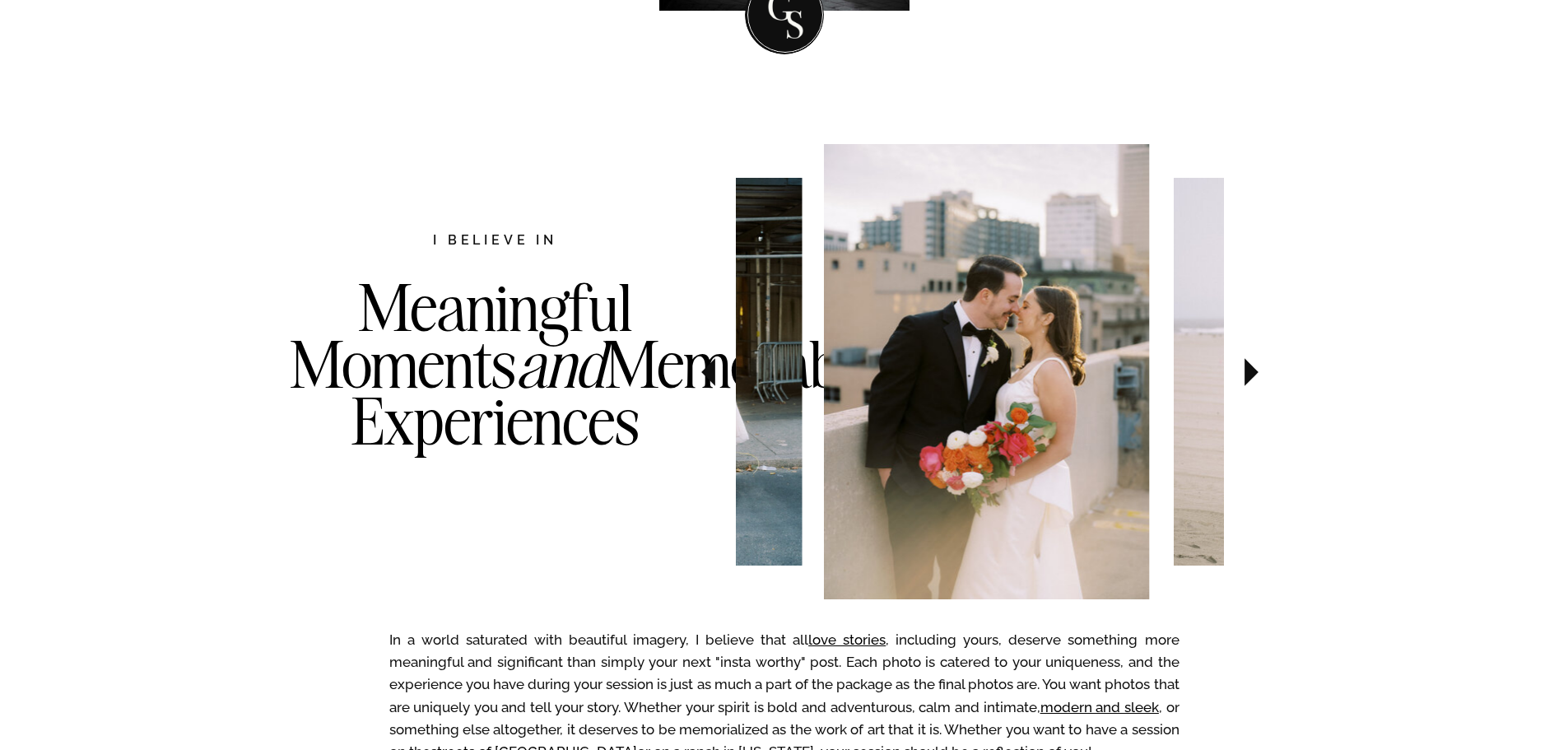
click at [1244, 388] on icon at bounding box center [1251, 373] width 55 height 58
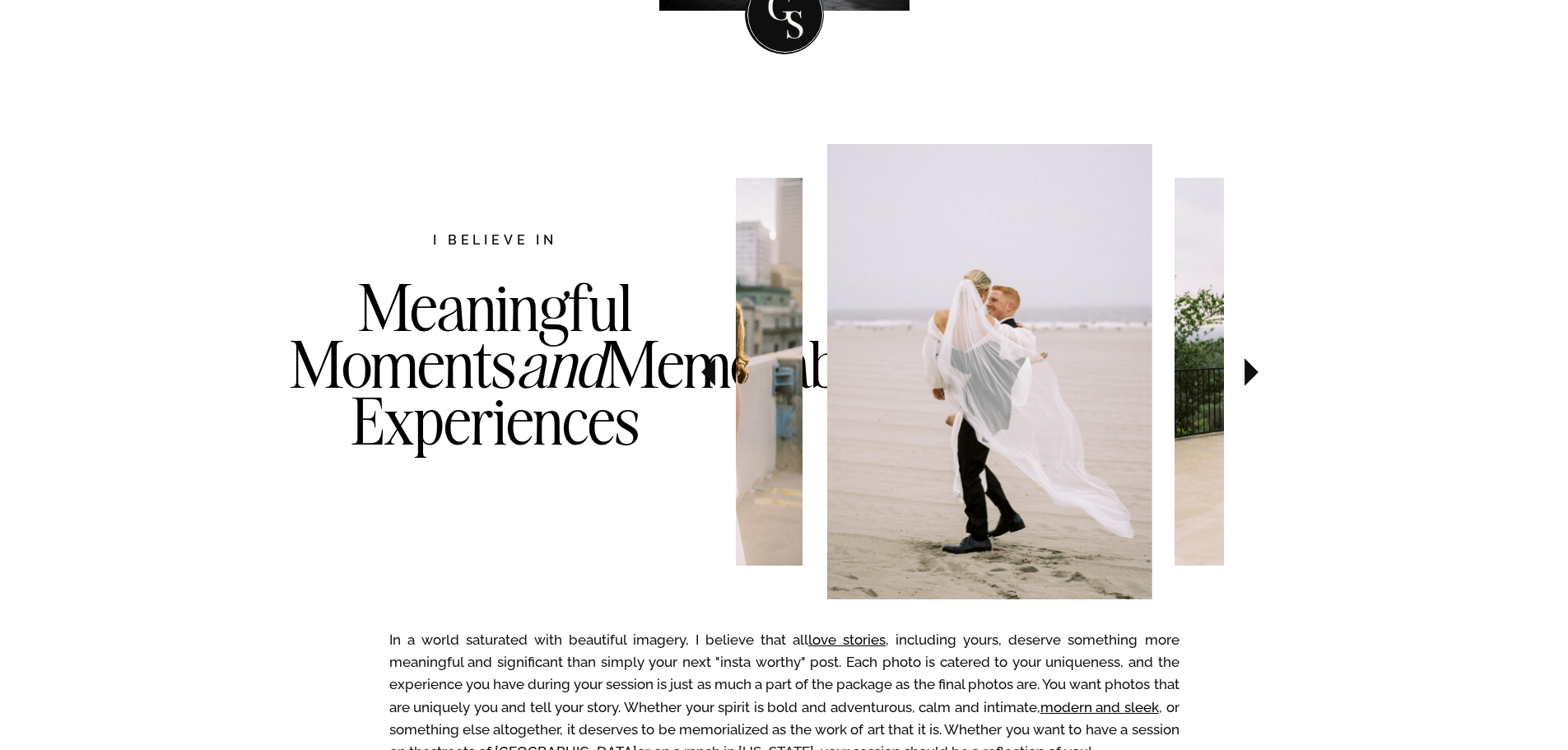
click at [1244, 388] on icon at bounding box center [1251, 373] width 55 height 58
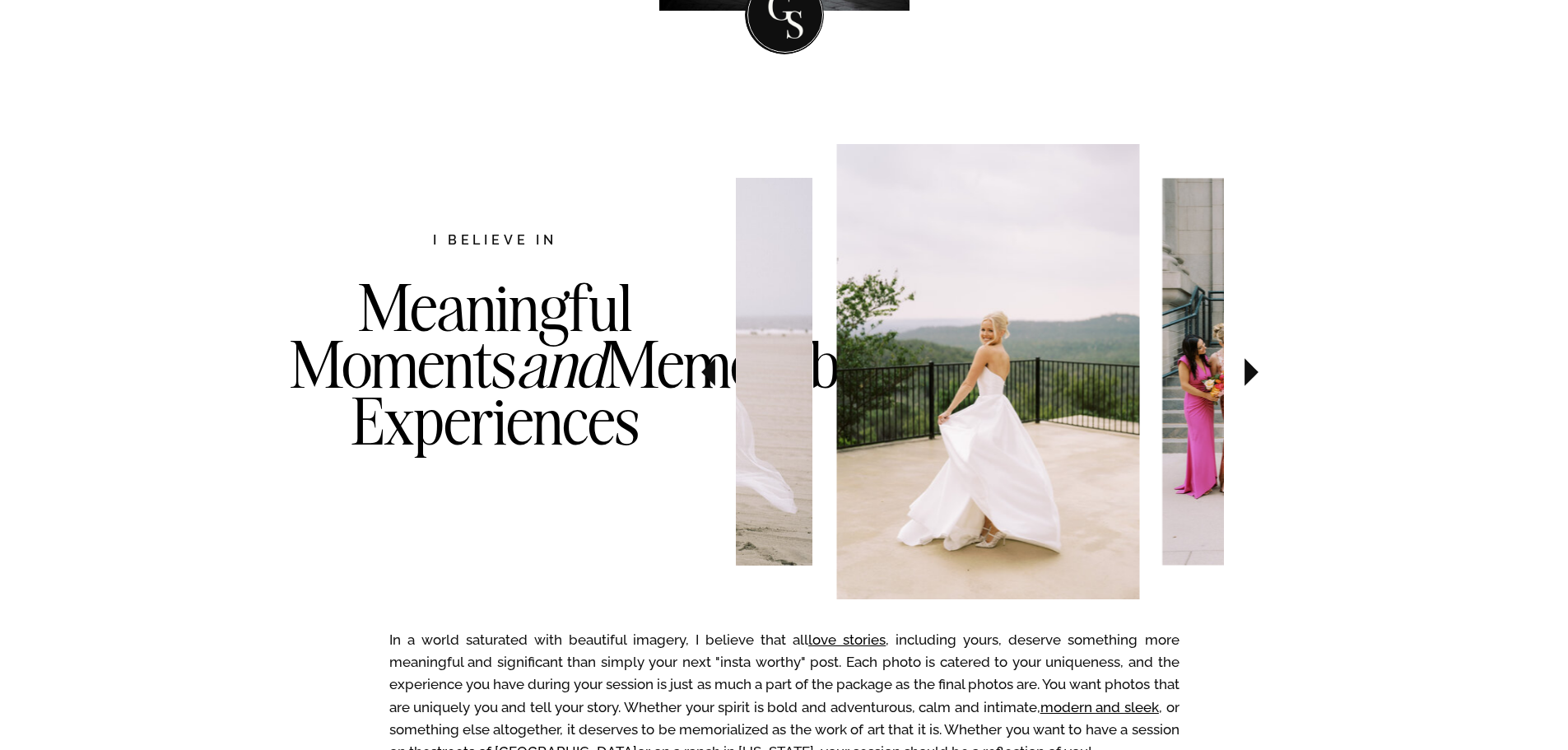
click at [1244, 388] on icon at bounding box center [1251, 373] width 55 height 58
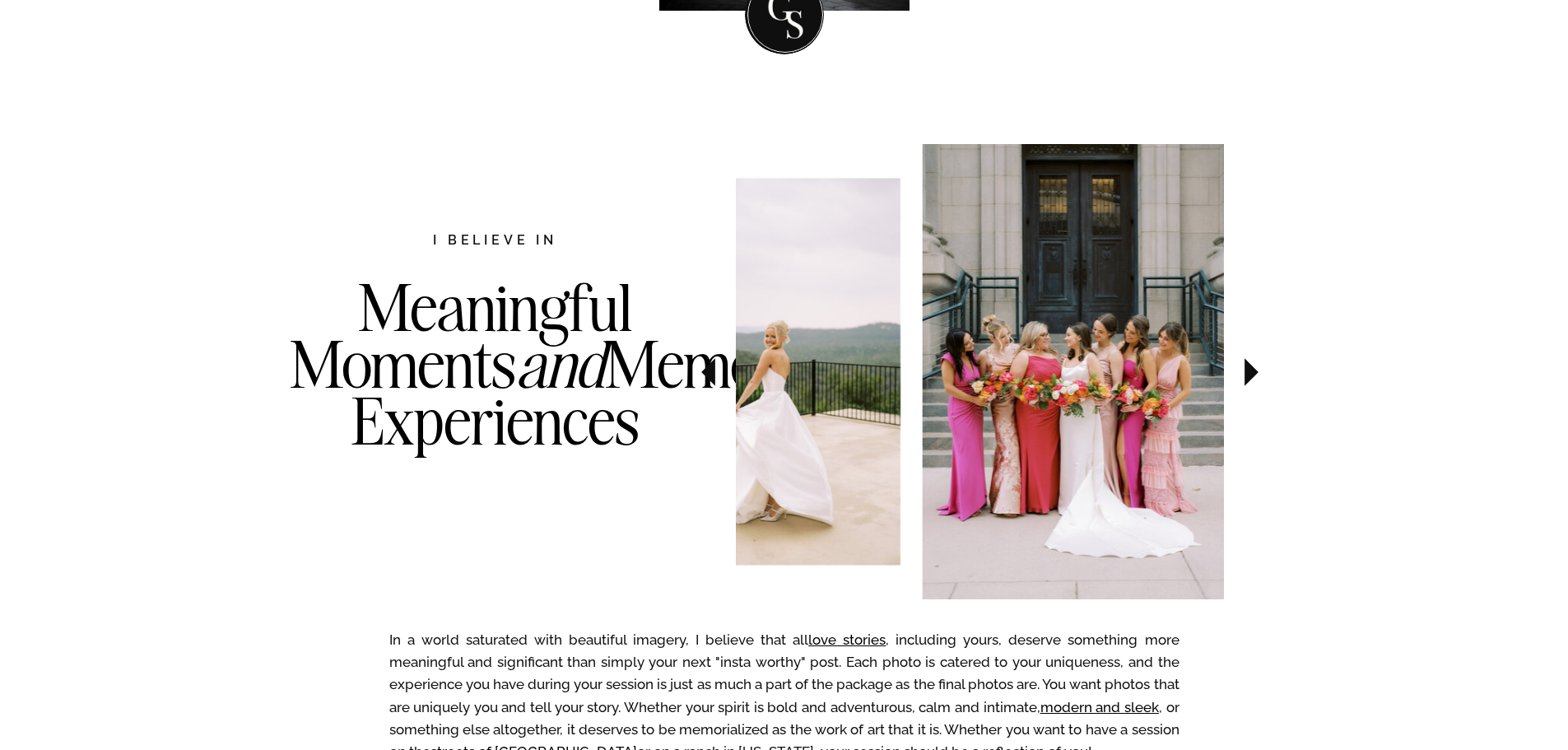
click at [1244, 388] on icon at bounding box center [1251, 373] width 55 height 58
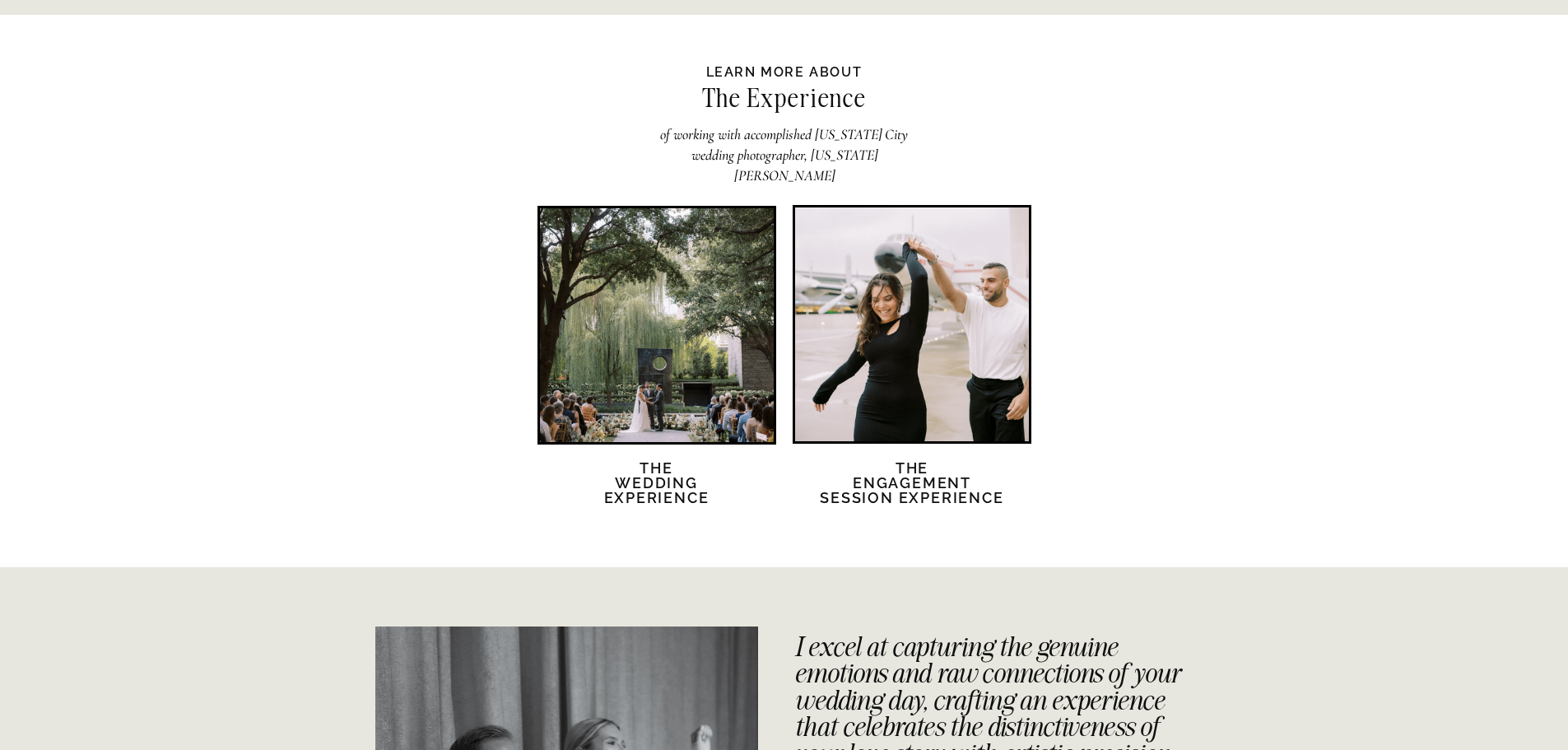
scroll to position [3126, 0]
click at [680, 473] on h2 "The Wedding Experience" at bounding box center [656, 492] width 141 height 64
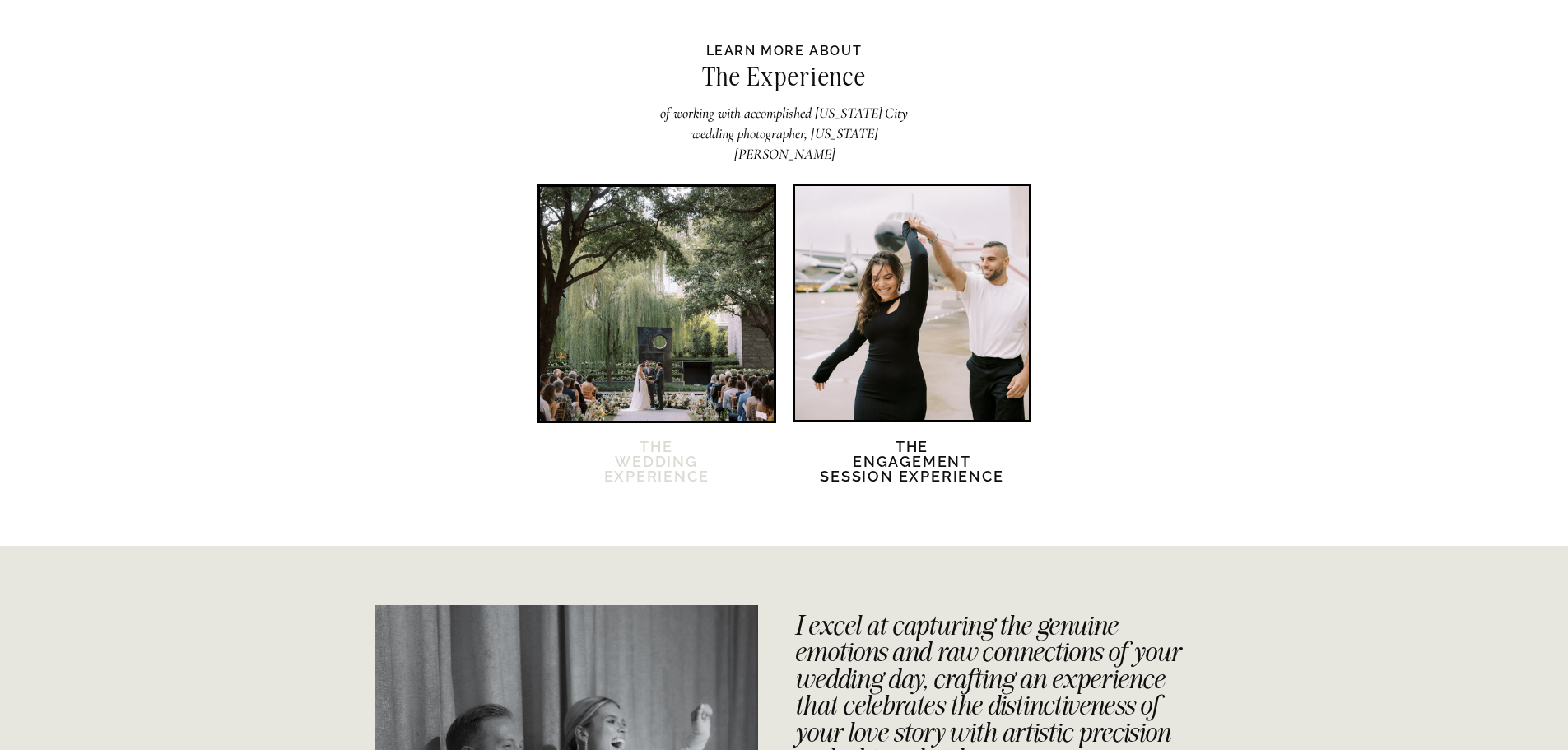
scroll to position [3146, 0]
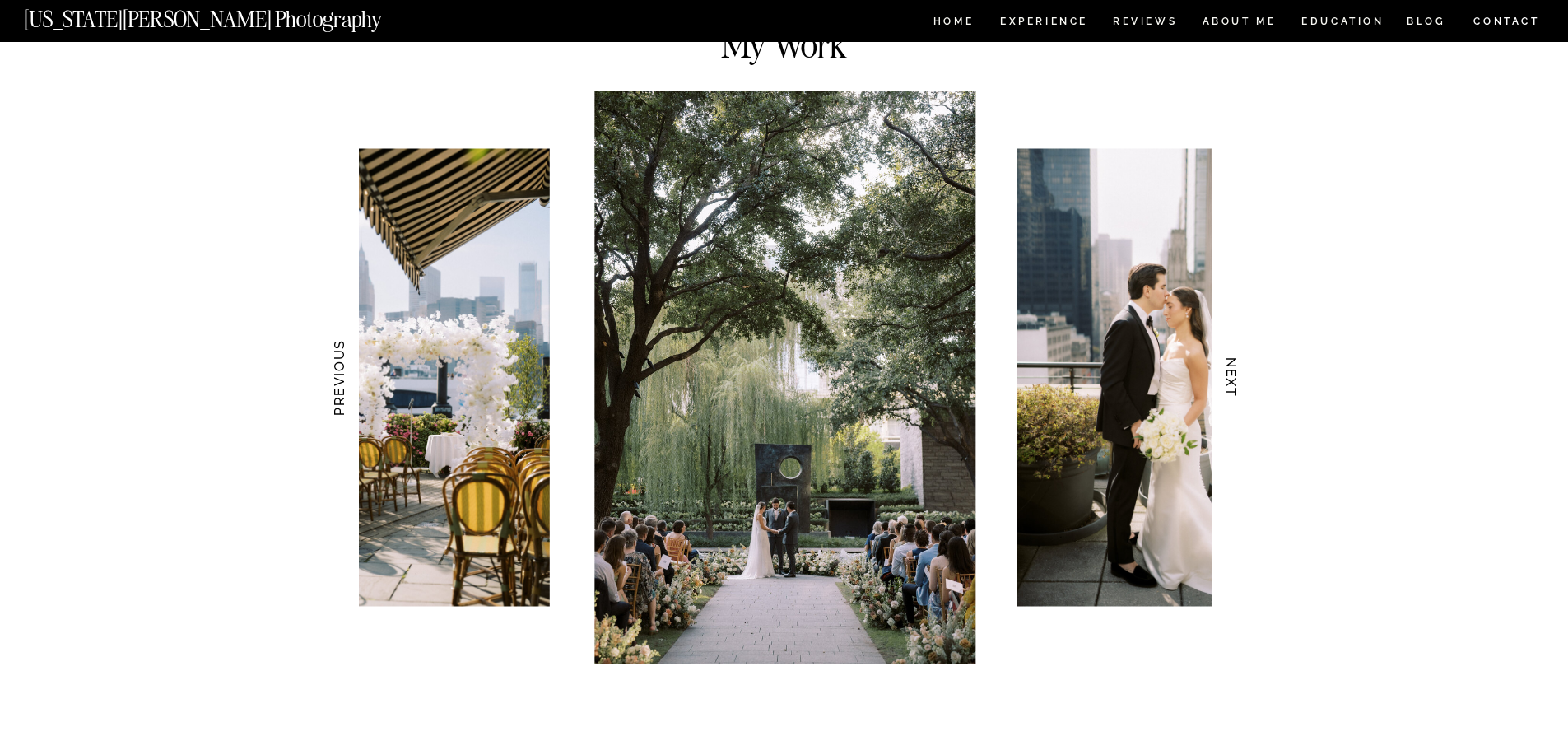
scroll to position [1529, 0]
